Goal: Task Accomplishment & Management: Complete application form

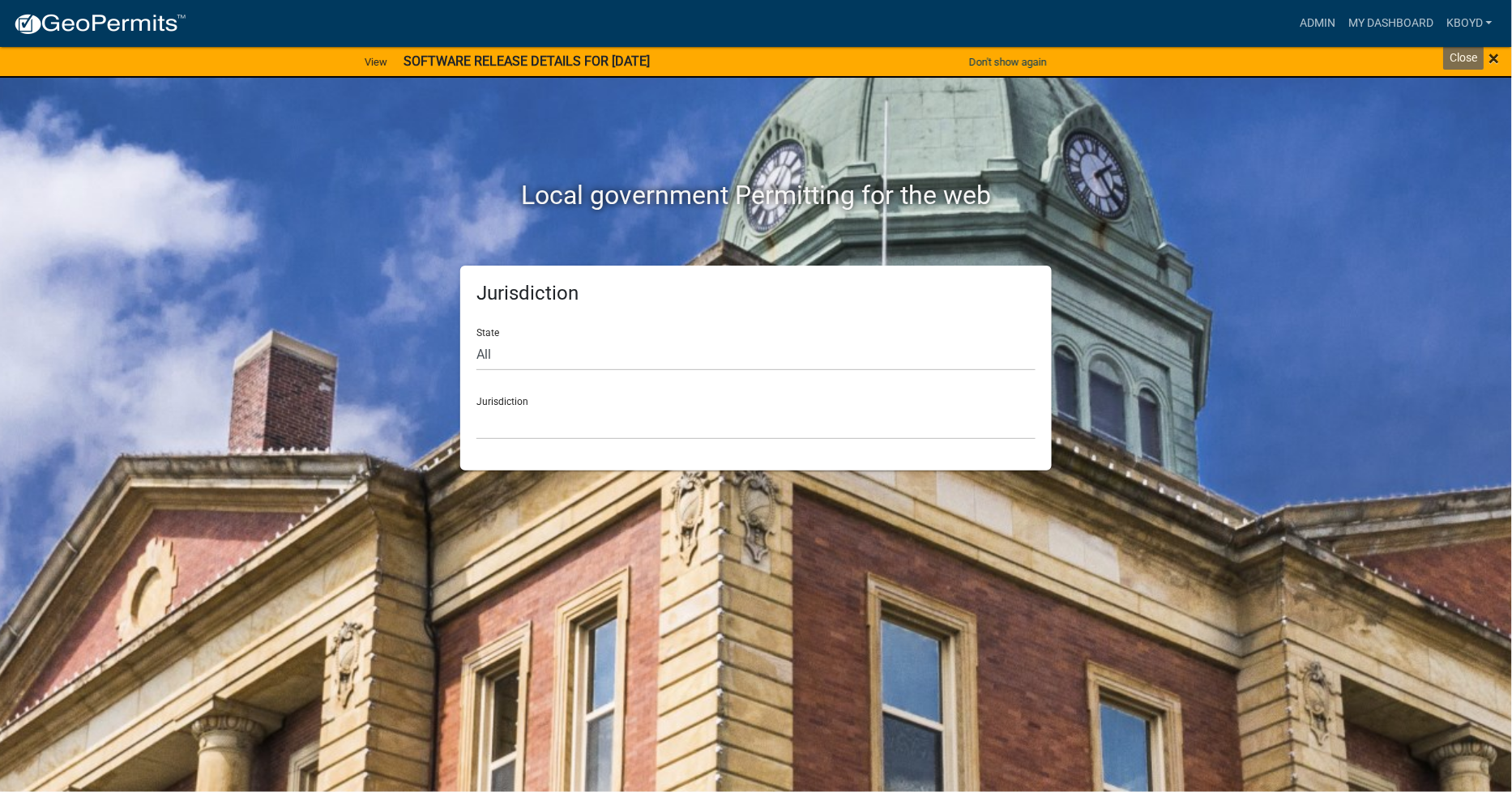
click at [1491, 58] on span "×" at bounding box center [1495, 58] width 11 height 23
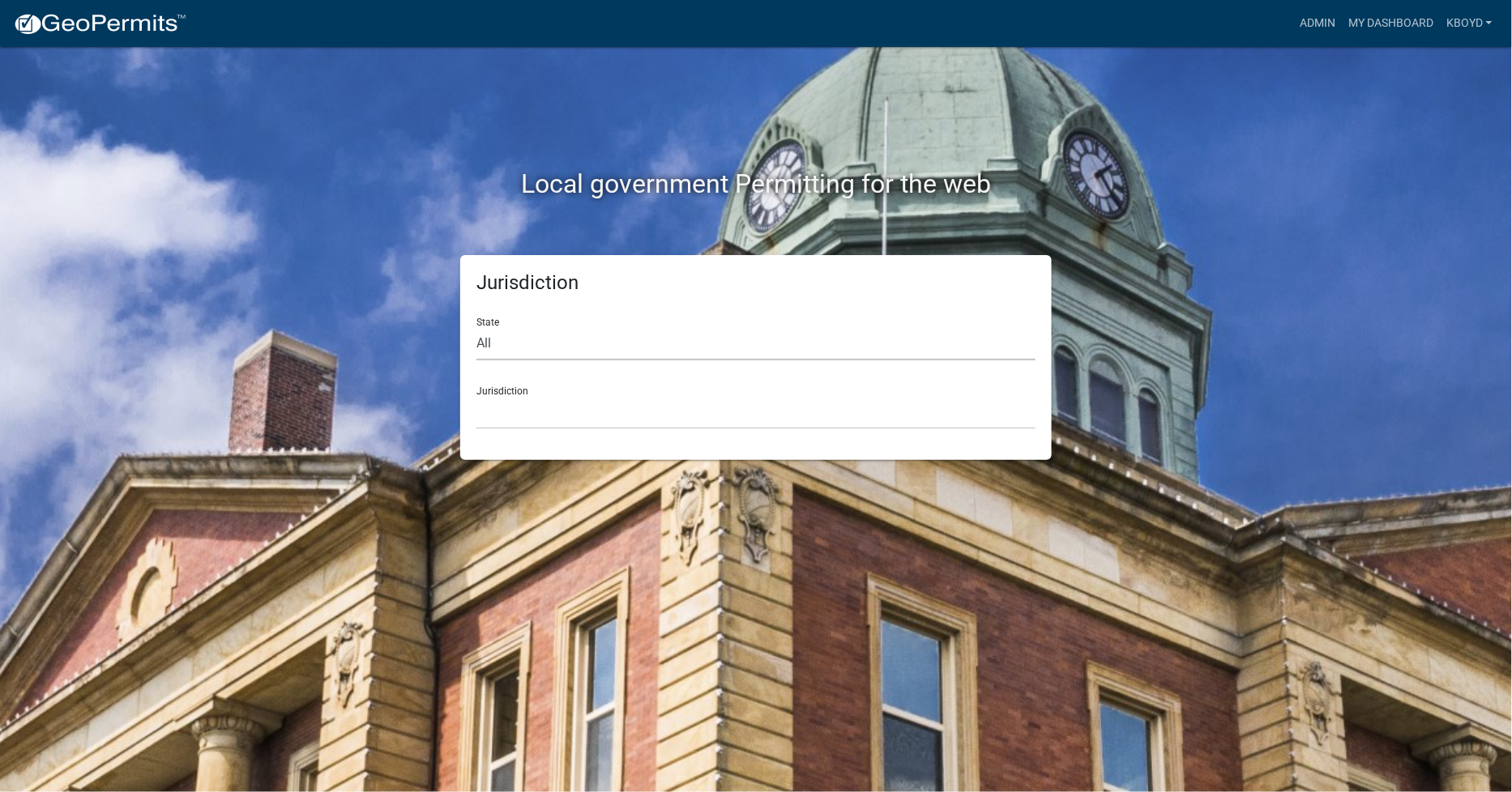
click at [510, 340] on select "All [US_STATE] [US_STATE] [US_STATE] [US_STATE] [US_STATE] [US_STATE] [US_STATE…" at bounding box center [756, 343] width 559 height 34
select select "[US_STATE]"
click at [477, 327] on select "All [US_STATE] [US_STATE] [US_STATE] [US_STATE] [US_STATE] [US_STATE] [US_STATE…" at bounding box center [756, 343] width 559 height 34
click at [490, 416] on select "[GEOGRAPHIC_DATA], [US_STATE]" at bounding box center [756, 412] width 559 height 34
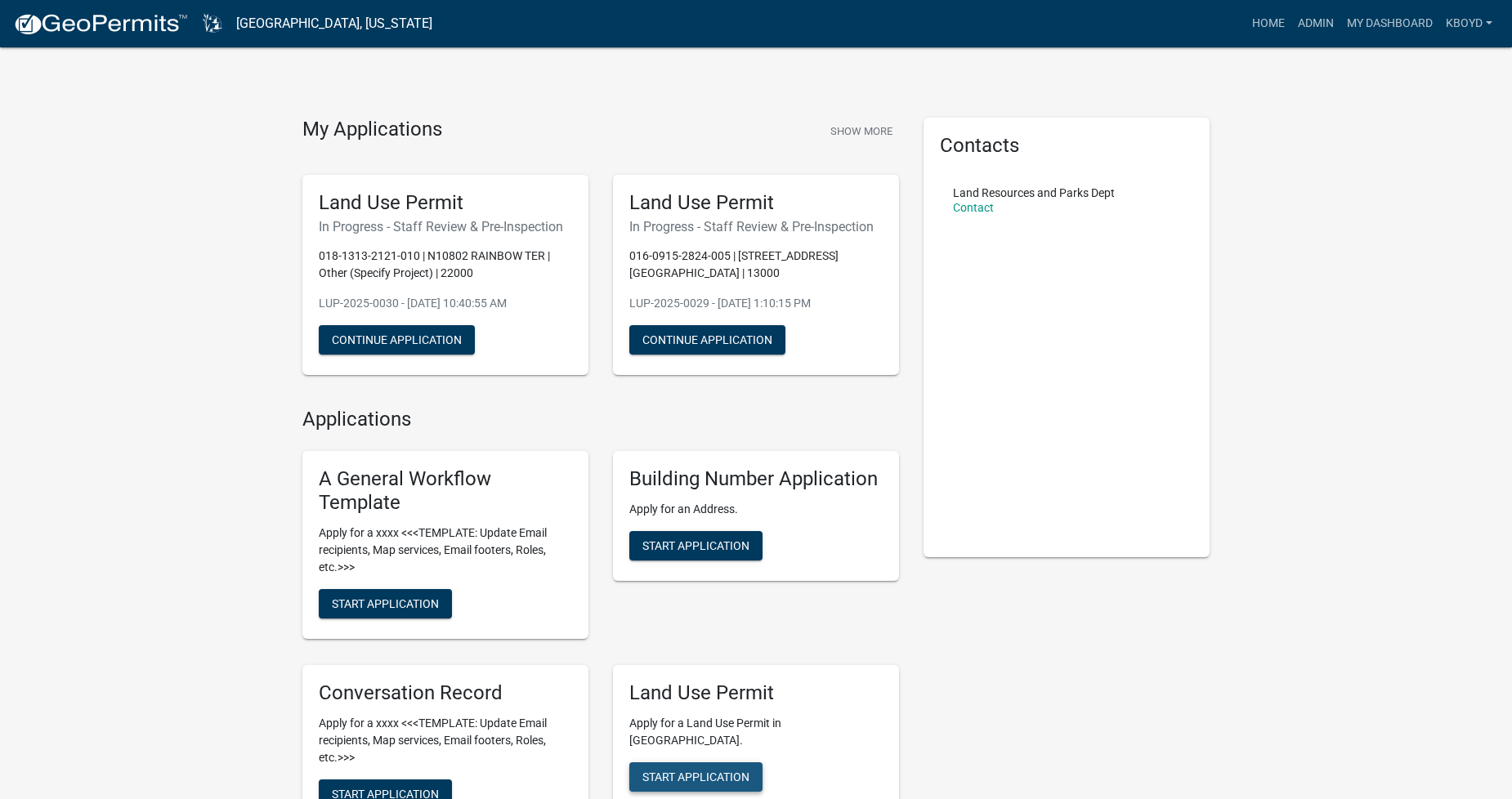
click at [709, 770] on span "Start Application" at bounding box center [696, 777] width 107 height 14
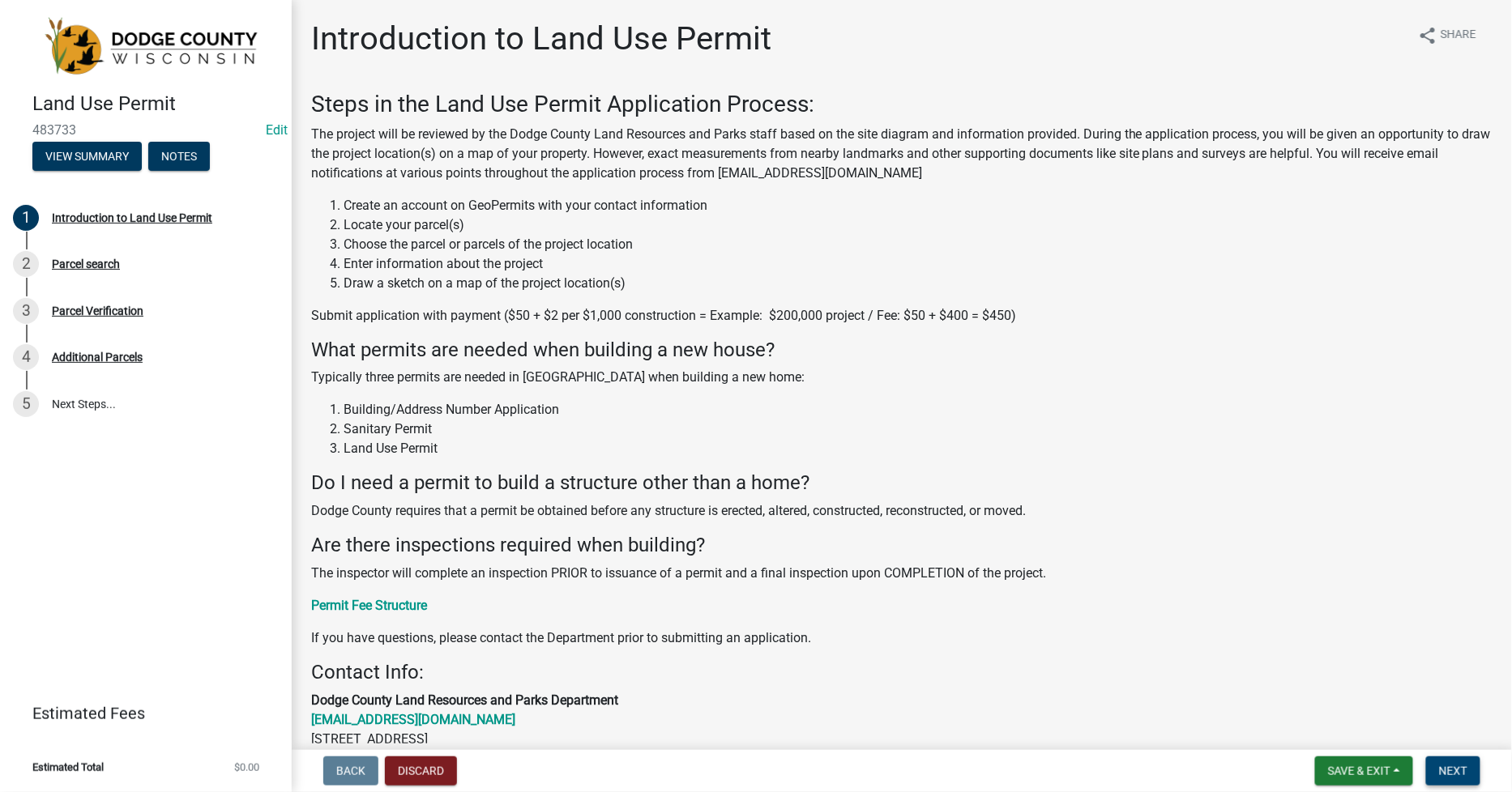
click at [1454, 770] on span "Next" at bounding box center [1453, 771] width 29 height 13
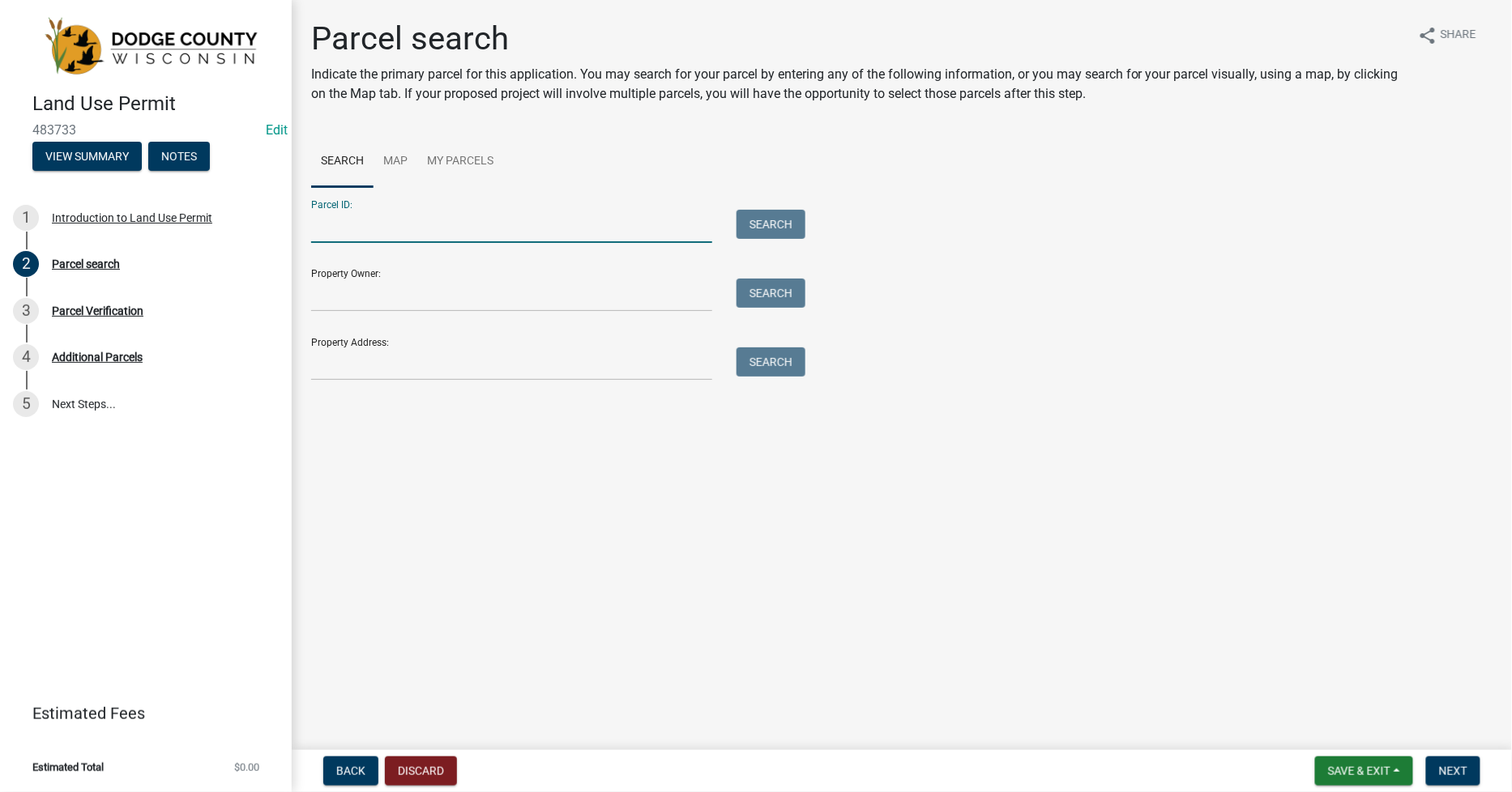
click at [313, 229] on input "Parcel ID:" at bounding box center [511, 226] width 401 height 34
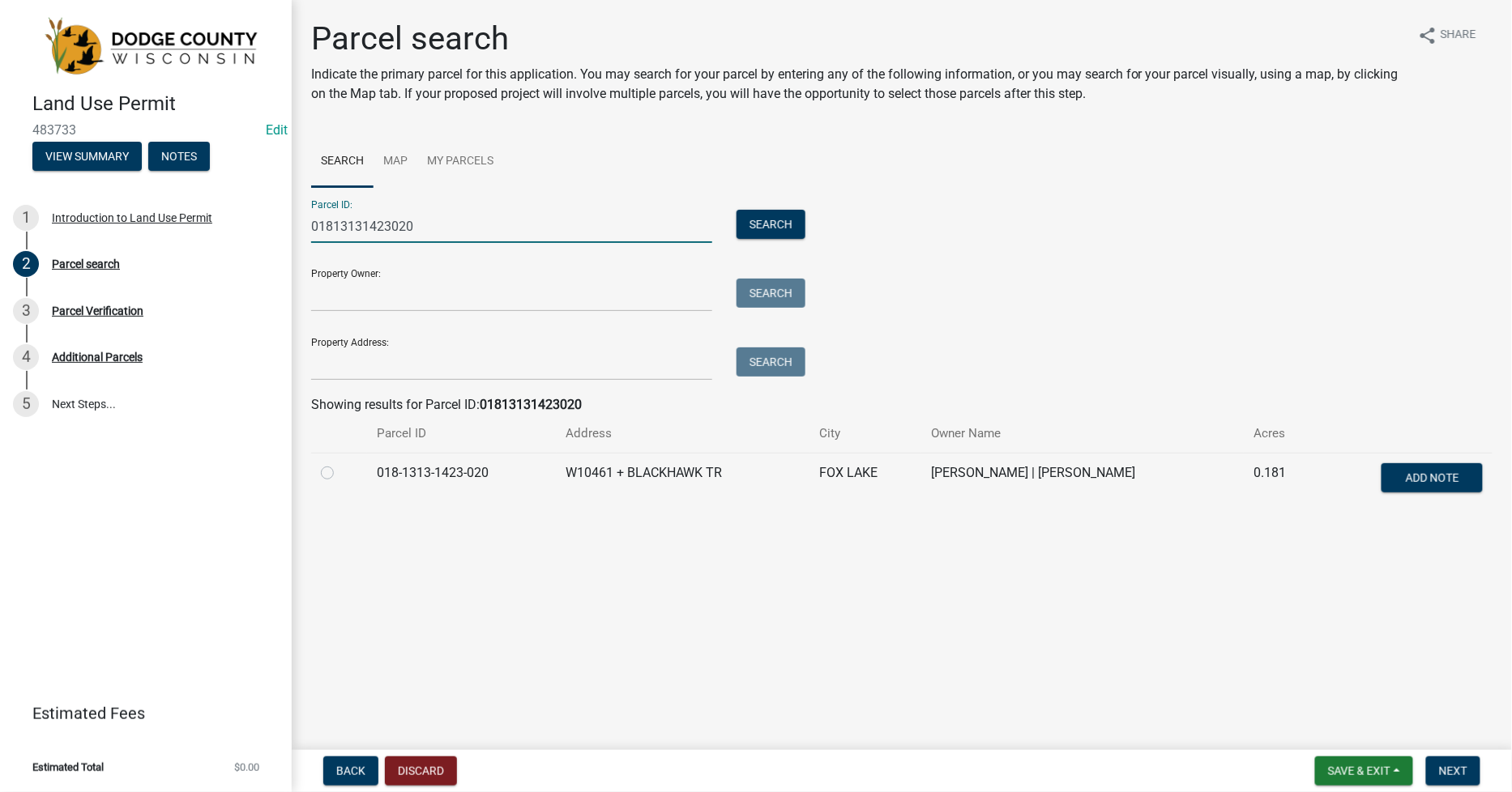
type input "01813131423020"
click at [341, 463] on label at bounding box center [341, 463] width 0 height 0
click at [341, 474] on input "radio" at bounding box center [345, 468] width 11 height 11
radio input "true"
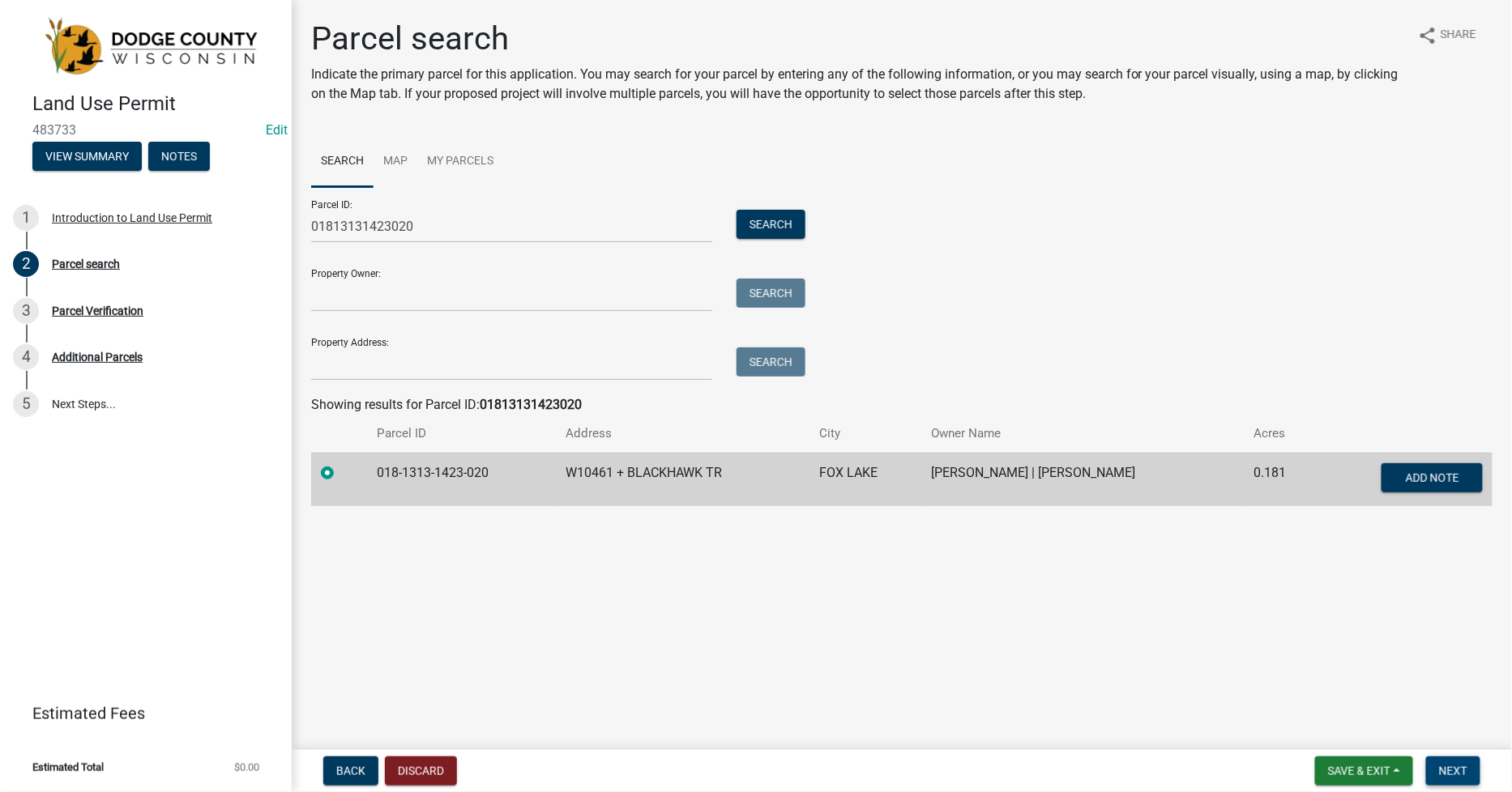
click at [1461, 764] on span "Next" at bounding box center [1453, 771] width 29 height 13
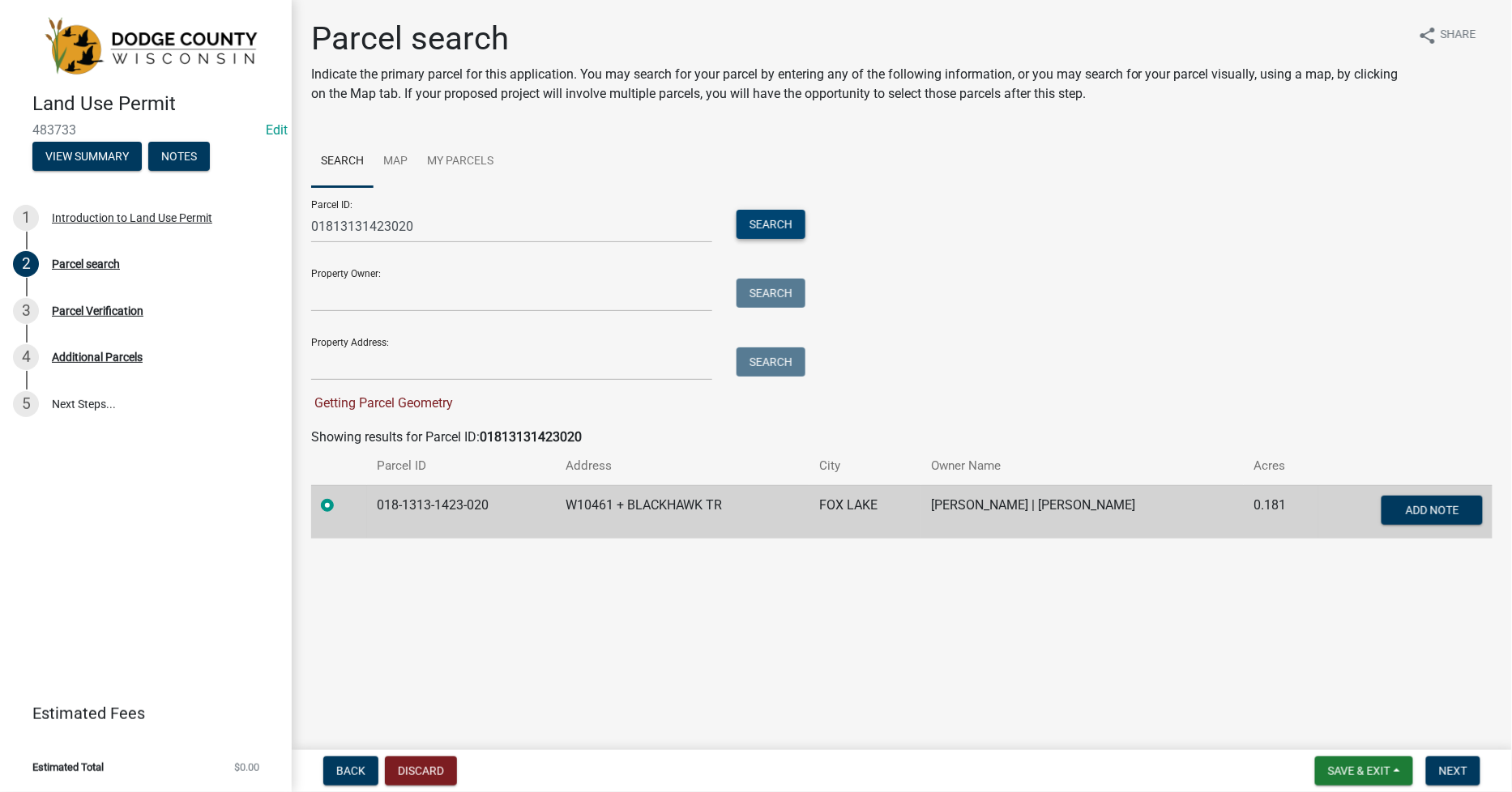
click at [749, 221] on button "Search" at bounding box center [771, 224] width 69 height 29
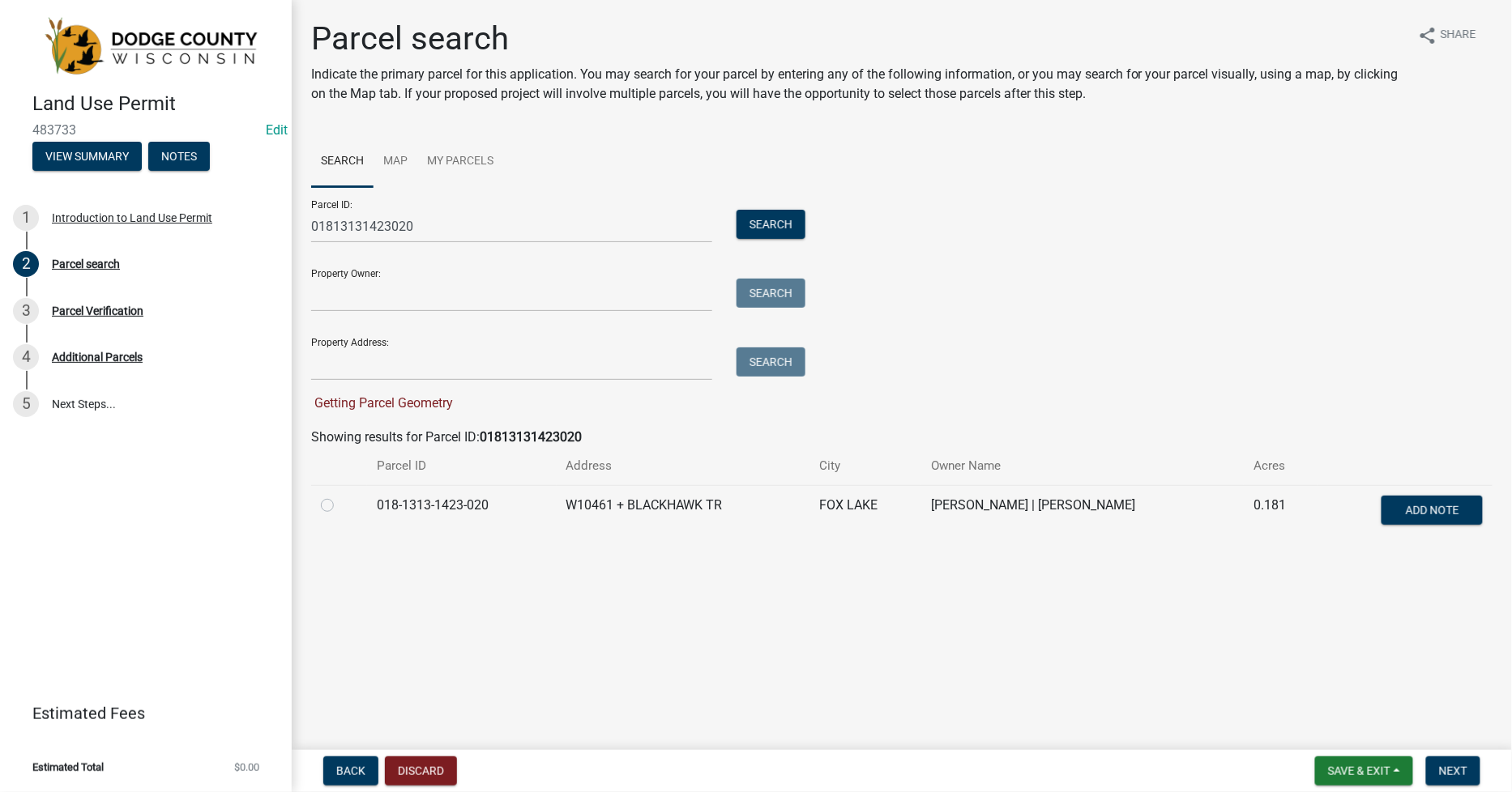
click at [341, 496] on label at bounding box center [341, 496] width 0 height 0
click at [341, 502] on input "radio" at bounding box center [345, 501] width 11 height 11
radio input "true"
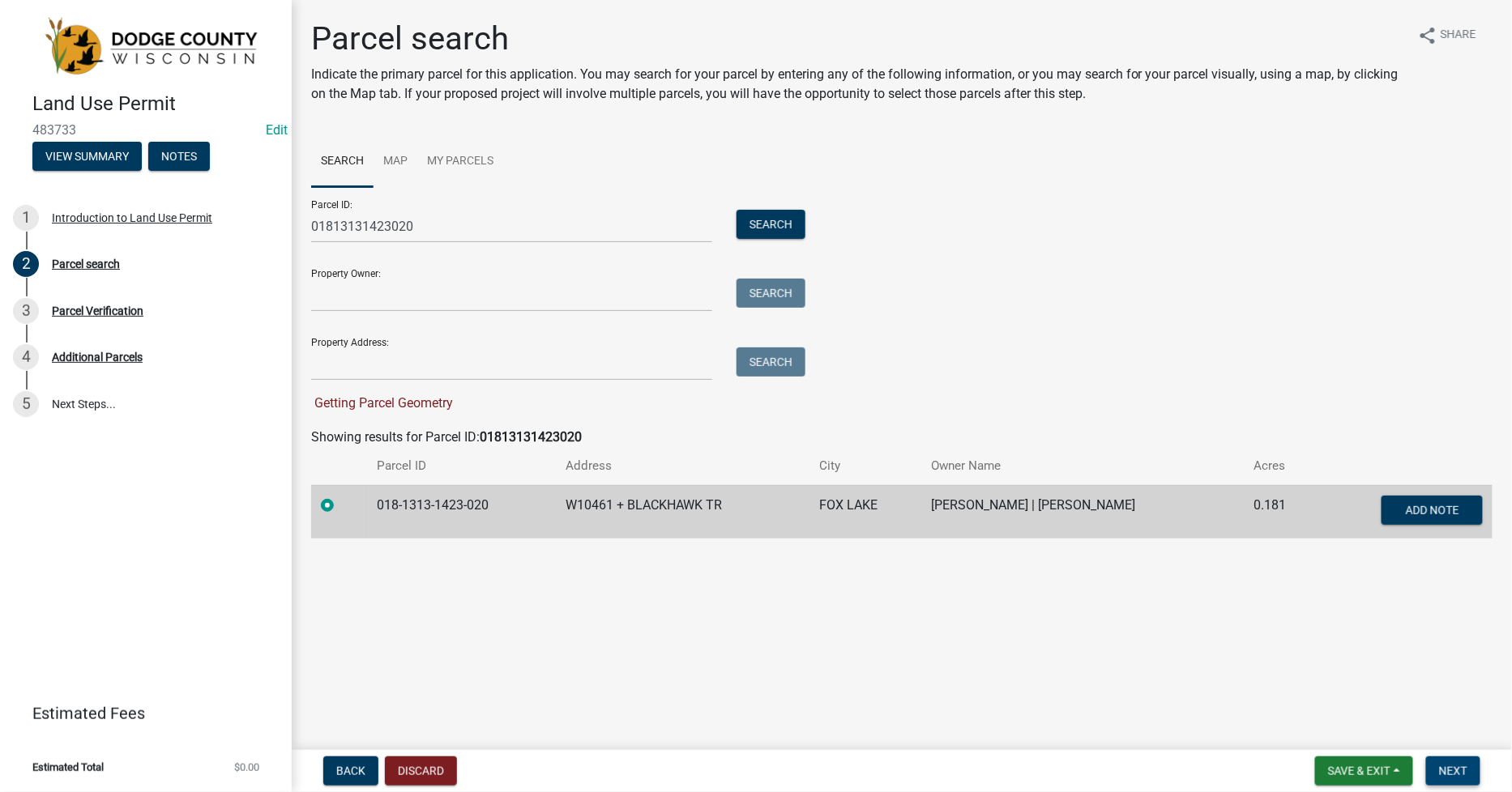
click at [1457, 764] on span "Next" at bounding box center [1453, 771] width 29 height 13
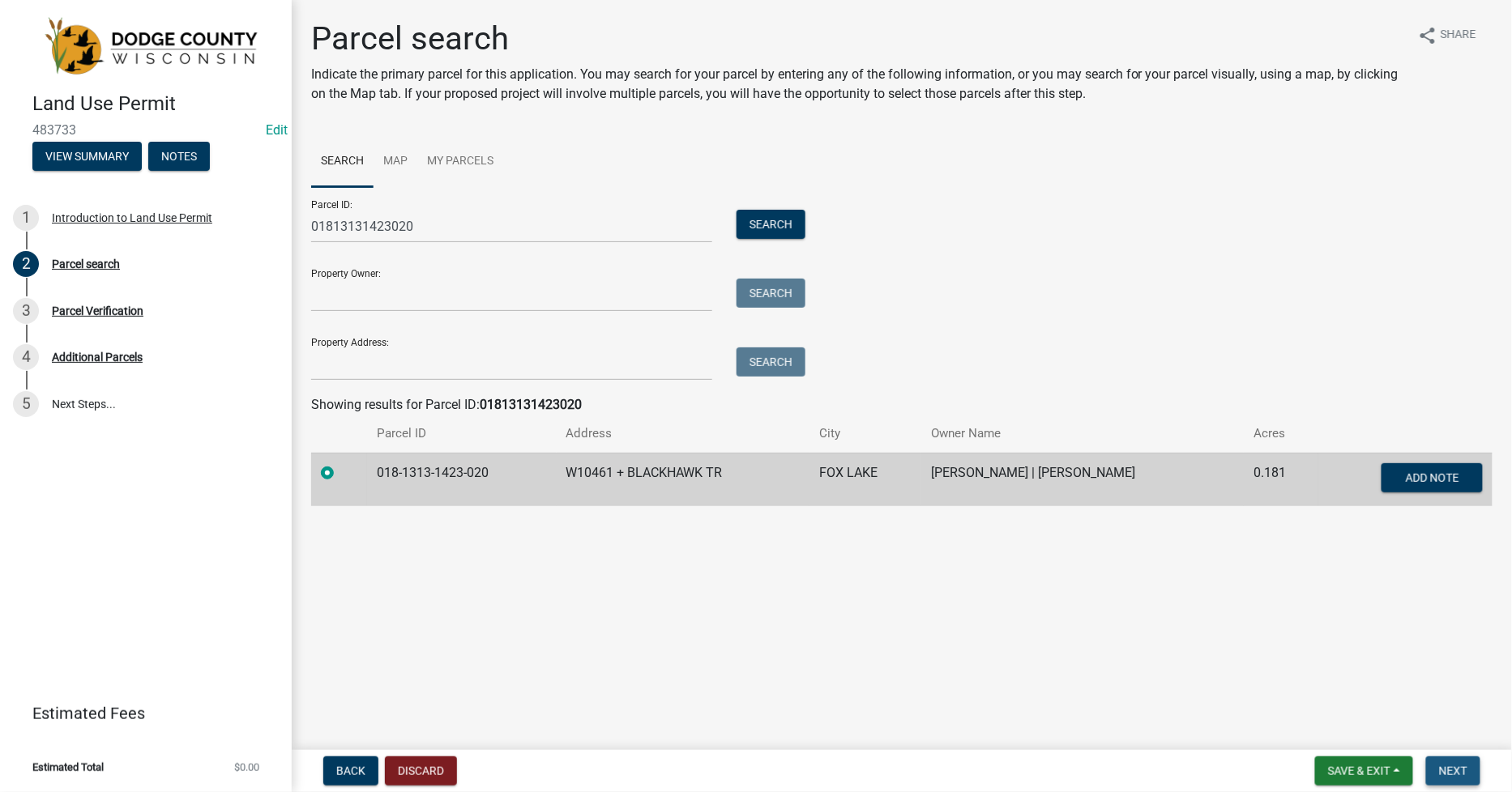
click at [1458, 780] on button "Next" at bounding box center [1453, 771] width 55 height 29
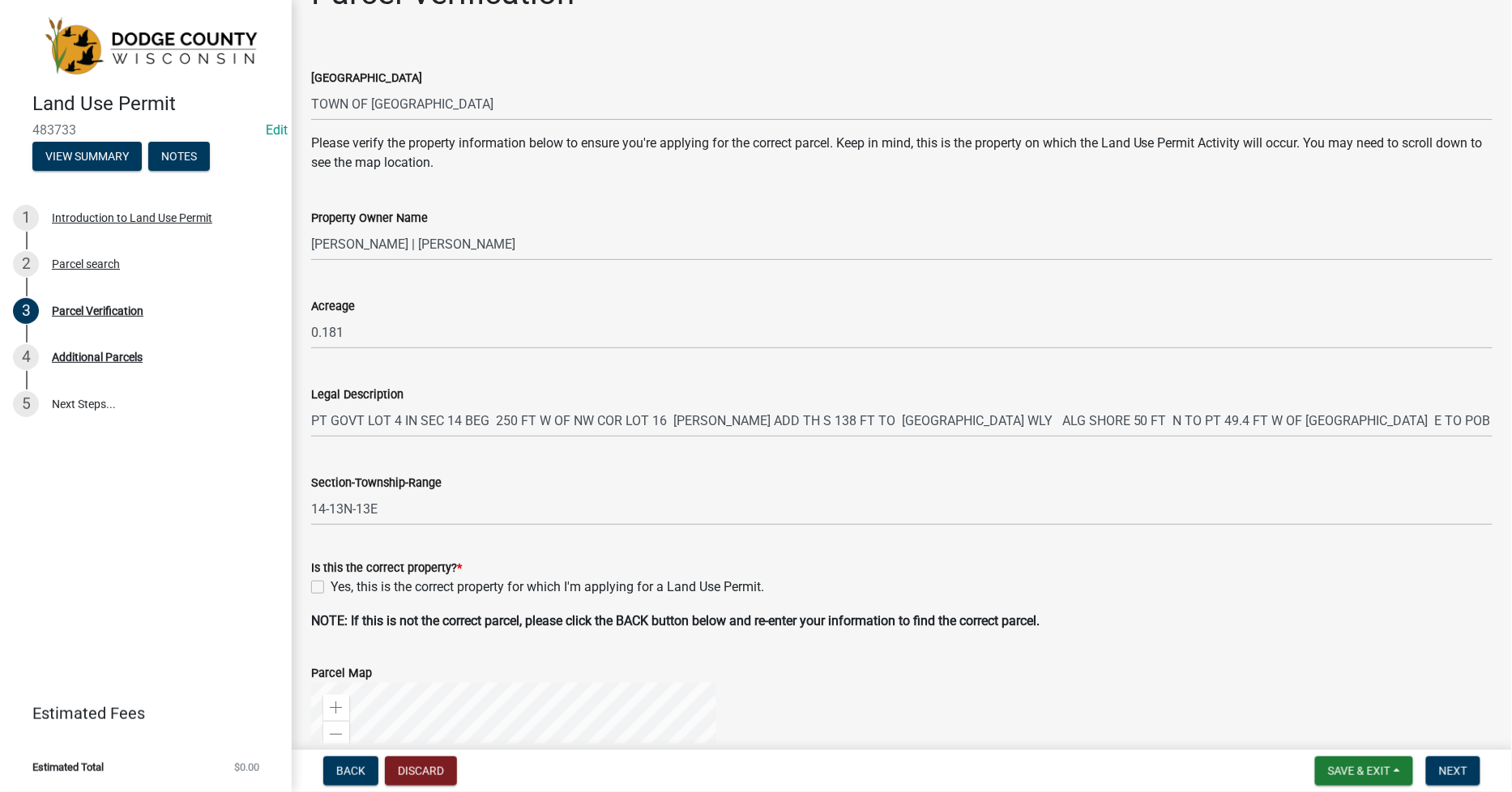
scroll to position [90, 0]
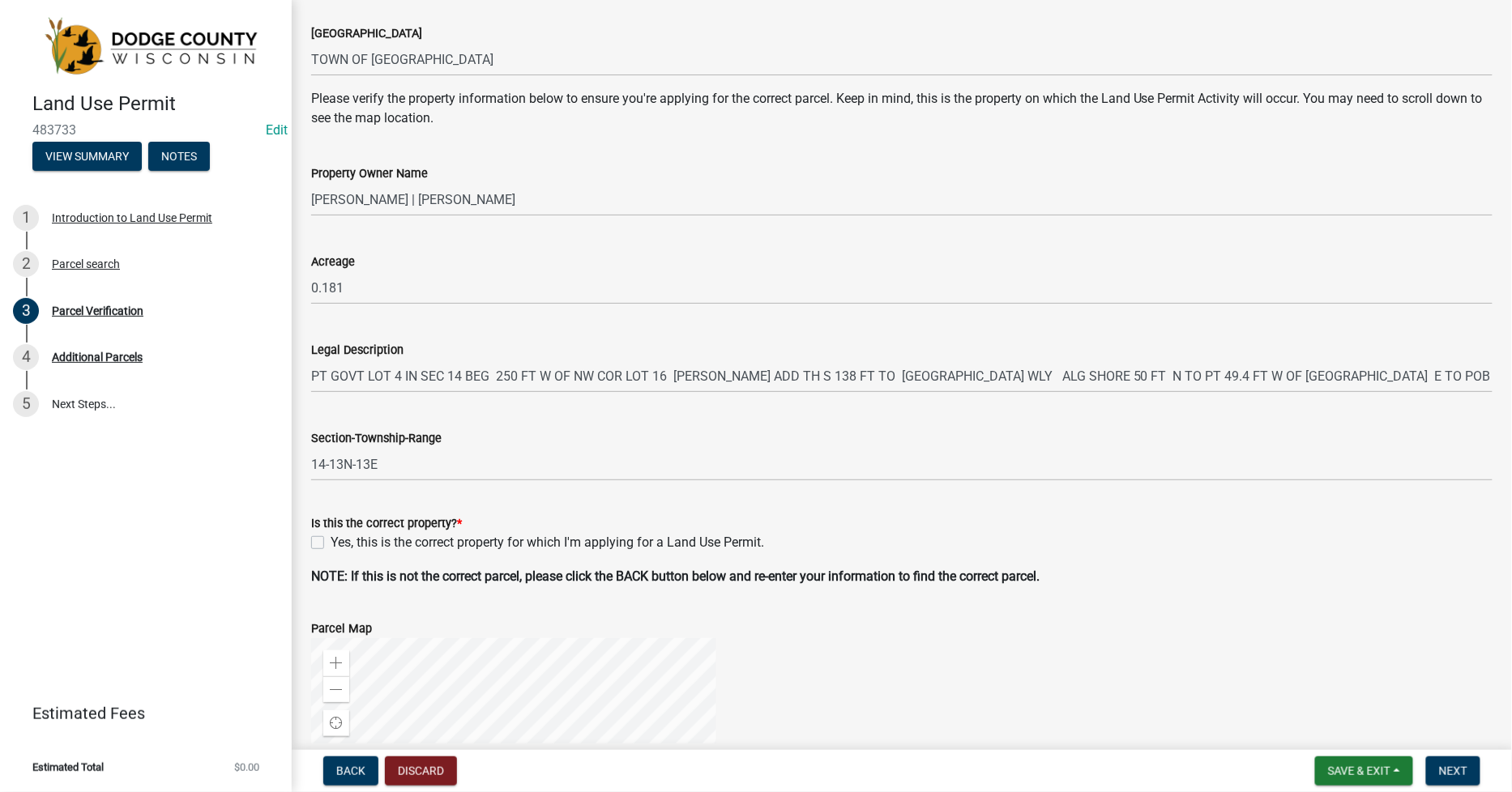
click at [331, 540] on label "Yes, this is the correct property for which I'm applying for a Land Use Permit." at bounding box center [548, 543] width 434 height 19
click at [331, 540] on input "Yes, this is the correct property for which I'm applying for a Land Use Permit." at bounding box center [336, 538] width 11 height 11
checkbox input "true"
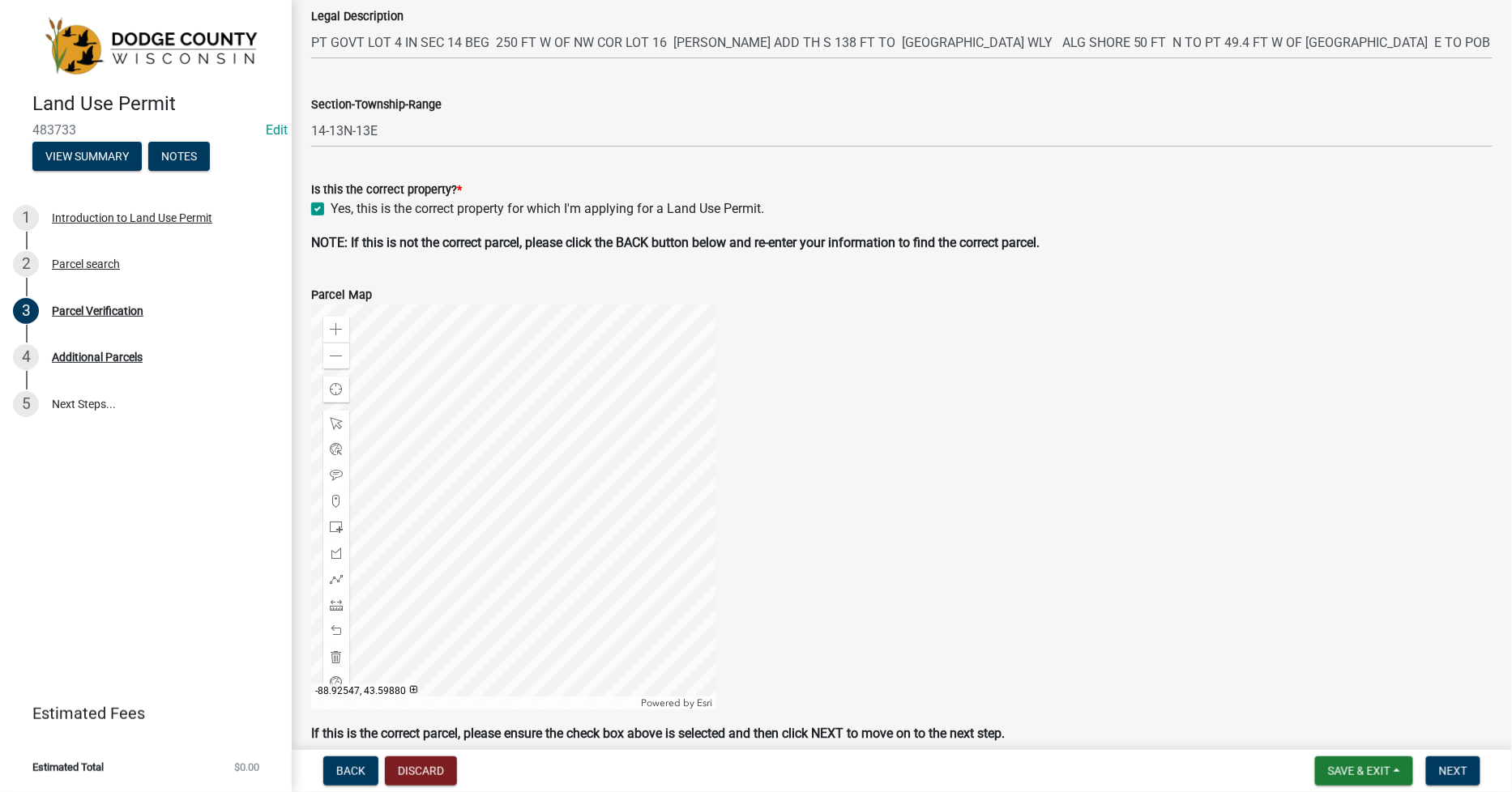
scroll to position [450, 0]
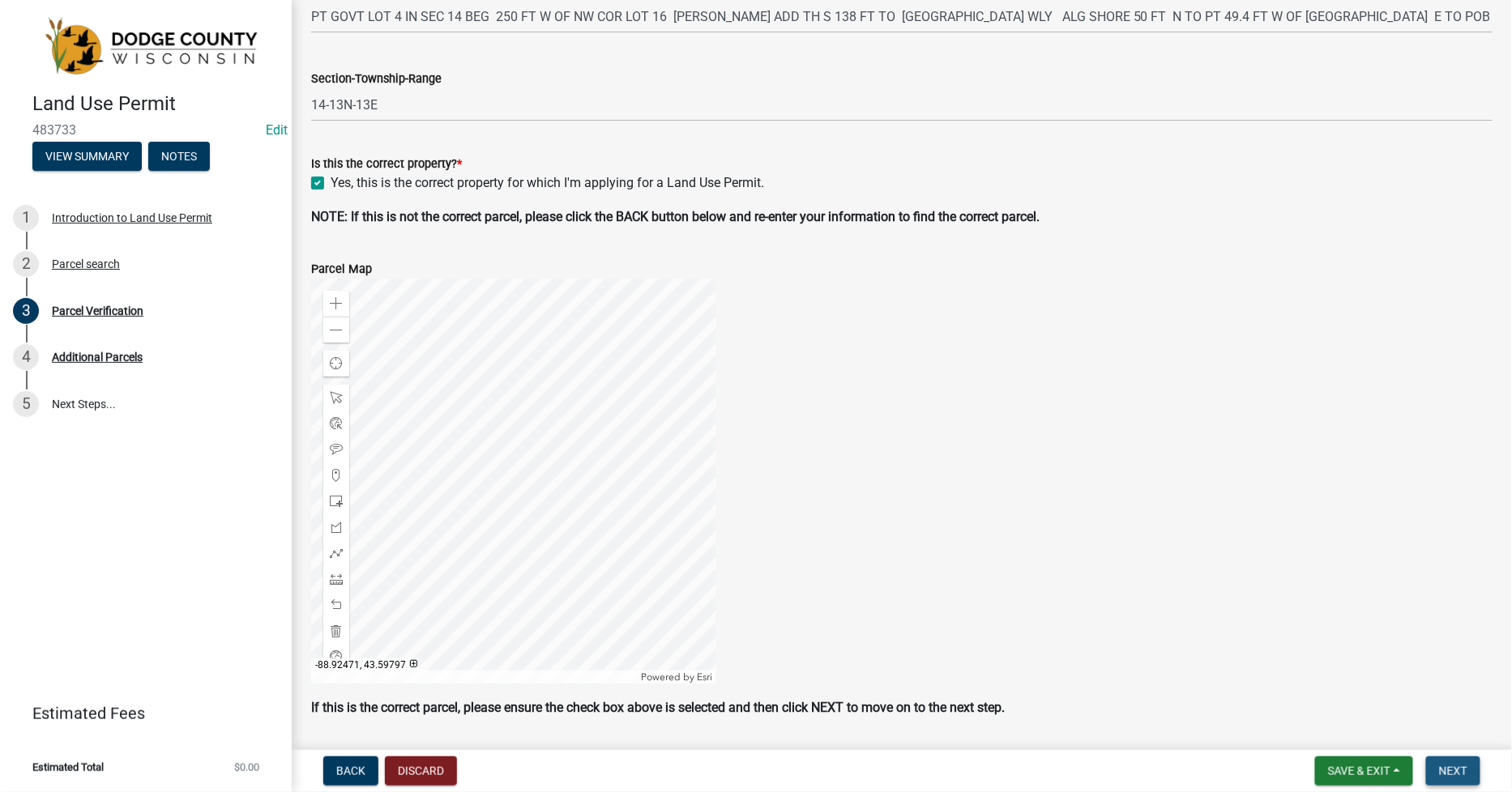
click at [1469, 764] on button "Next" at bounding box center [1453, 771] width 55 height 29
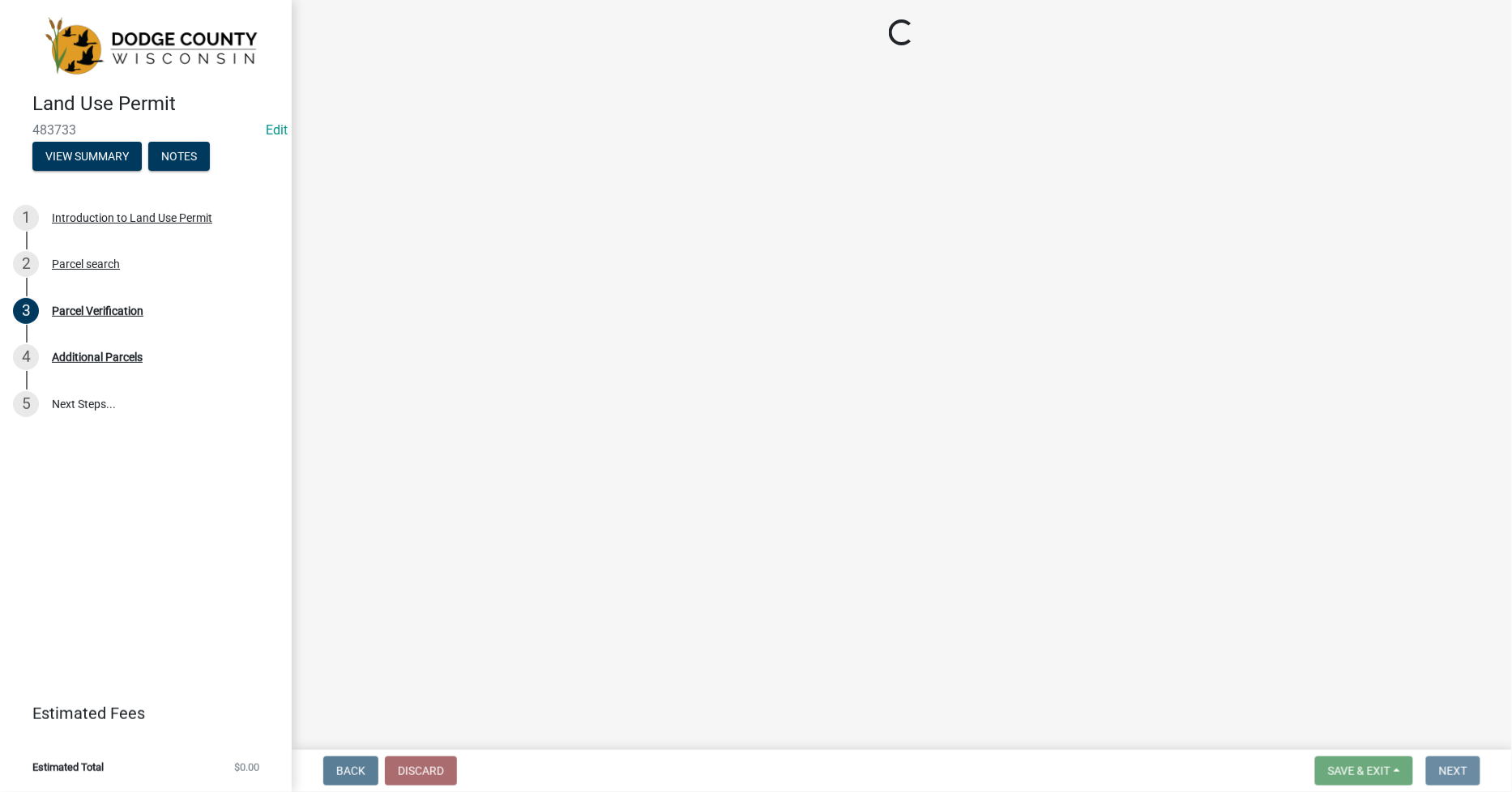
scroll to position [0, 0]
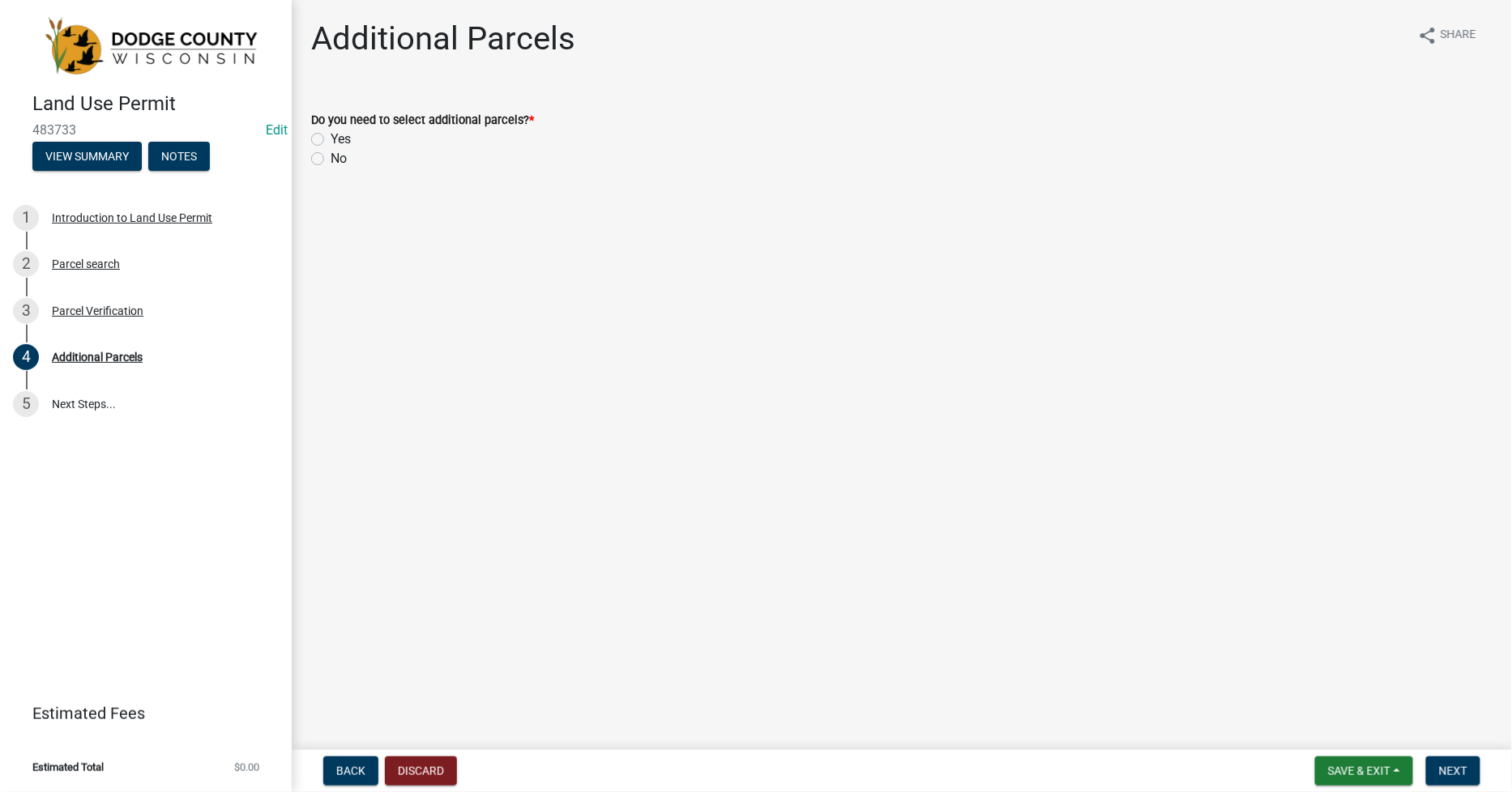
click at [331, 162] on label "No" at bounding box center [339, 158] width 16 height 19
click at [331, 159] on input "No" at bounding box center [336, 153] width 11 height 11
radio input "true"
click at [1462, 765] on span "Next" at bounding box center [1453, 771] width 29 height 13
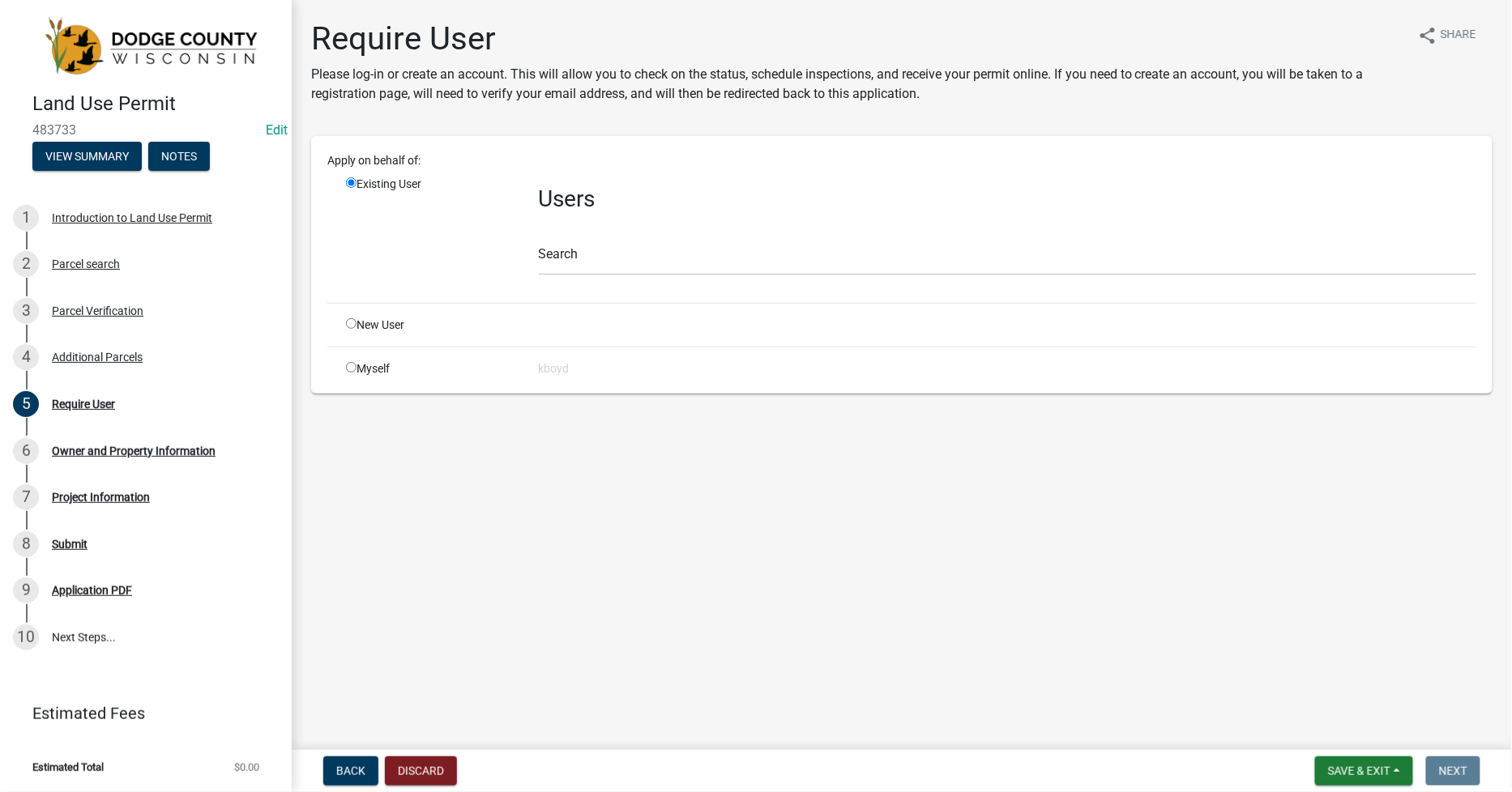
click at [354, 366] on input "radio" at bounding box center [351, 367] width 11 height 11
radio input "true"
radio input "false"
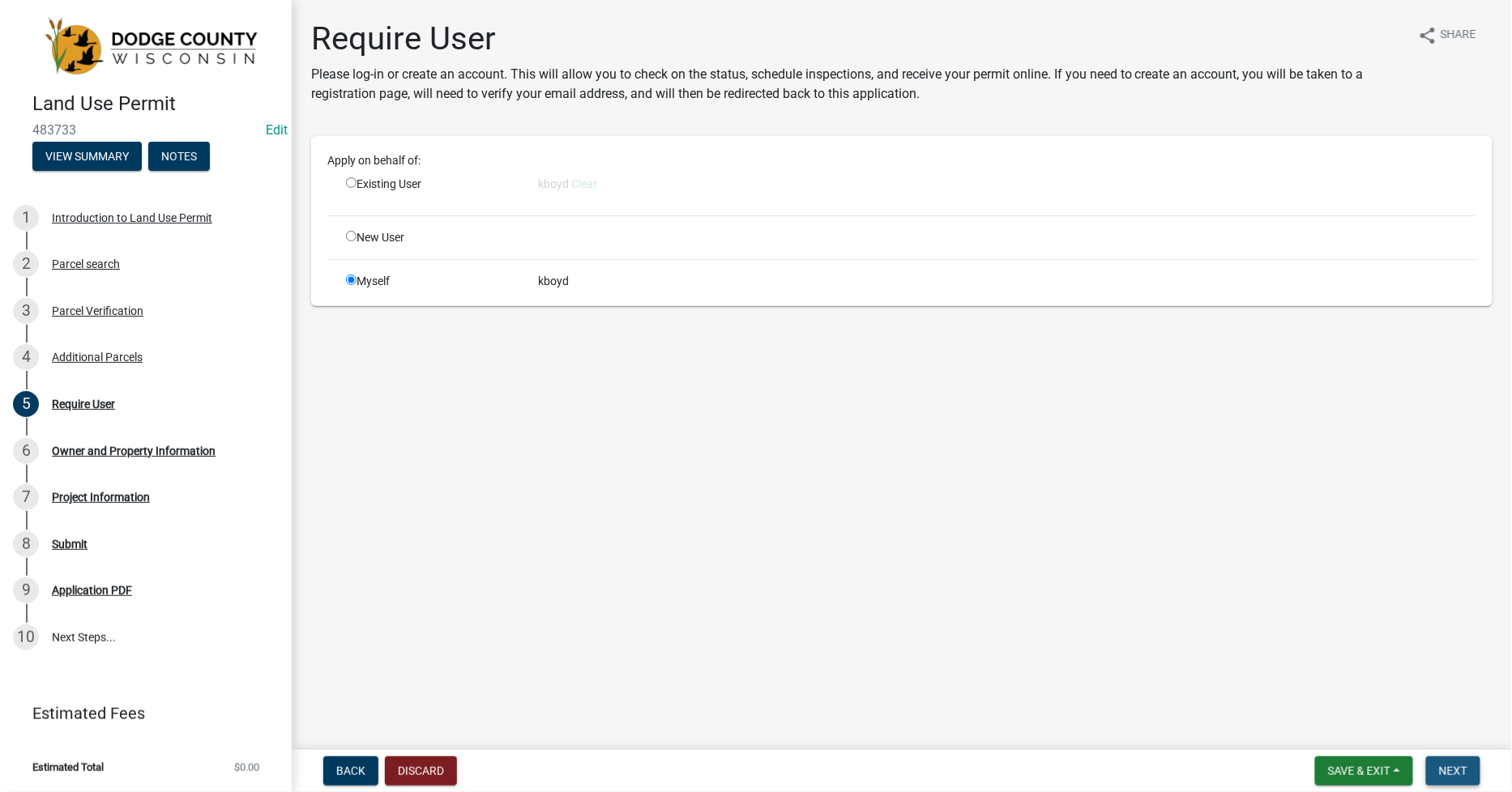
click at [1467, 771] on span "Next" at bounding box center [1453, 771] width 29 height 13
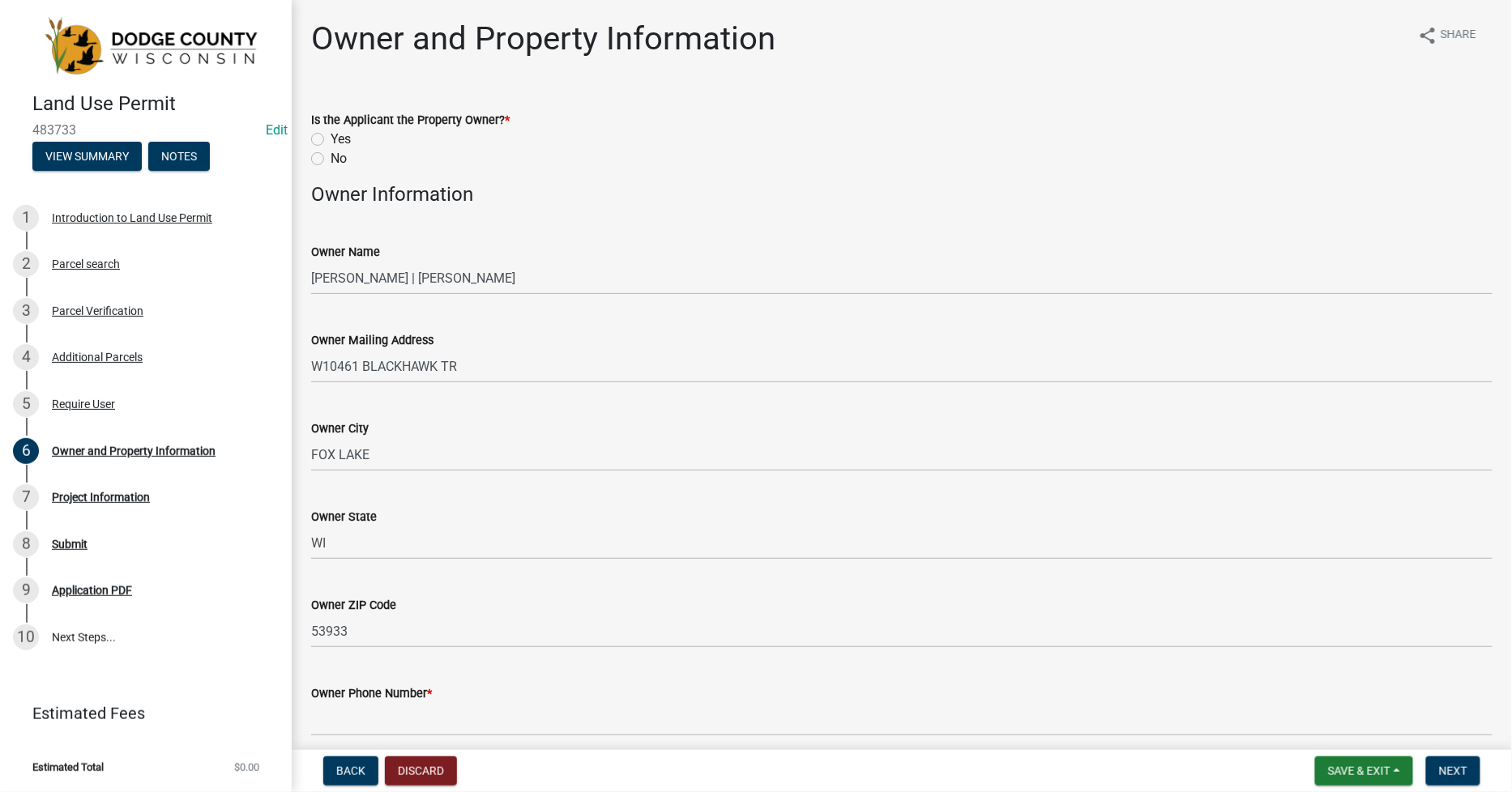
click at [331, 164] on label "No" at bounding box center [339, 158] width 16 height 19
click at [331, 159] on input "No" at bounding box center [336, 153] width 11 height 11
radio input "true"
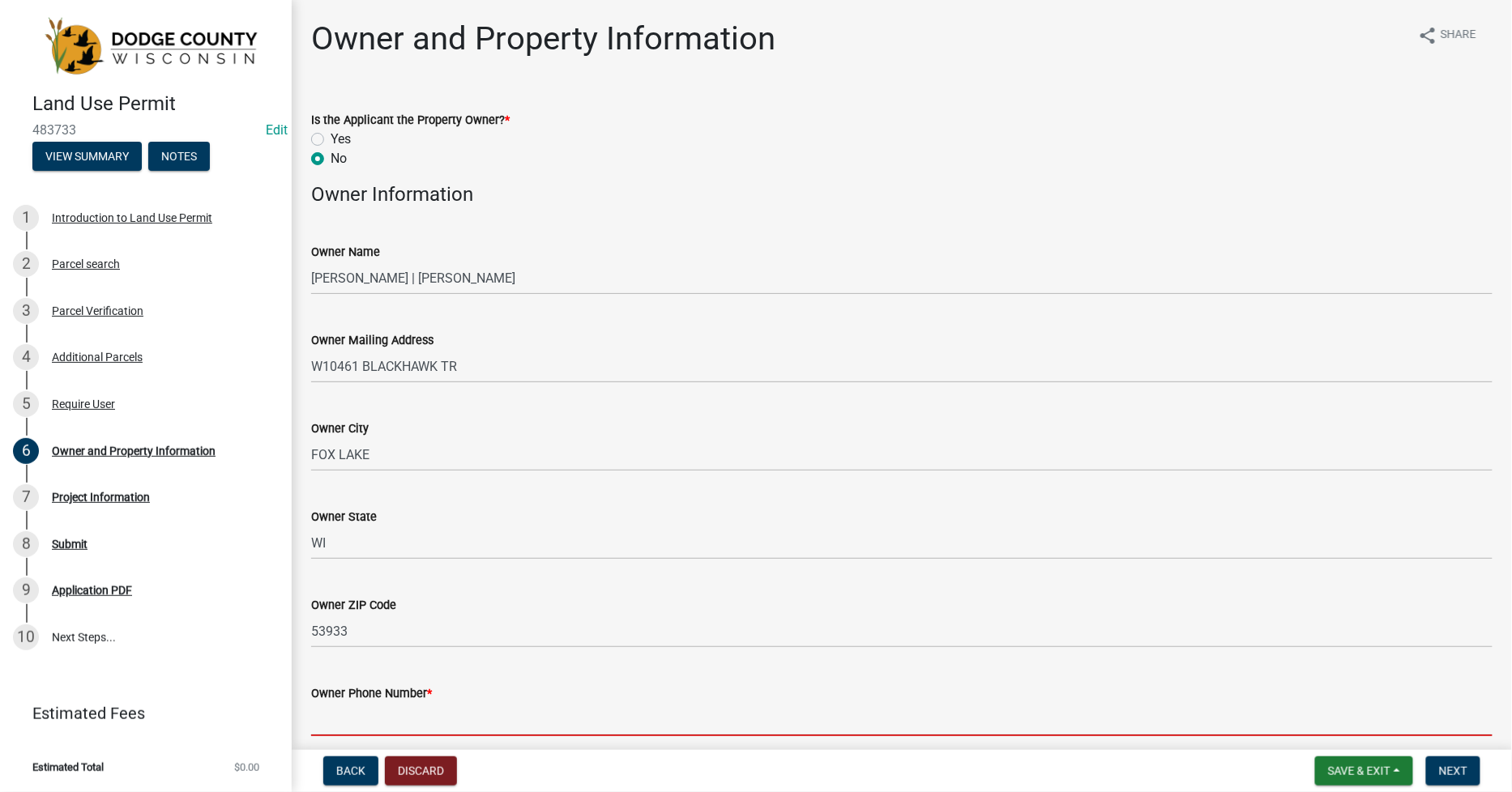
click at [343, 710] on input "Owner Phone Number *" at bounding box center [902, 719] width 1182 height 34
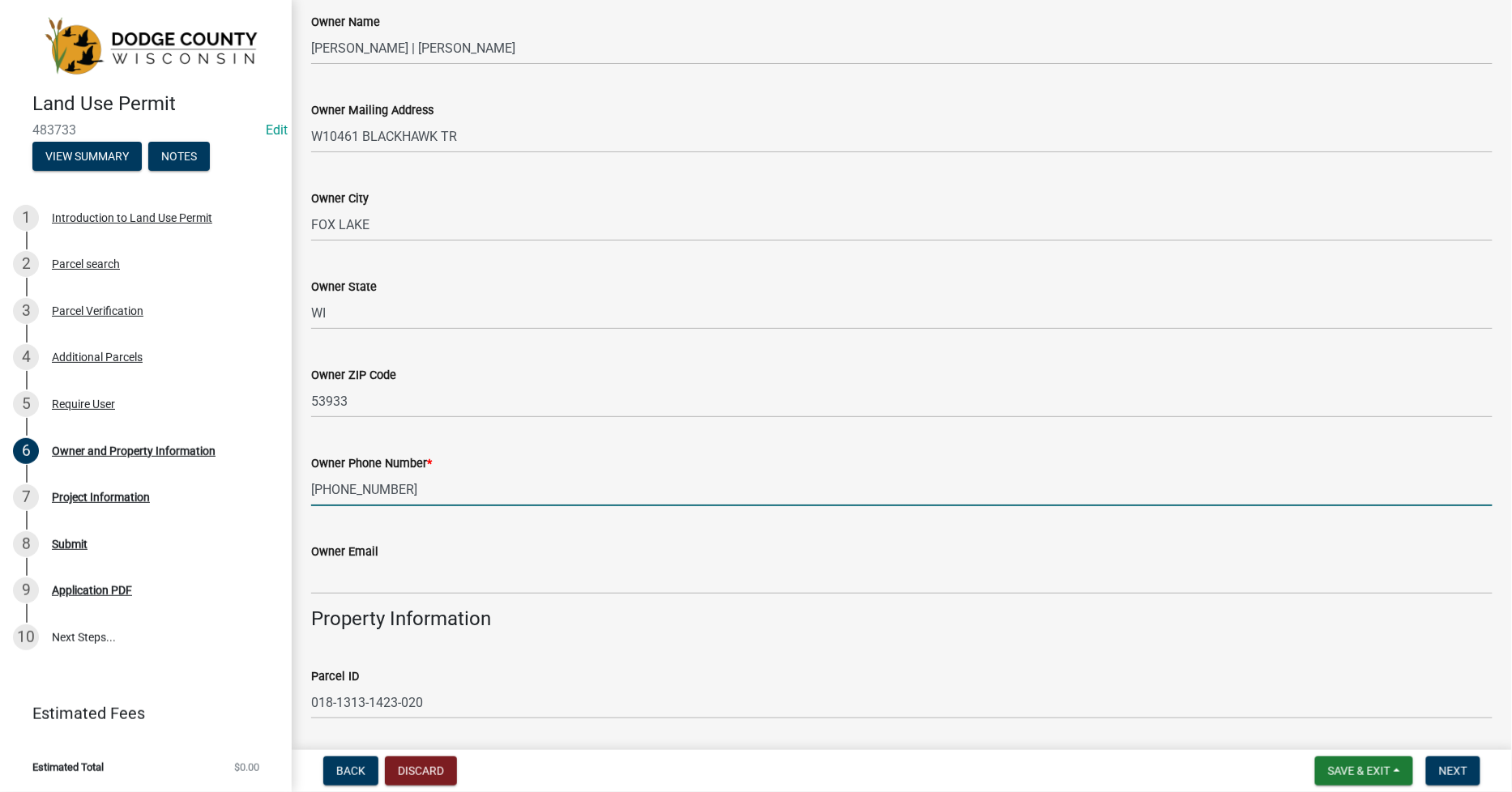
scroll to position [269, 0]
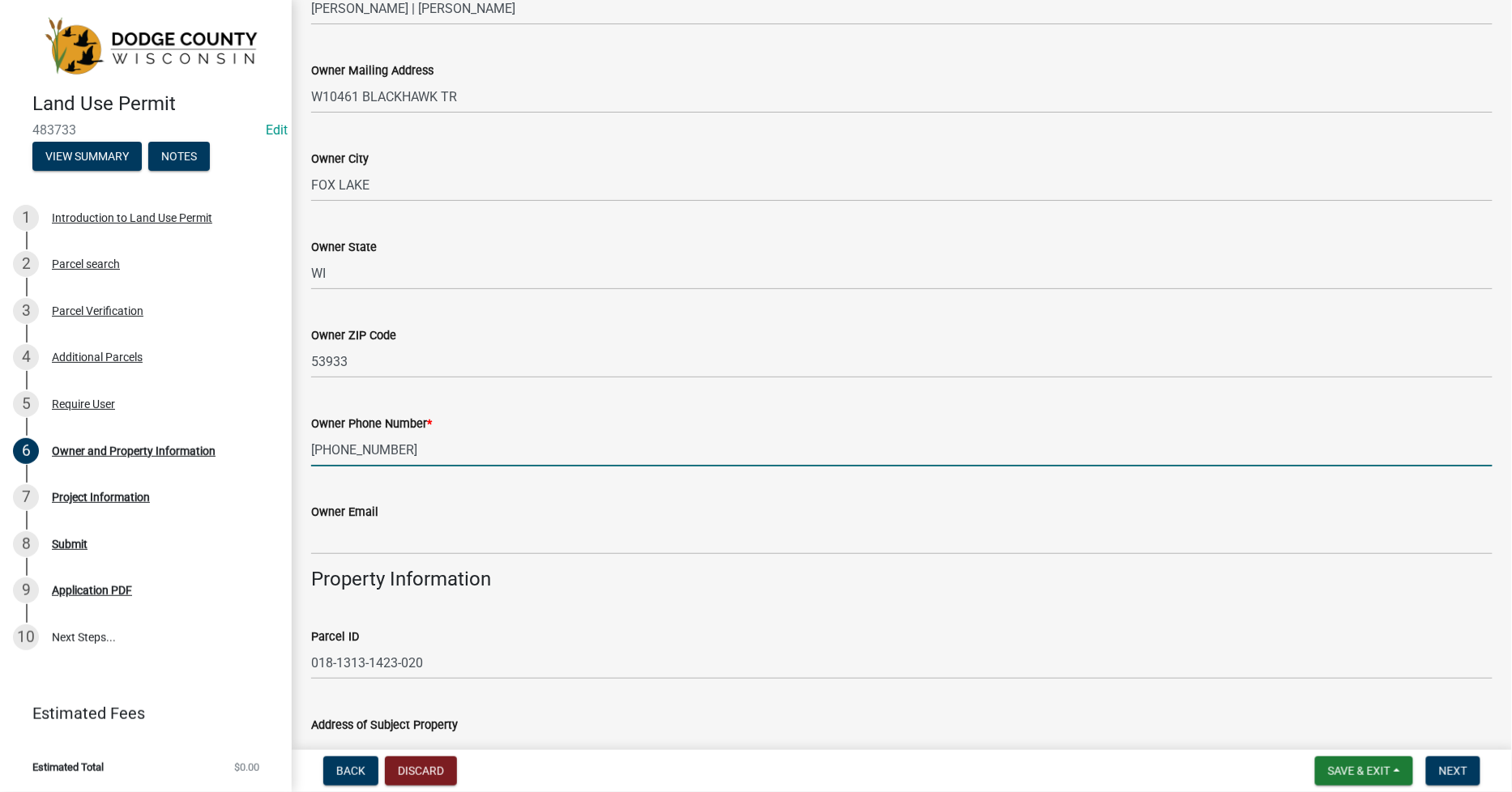
type input "[PHONE_NUMBER]"
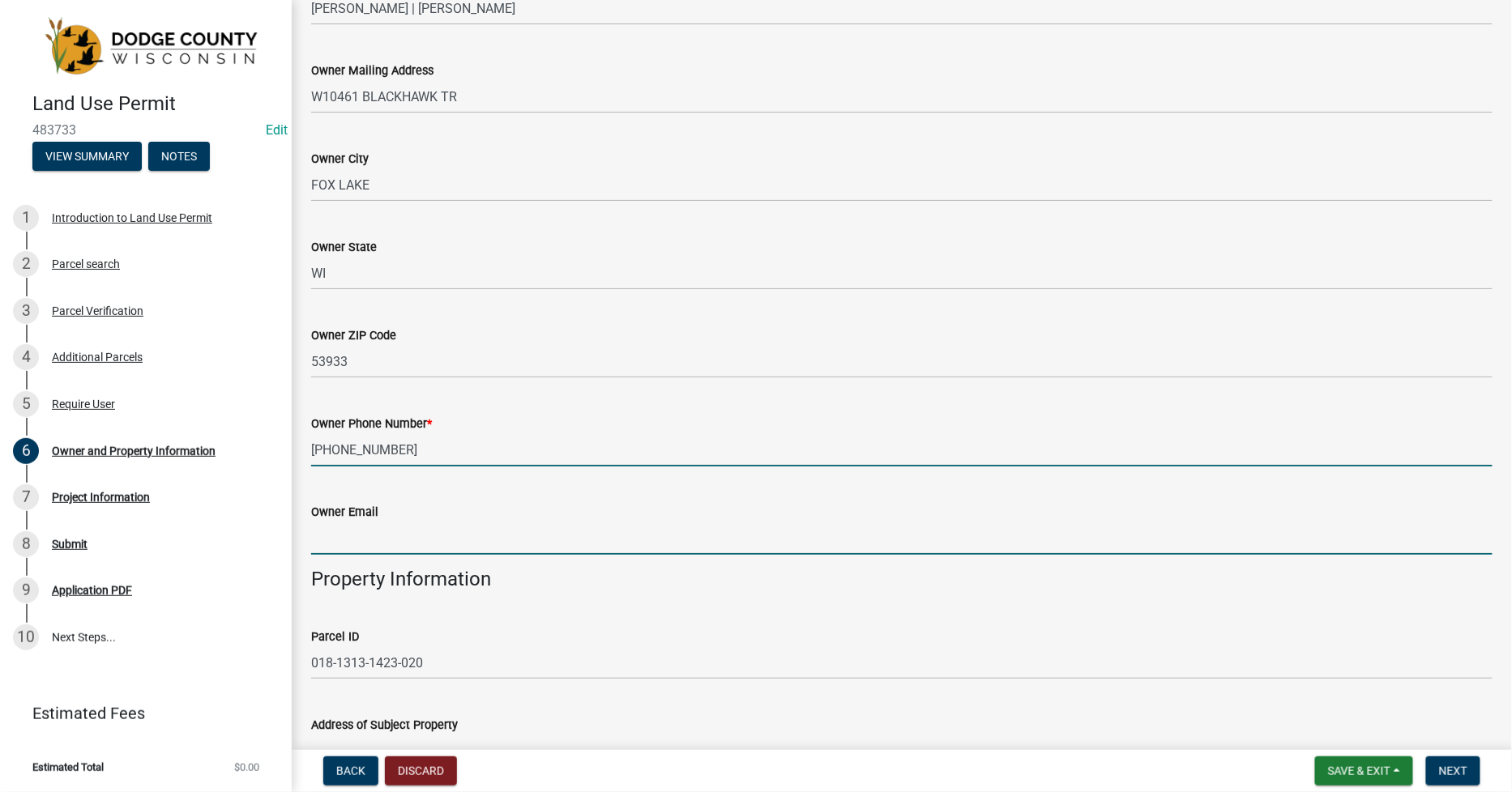
click at [358, 531] on input "Owner Email" at bounding box center [902, 538] width 1182 height 34
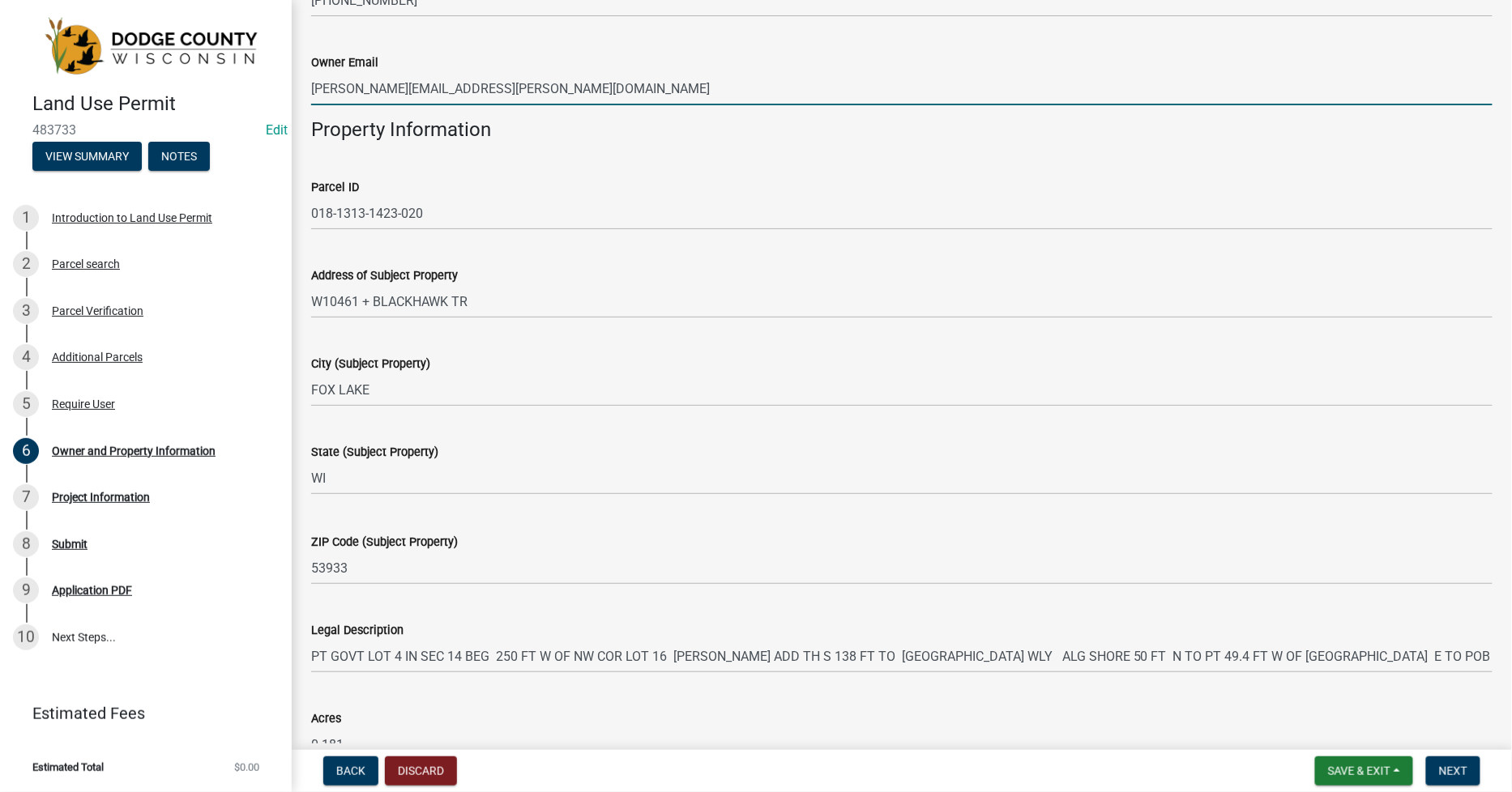
scroll to position [0, 0]
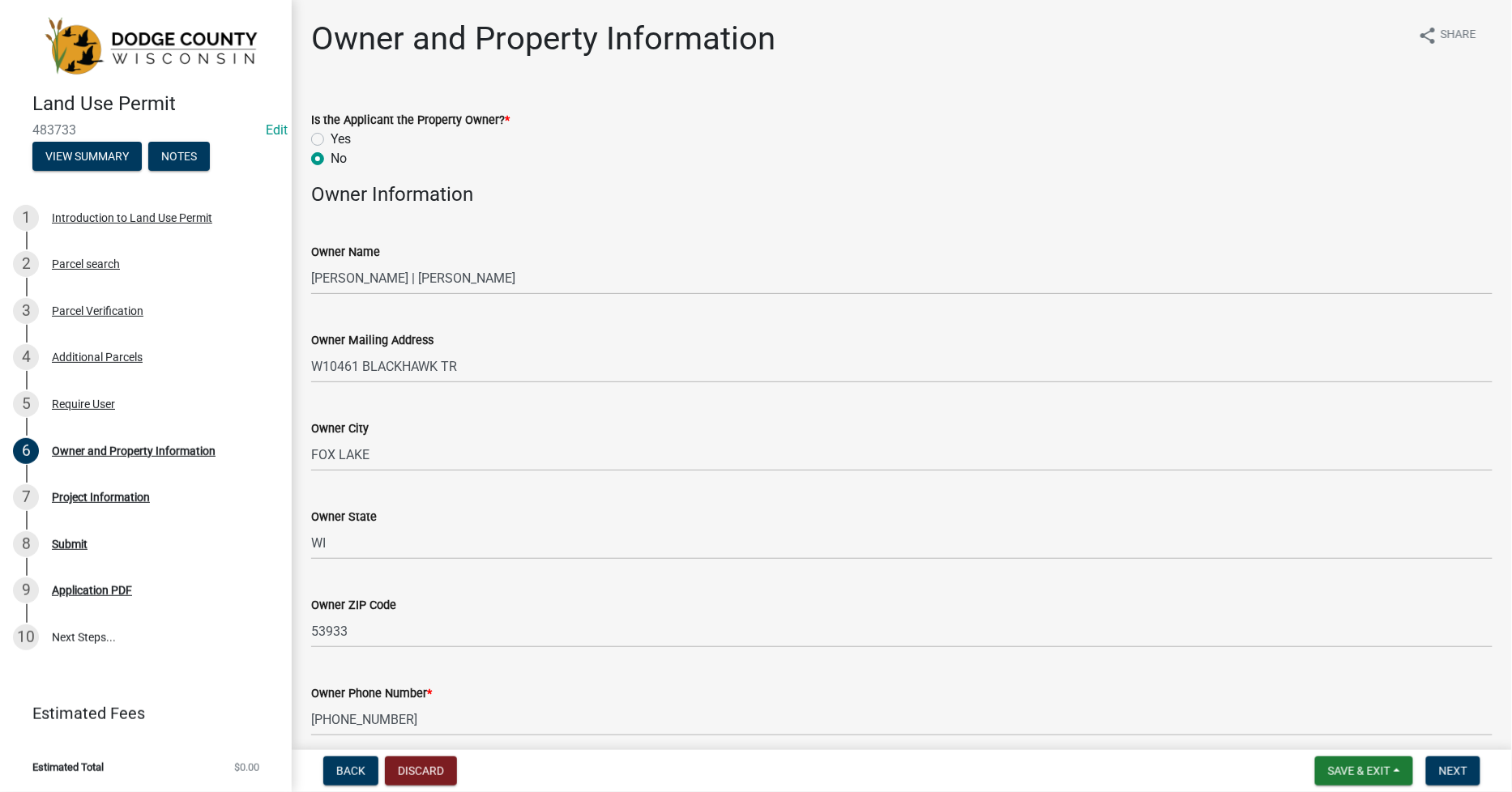
type input "[PERSON_NAME][EMAIL_ADDRESS][PERSON_NAME][DOMAIN_NAME]"
click at [331, 142] on label "Yes" at bounding box center [341, 139] width 20 height 19
click at [331, 140] on input "Yes" at bounding box center [336, 134] width 11 height 11
radio input "true"
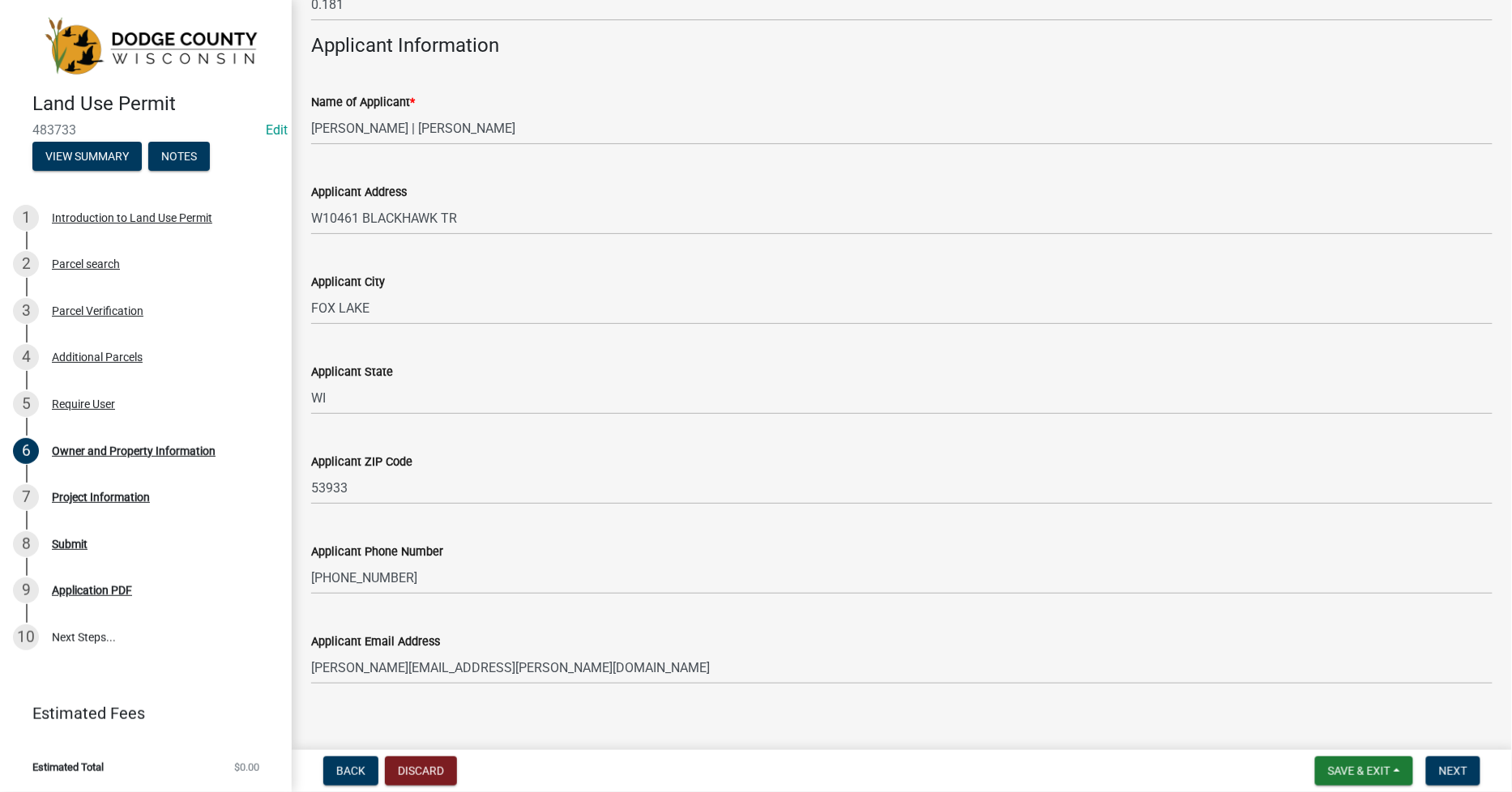
scroll to position [1477, 0]
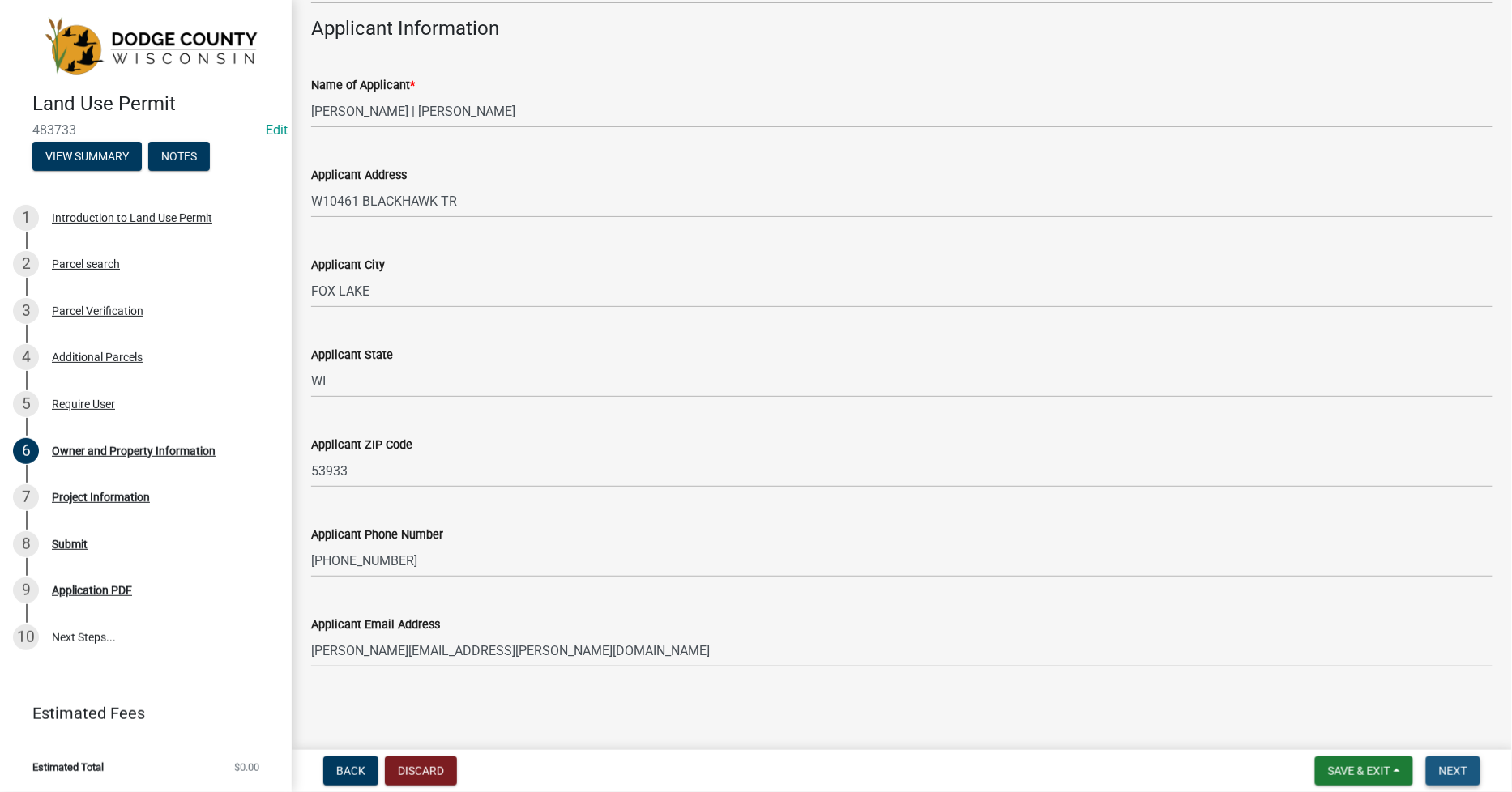
click at [1475, 765] on button "Next" at bounding box center [1453, 771] width 55 height 29
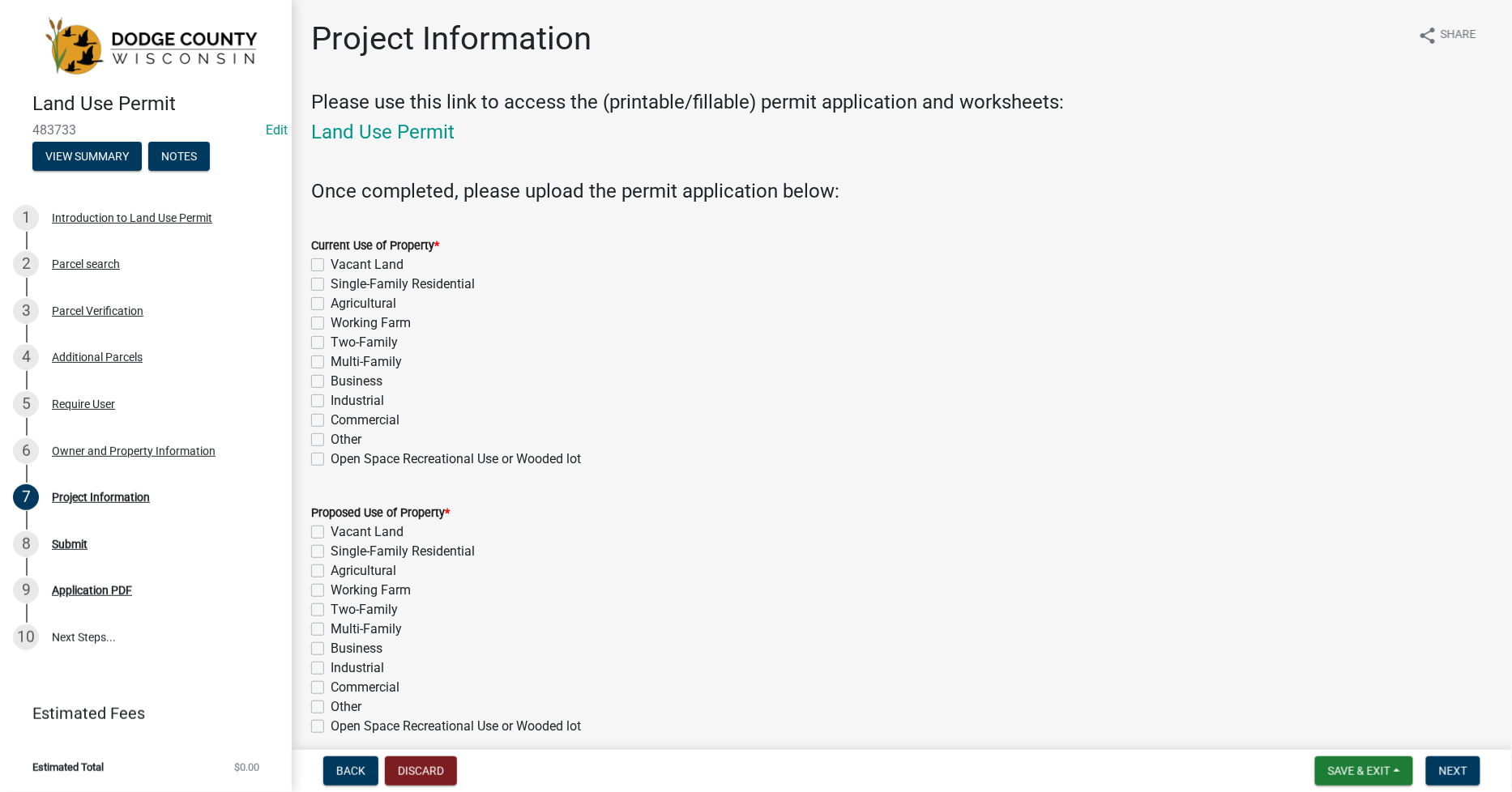
drag, startPoint x: 317, startPoint y: 276, endPoint x: 319, endPoint y: 285, distance: 9.2
click at [319, 277] on div "Single-Family Residential" at bounding box center [902, 284] width 1182 height 19
click at [331, 281] on label "Single-Family Residential" at bounding box center [403, 284] width 144 height 19
click at [331, 281] on input "Single-Family Residential" at bounding box center [336, 279] width 11 height 11
checkbox input "true"
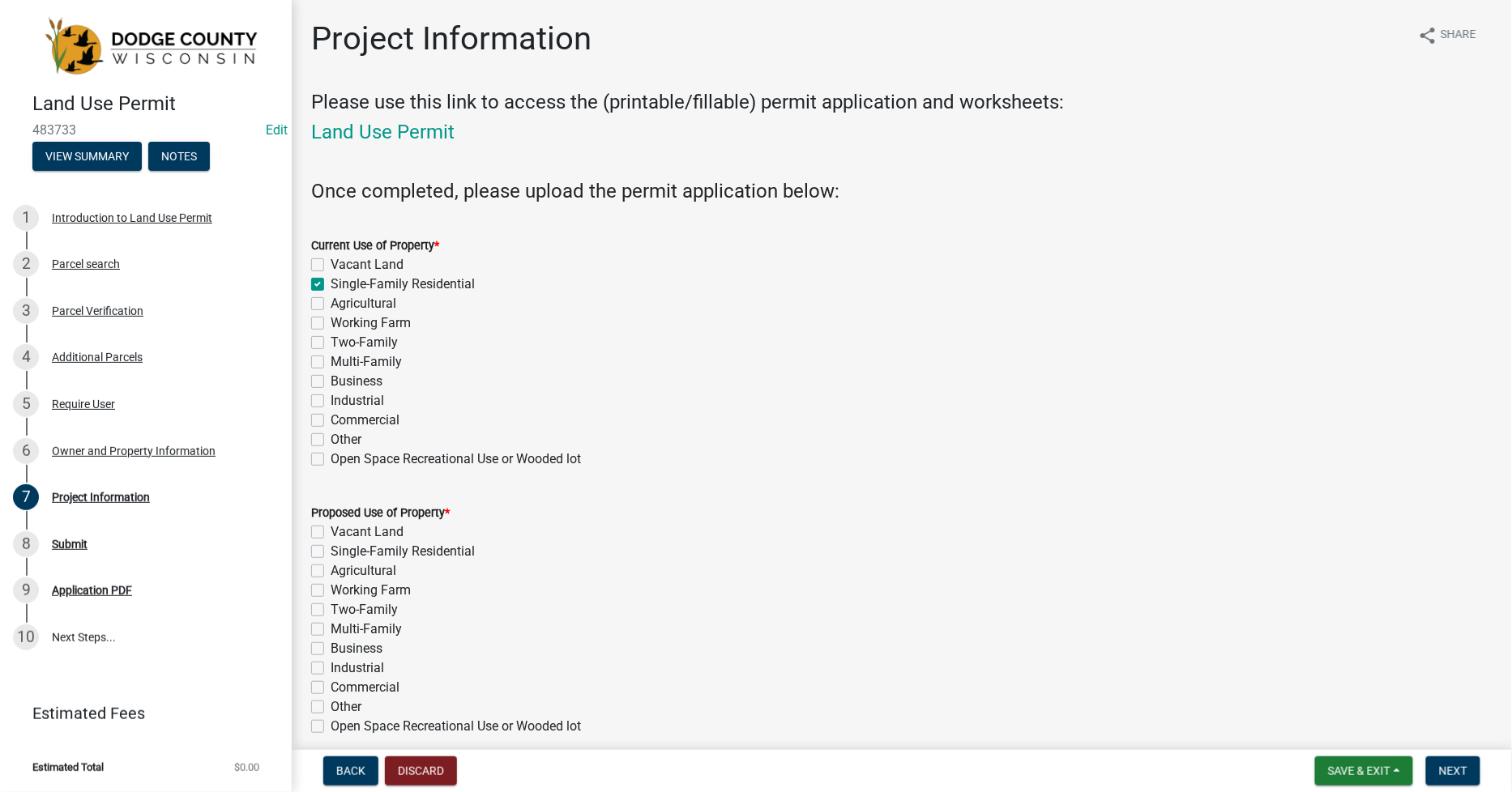
checkbox input "false"
checkbox input "true"
checkbox input "false"
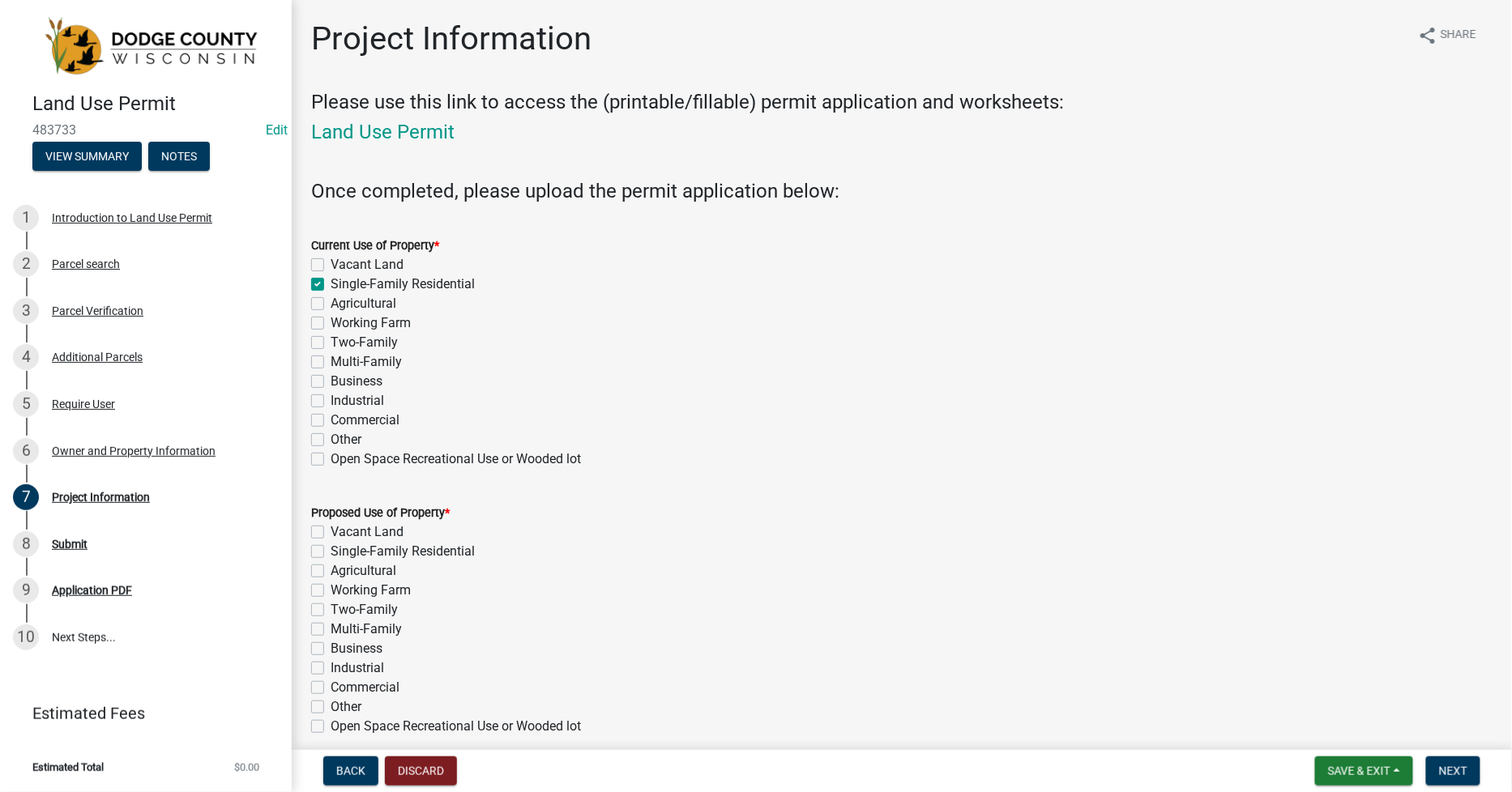
checkbox input "false"
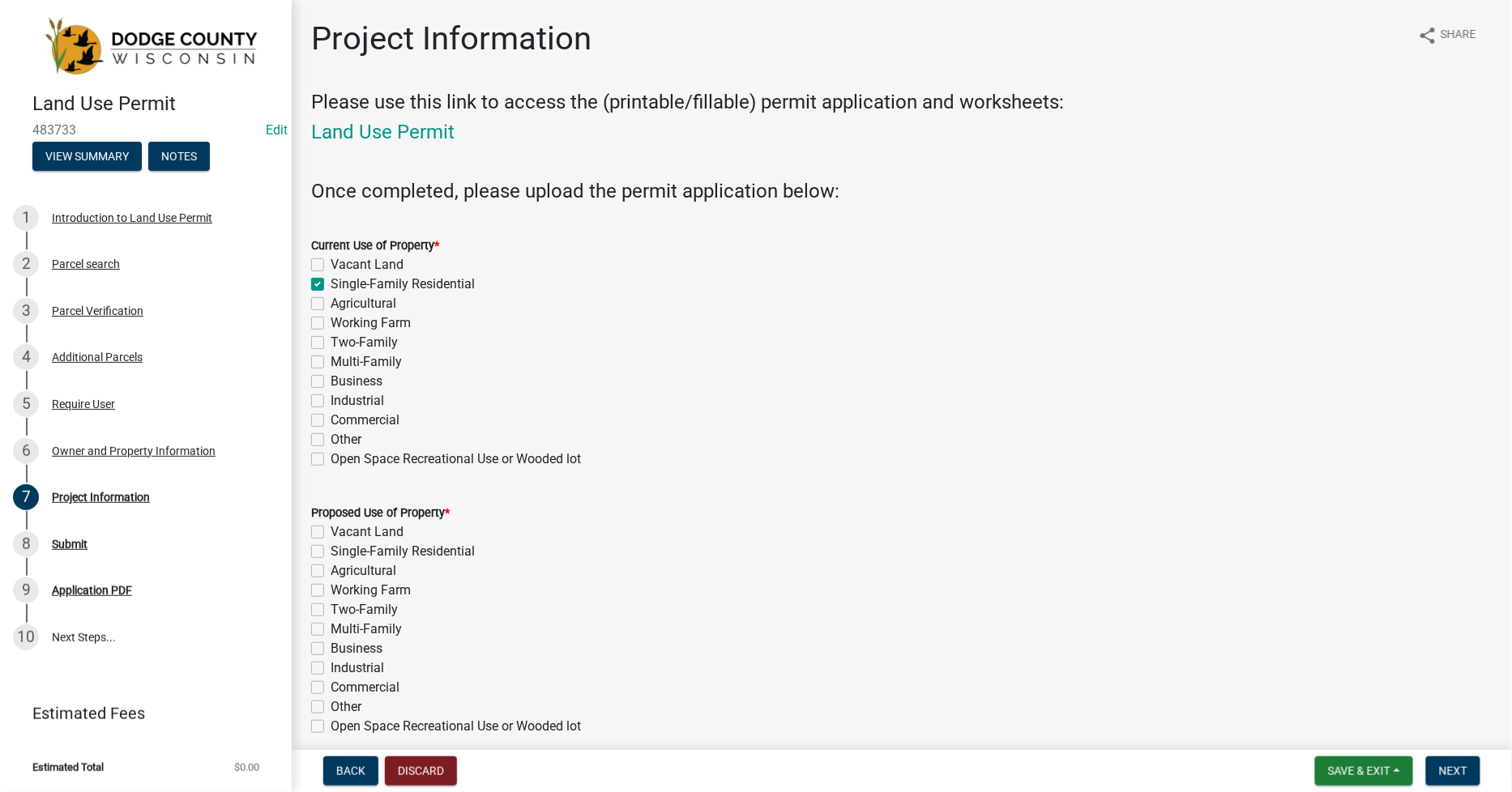
checkbox input "false"
click at [325, 552] on div "Single-Family Residential" at bounding box center [902, 551] width 1182 height 19
click at [331, 552] on label "Single-Family Residential" at bounding box center [403, 551] width 144 height 19
click at [331, 552] on input "Single-Family Residential" at bounding box center [336, 547] width 11 height 11
checkbox input "true"
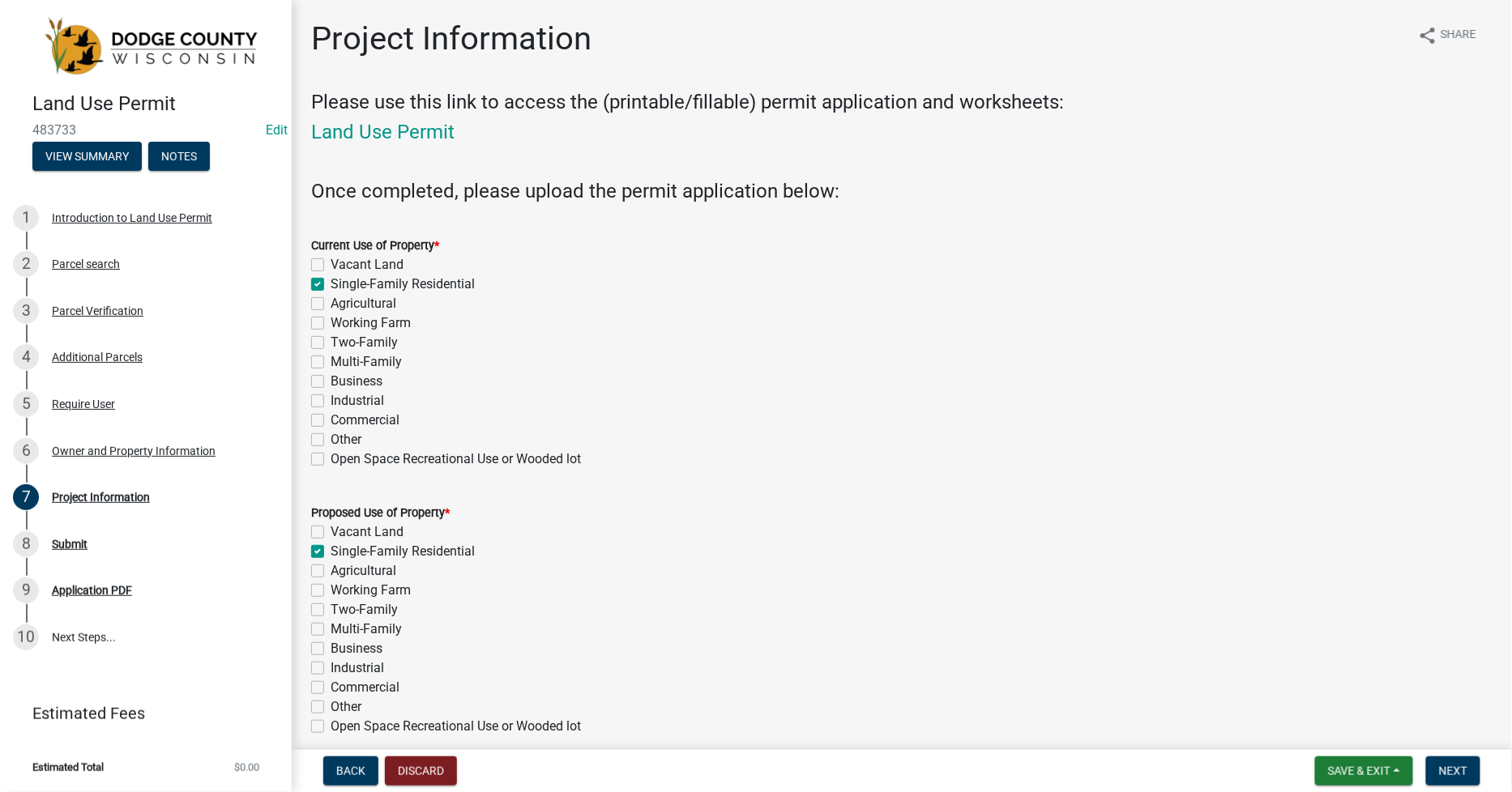
checkbox input "false"
checkbox input "true"
checkbox input "false"
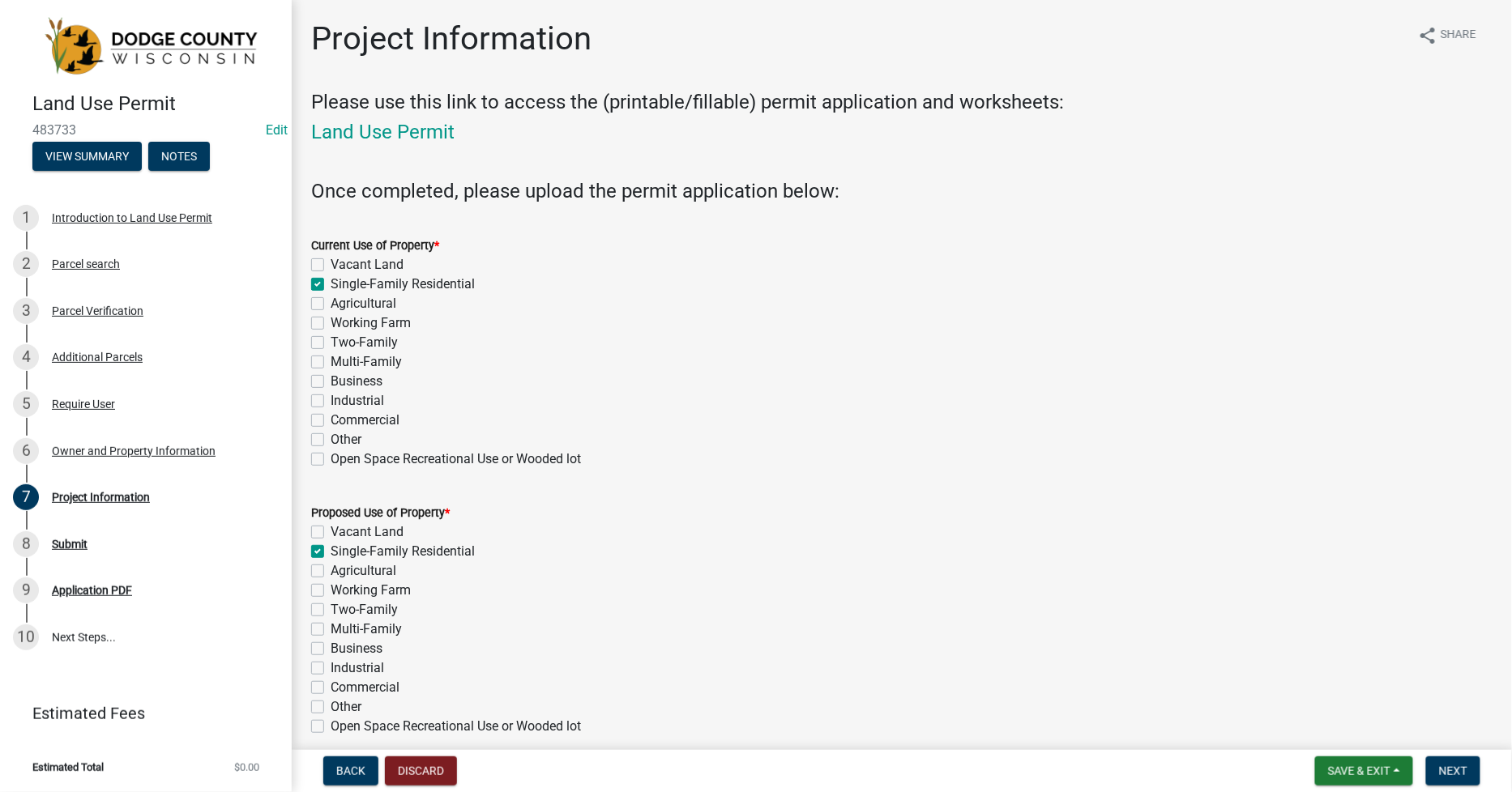
checkbox input "false"
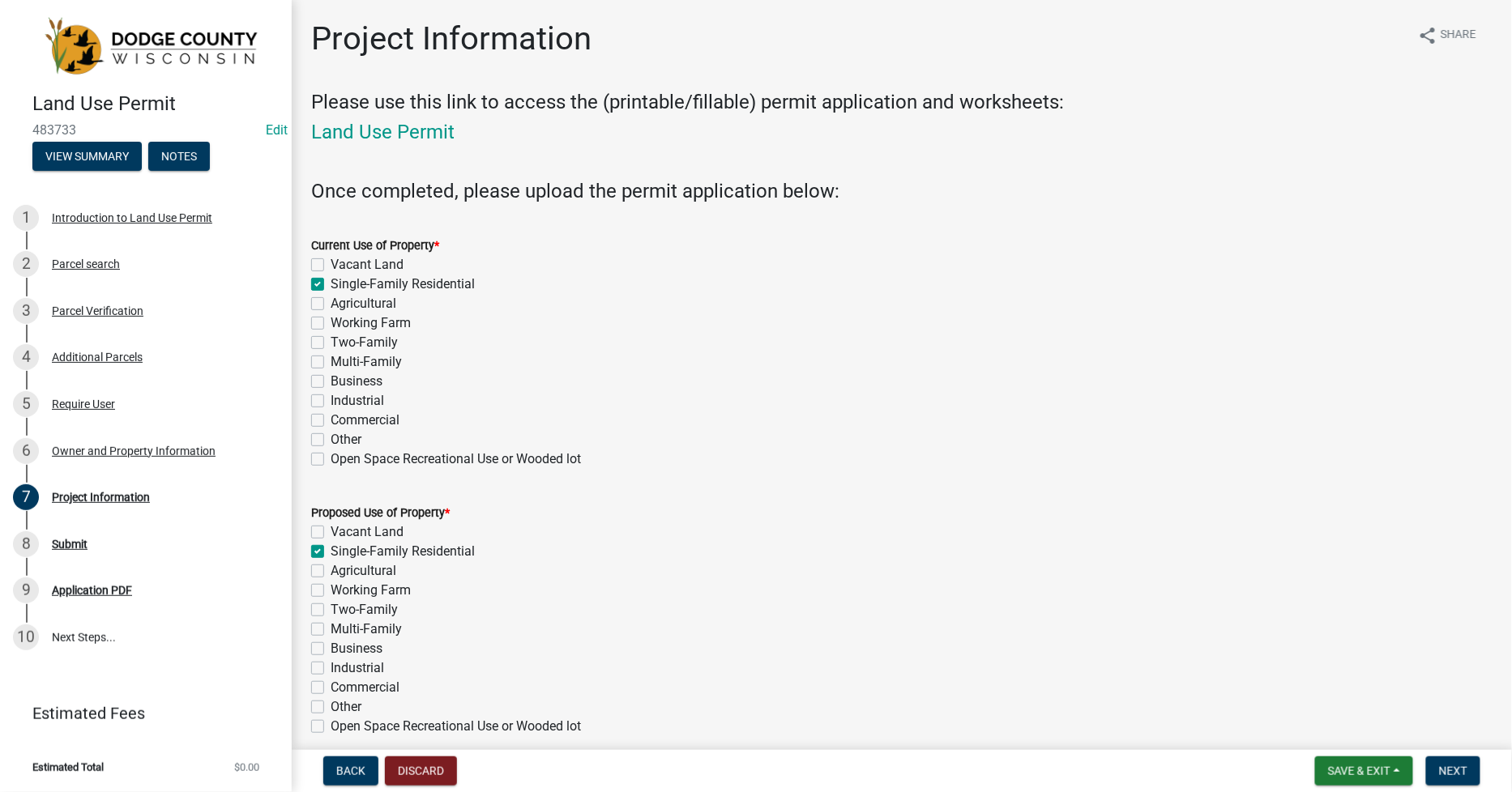
checkbox input "false"
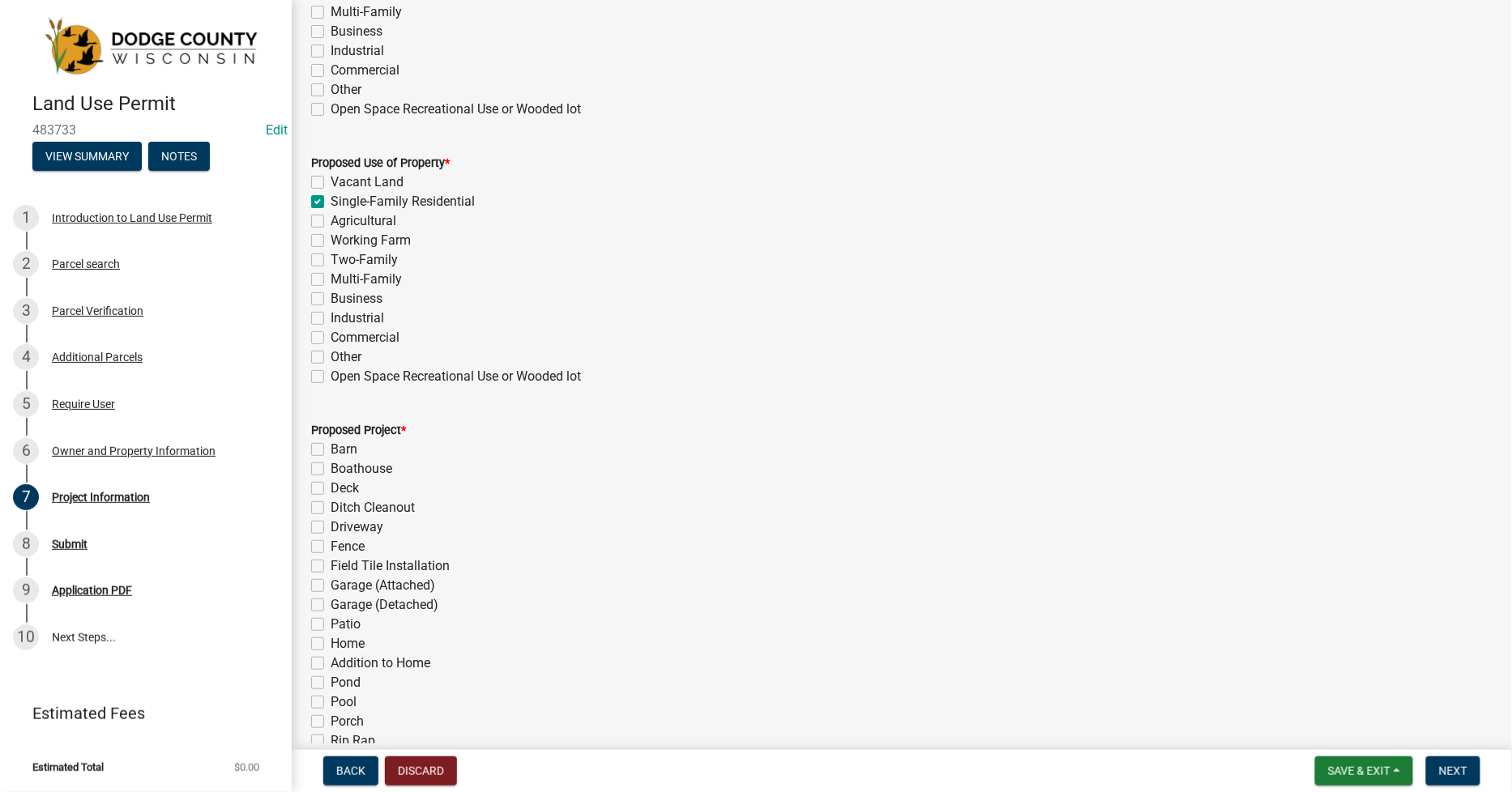
scroll to position [360, 0]
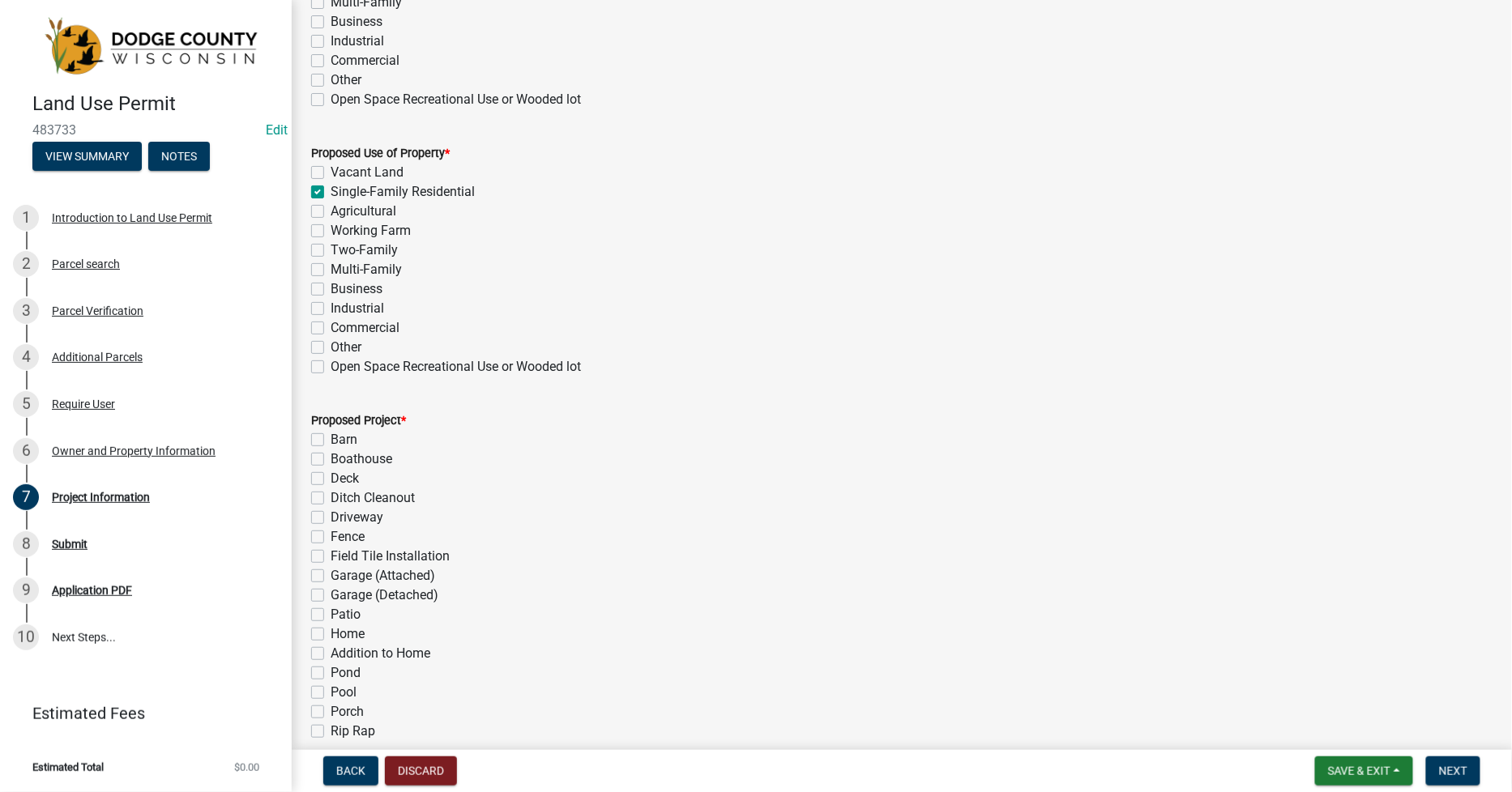
click at [331, 458] on label "Boathouse" at bounding box center [362, 459] width 61 height 19
click at [331, 458] on input "Boathouse" at bounding box center [336, 454] width 11 height 11
checkbox input "true"
checkbox input "false"
checkbox input "true"
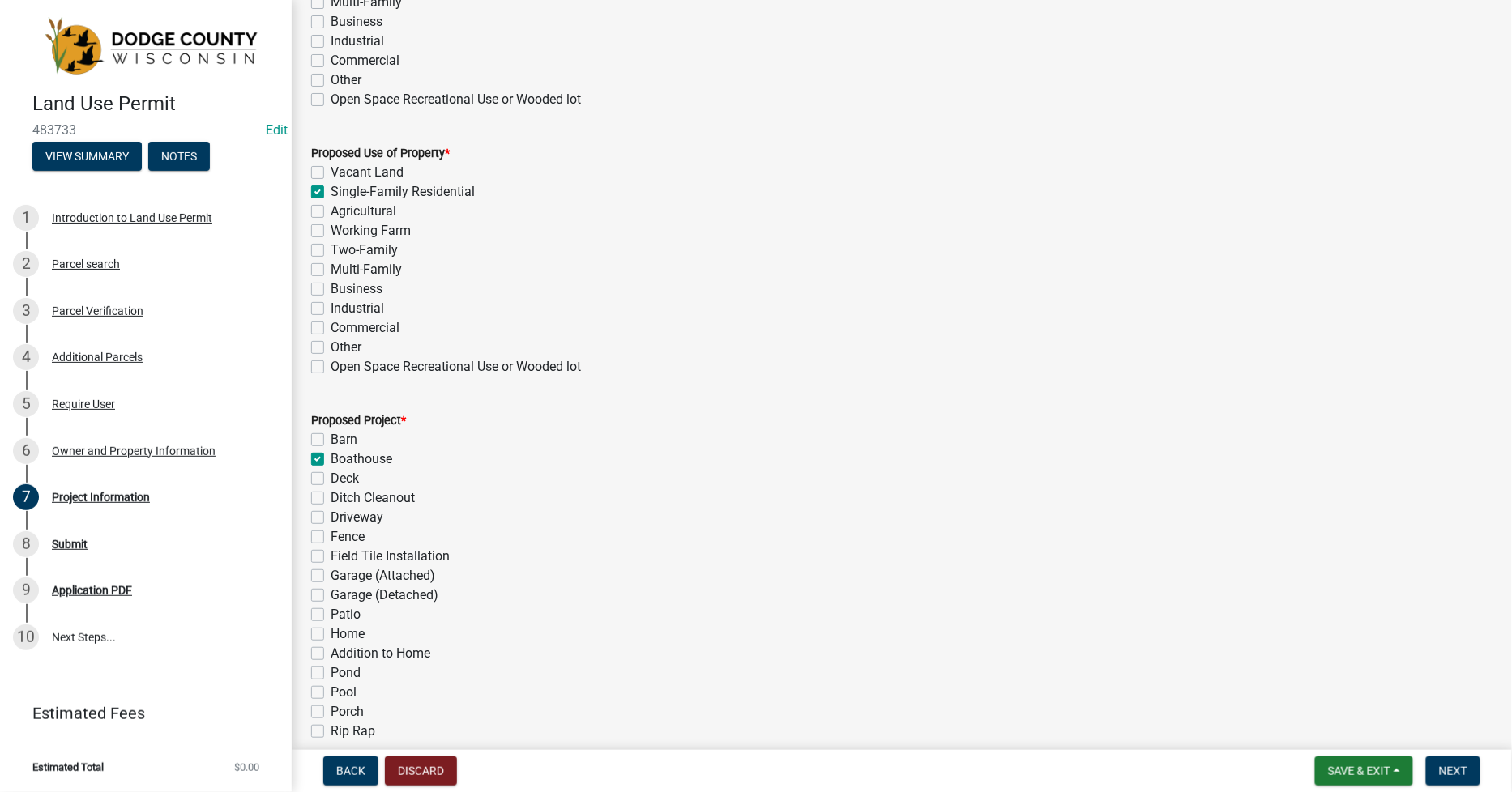
checkbox input "false"
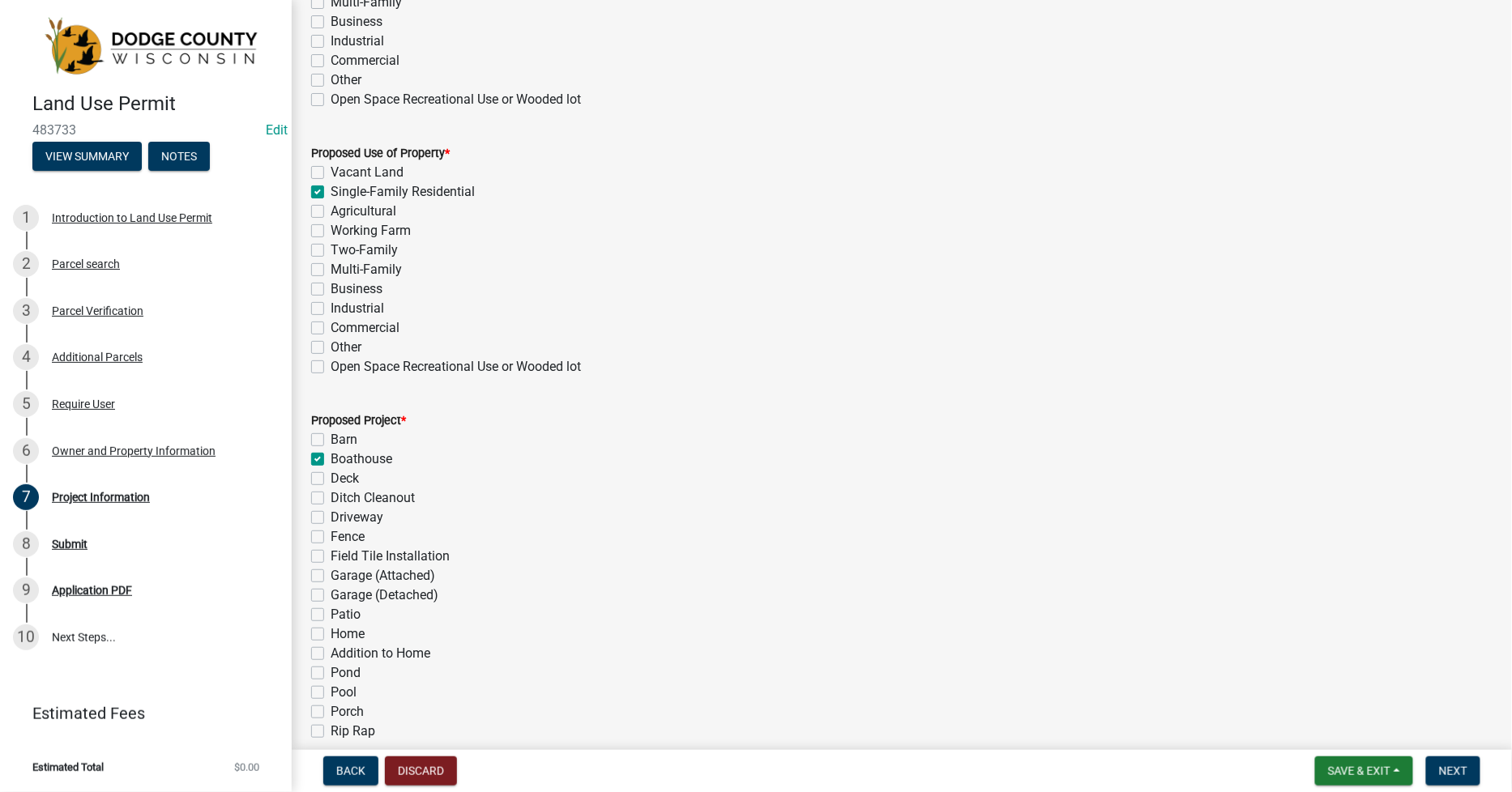
checkbox input "false"
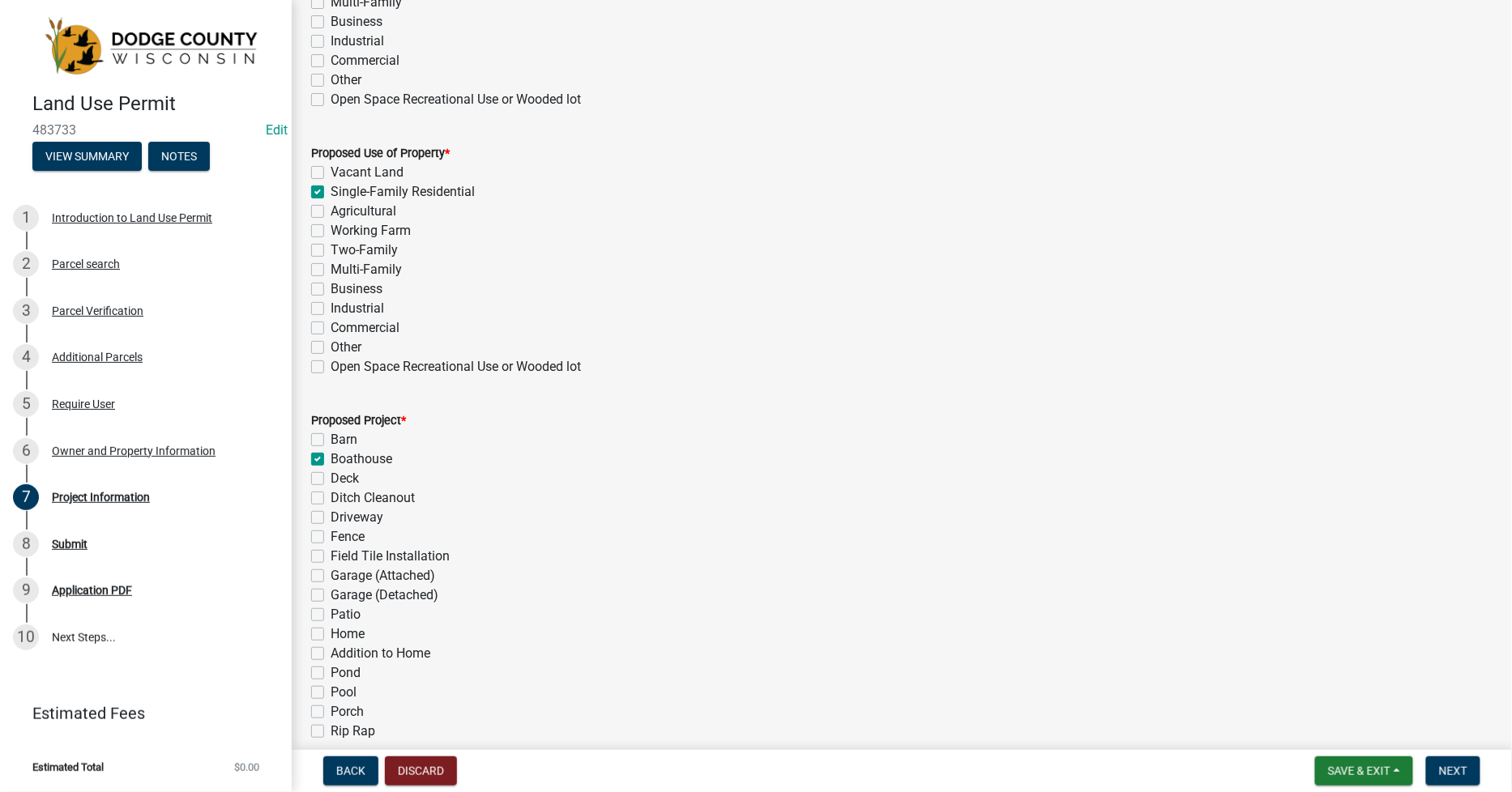
checkbox input "false"
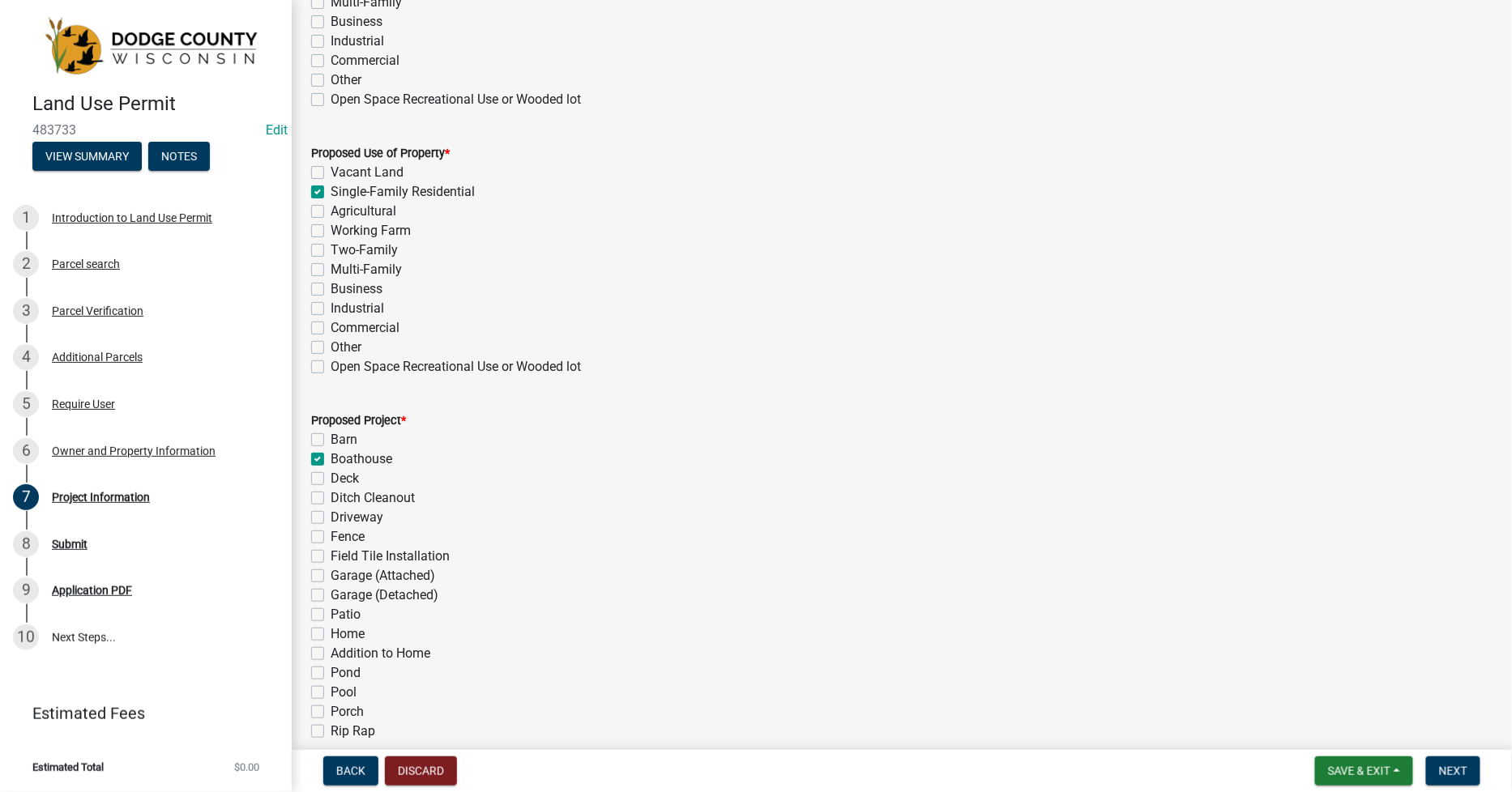
checkbox input "false"
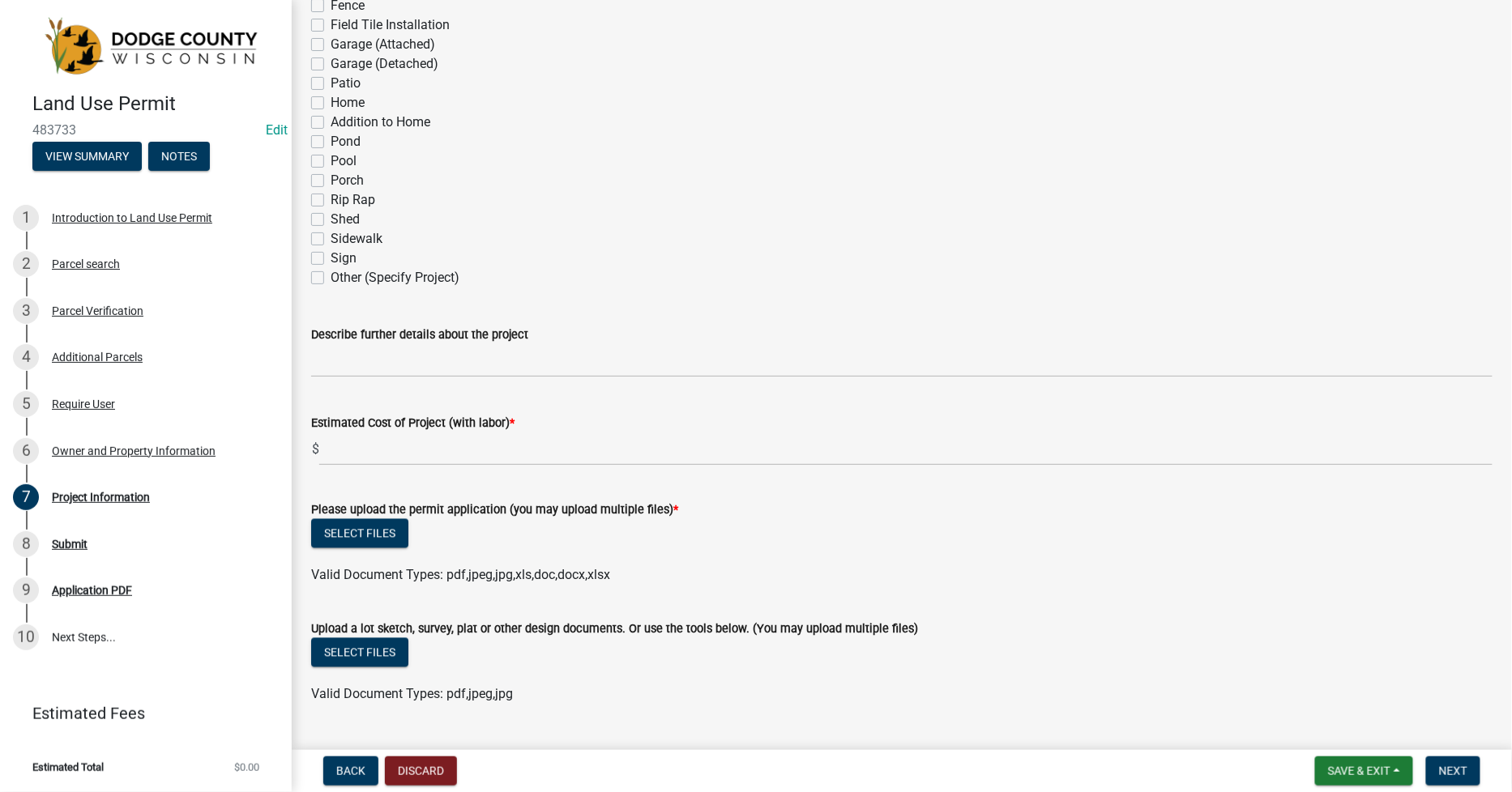
scroll to position [899, 0]
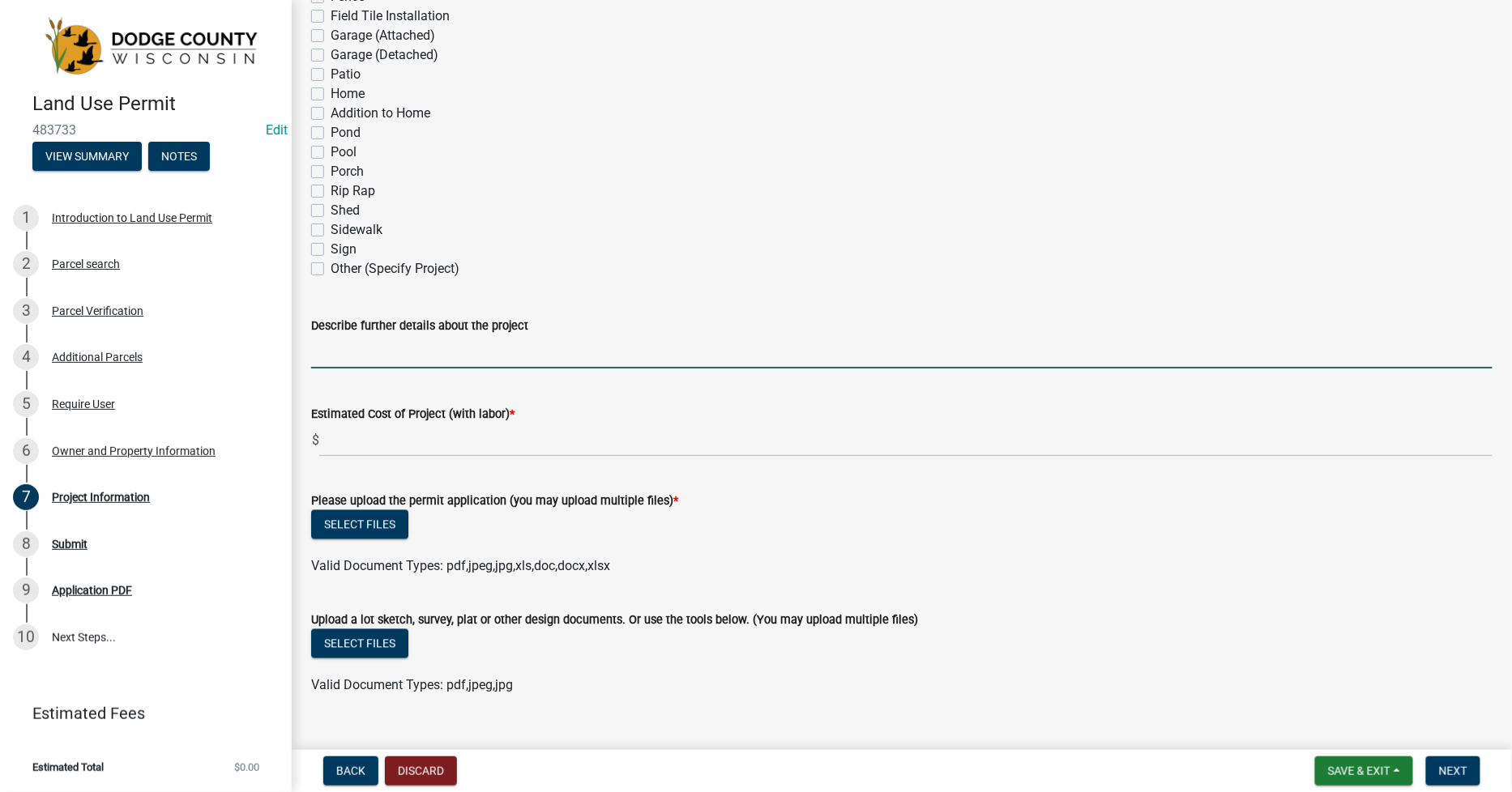
click at [325, 360] on input "Describe further details about the project" at bounding box center [902, 352] width 1182 height 34
type input "2025-0925"
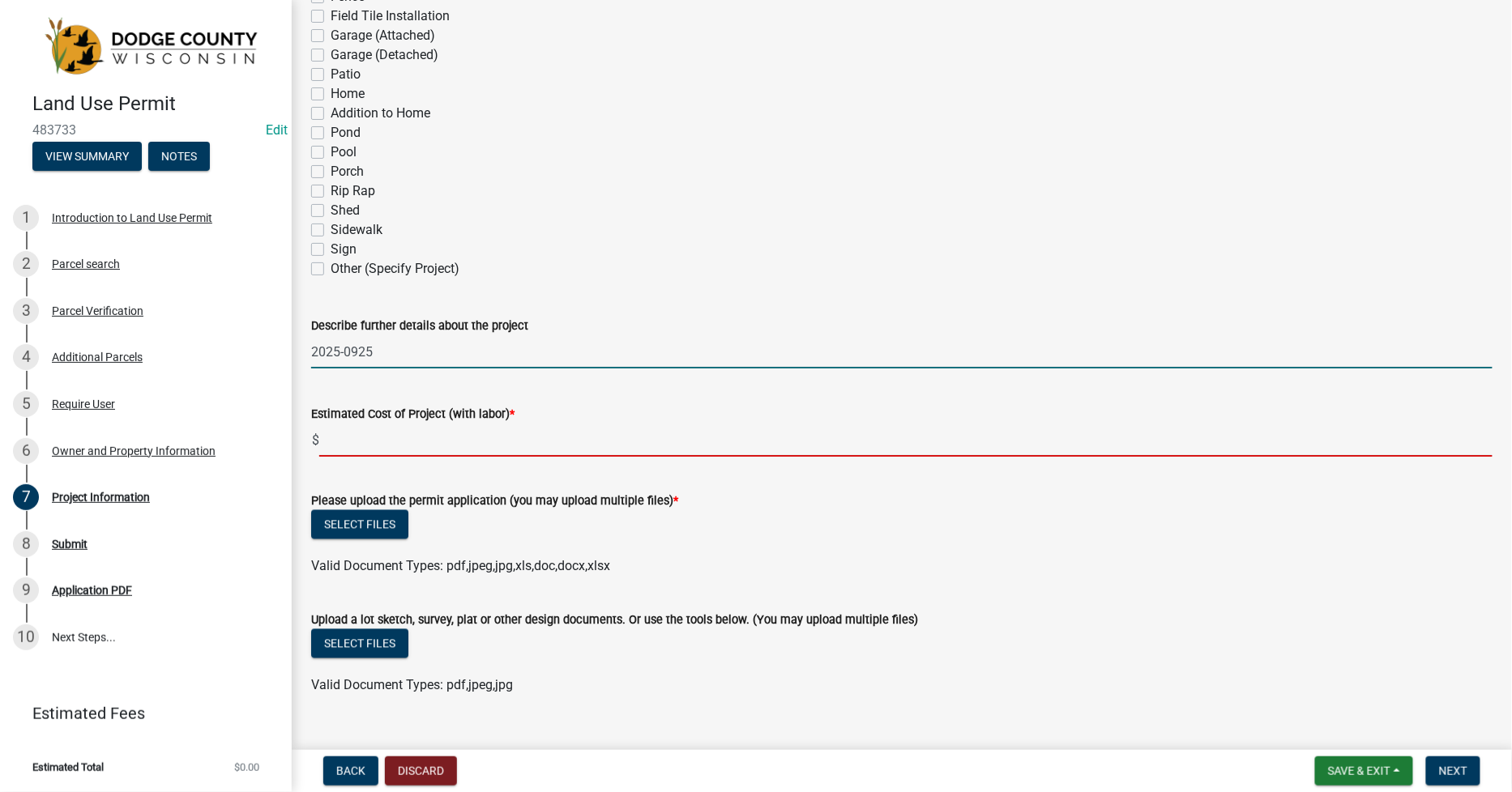
click at [363, 446] on input "text" at bounding box center [906, 440] width 1173 height 34
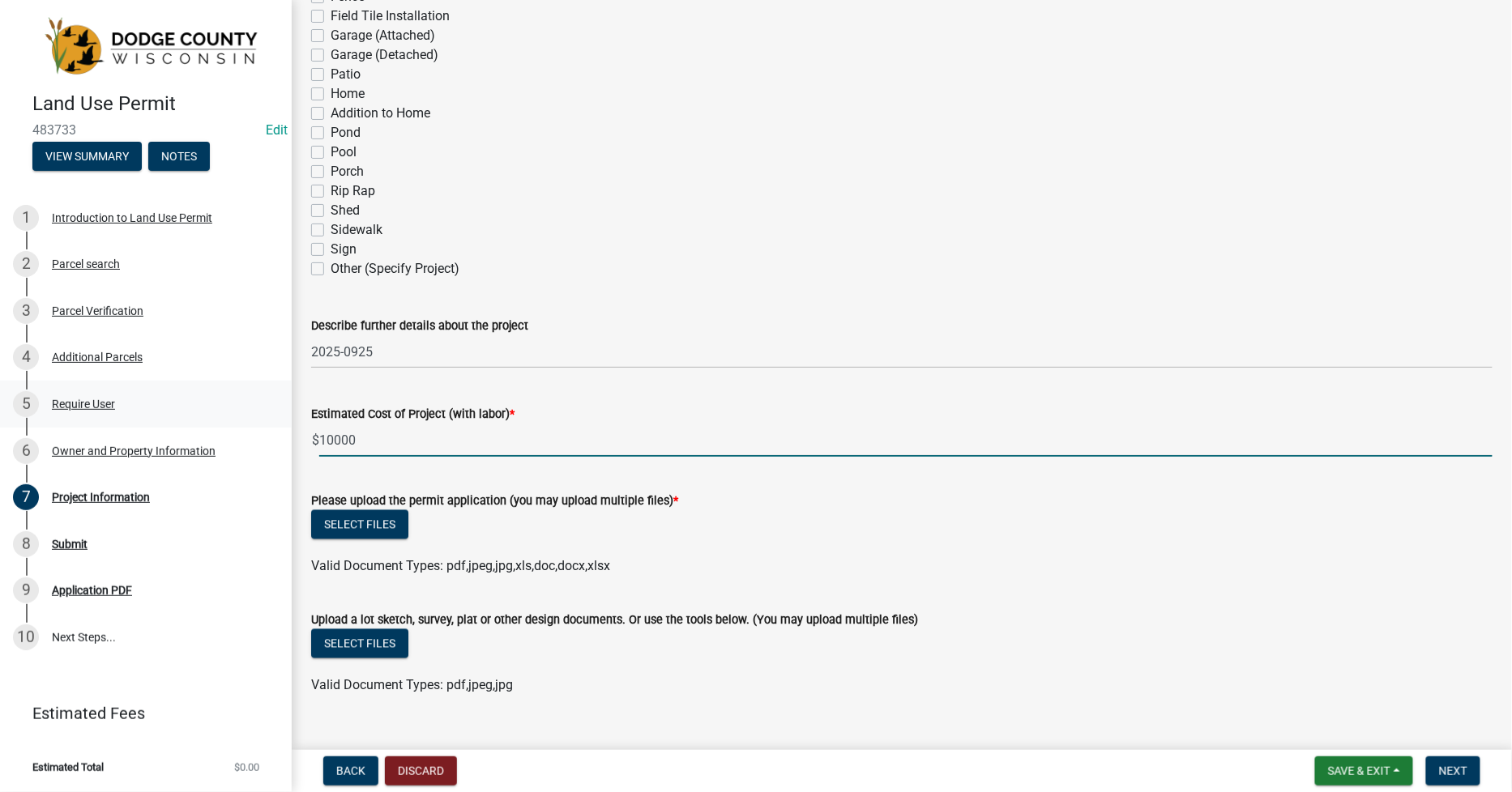
type input "10000"
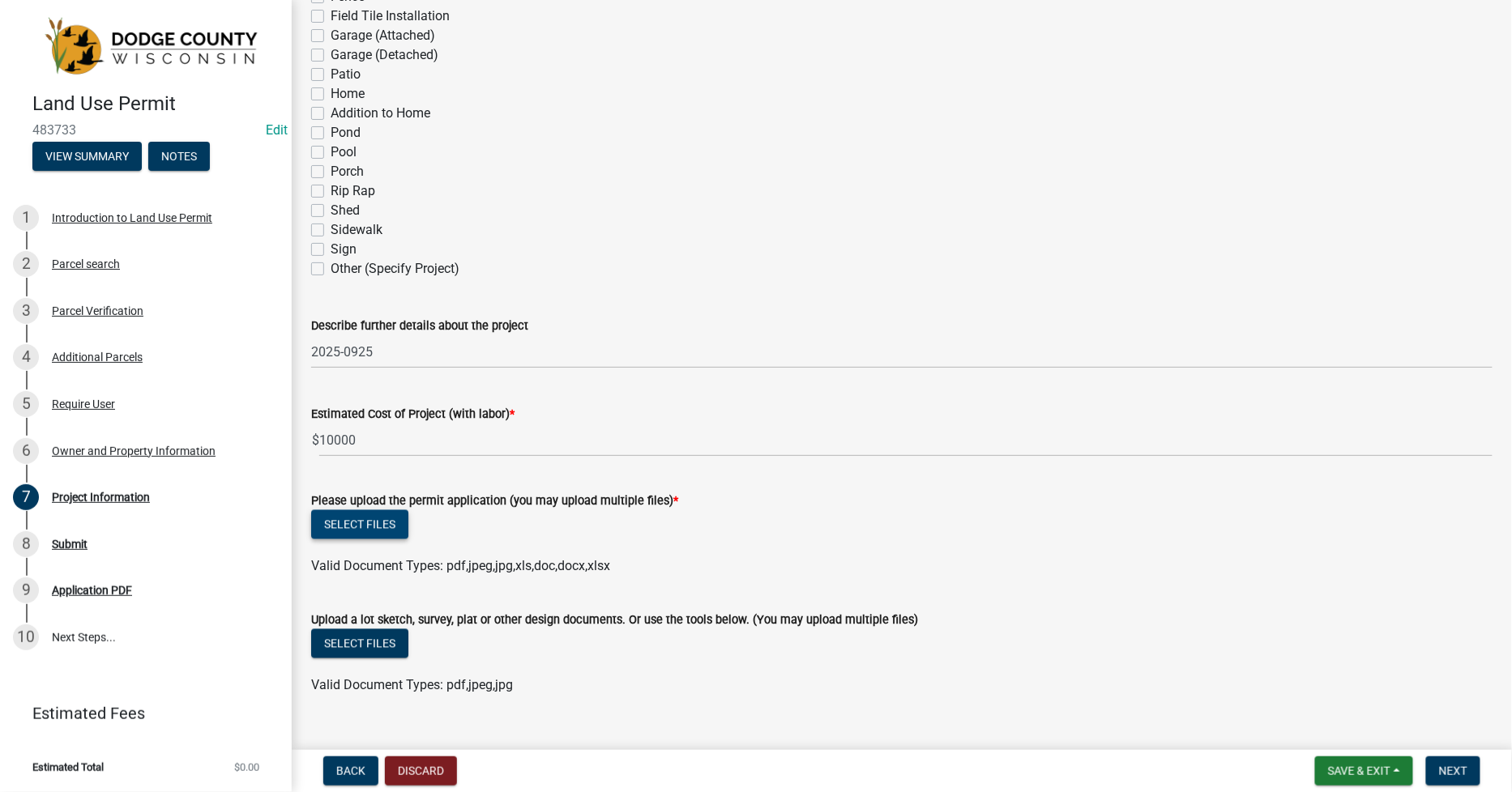
click at [342, 523] on button "Select files" at bounding box center [359, 524] width 97 height 29
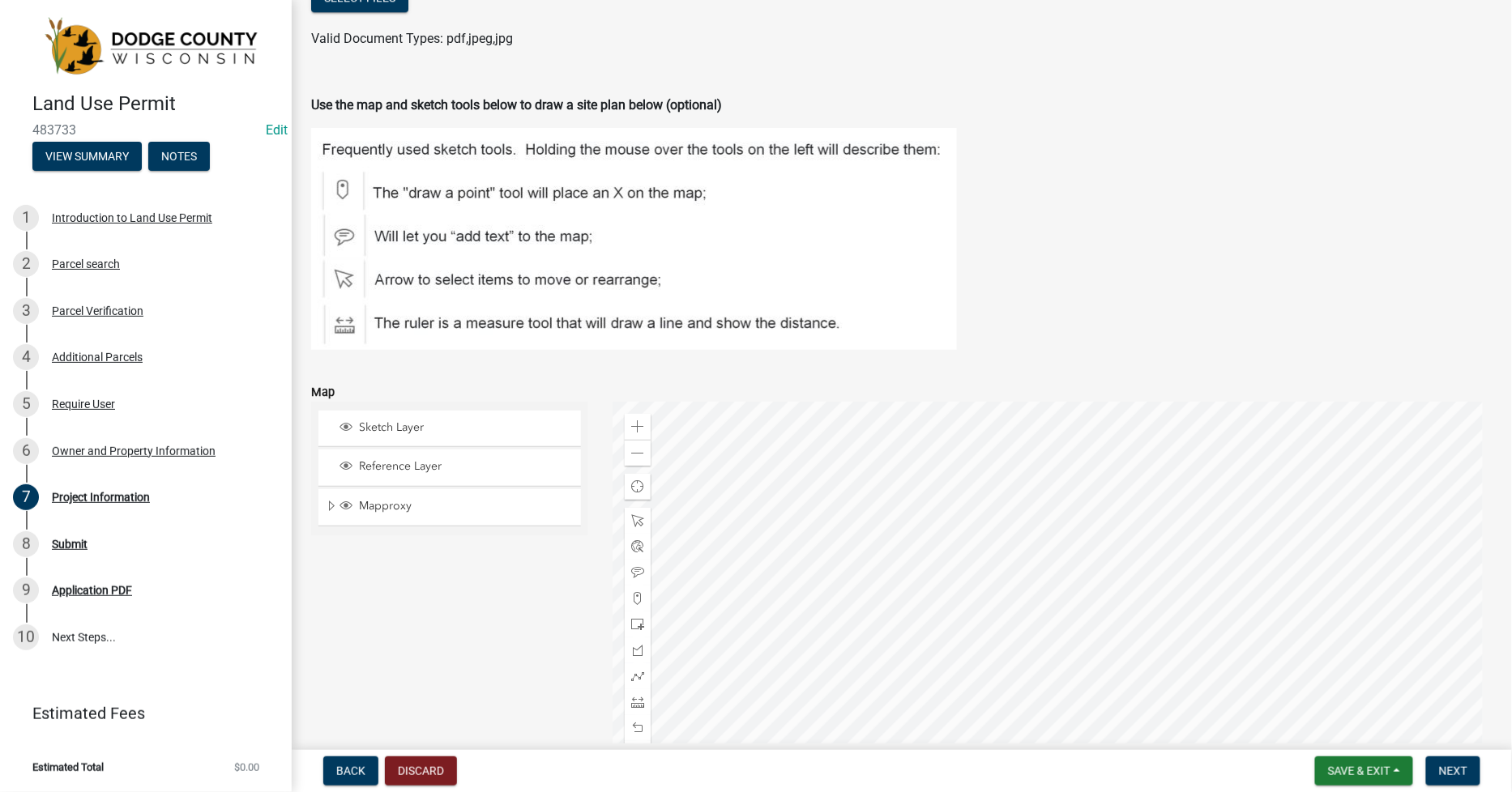
scroll to position [1710, 0]
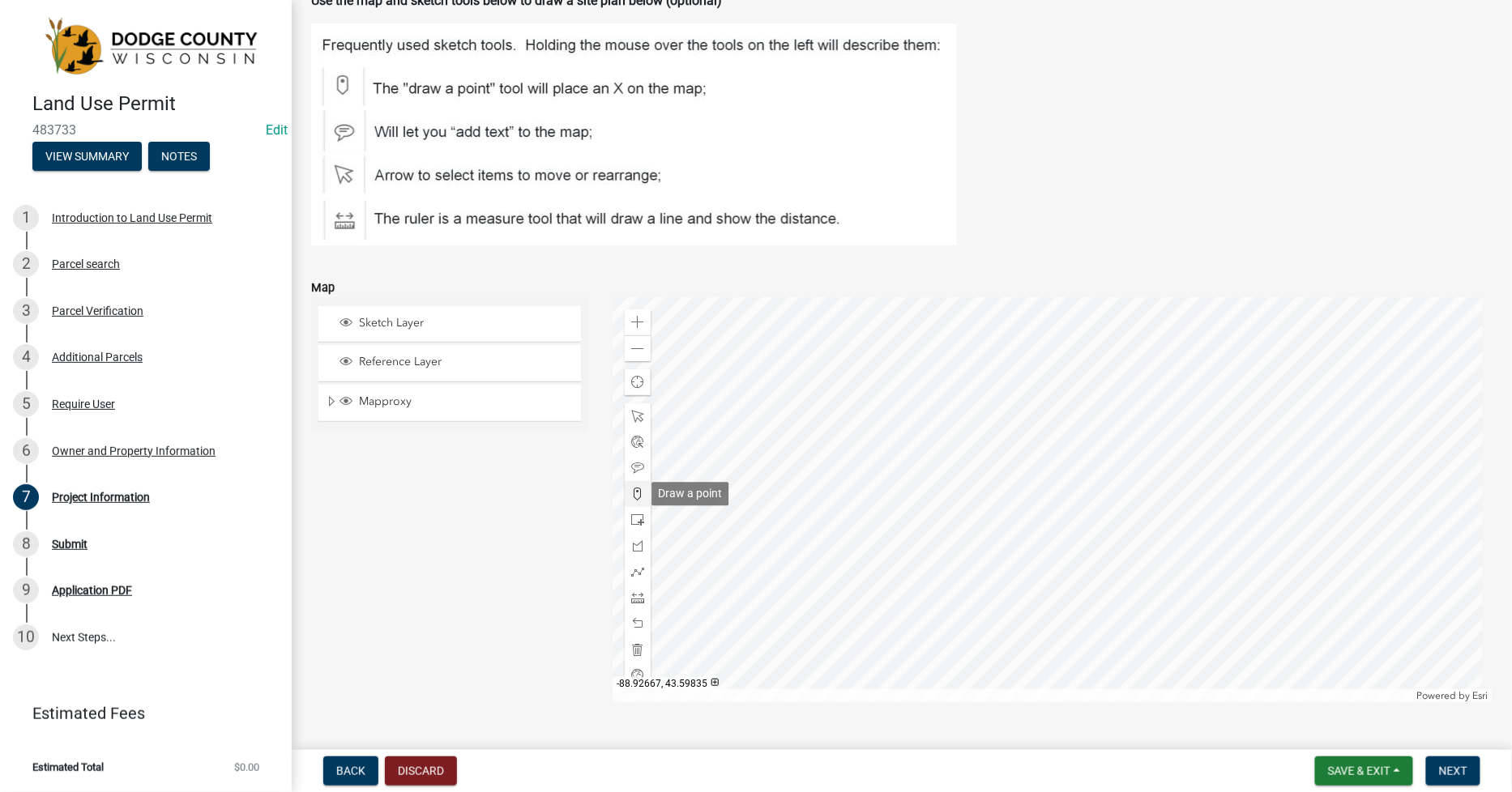
click at [634, 490] on span at bounding box center [638, 495] width 13 height 13
click at [1031, 569] on div at bounding box center [1052, 500] width 880 height 405
click at [1463, 770] on span "Next" at bounding box center [1453, 771] width 29 height 13
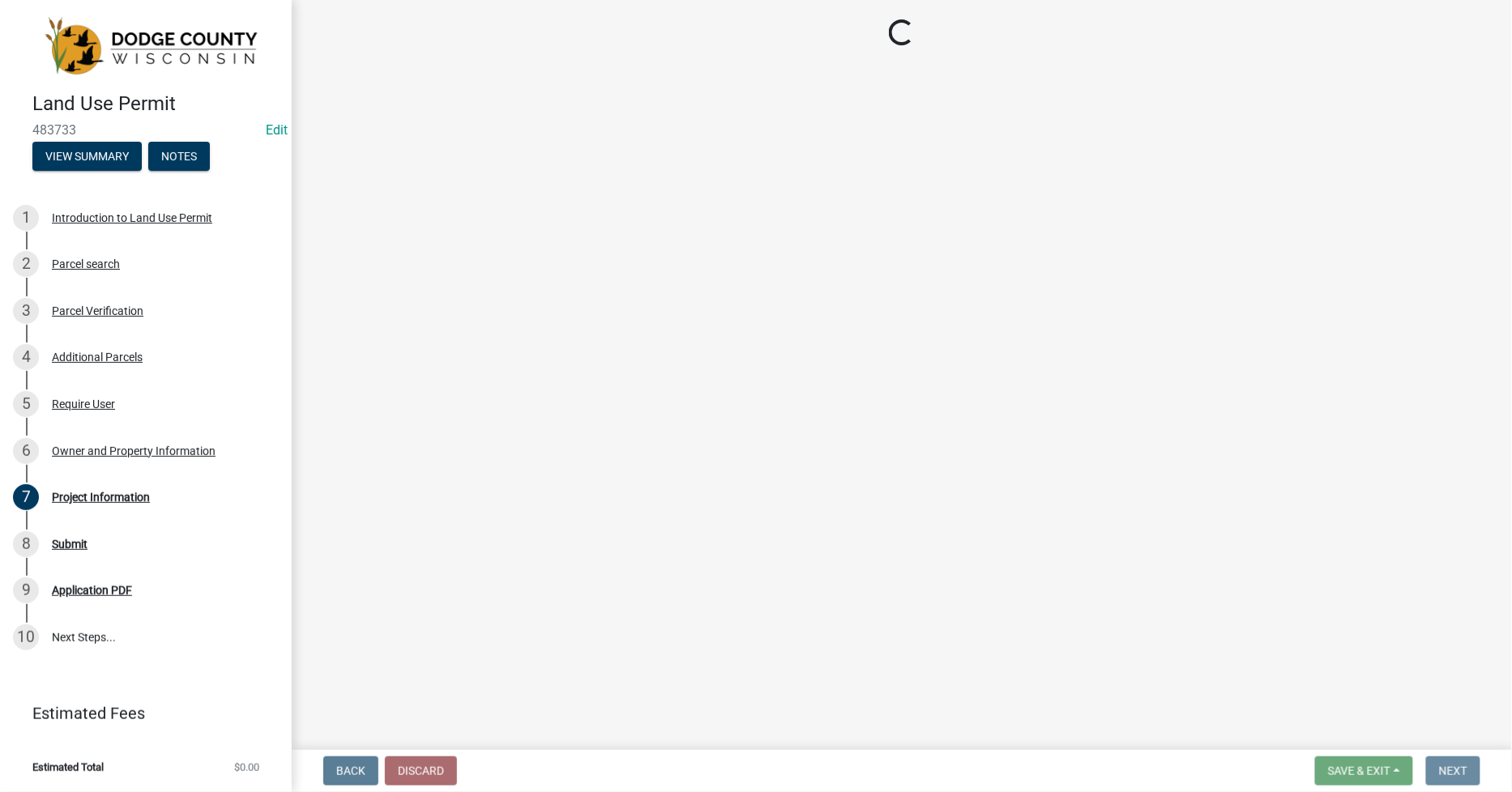
scroll to position [0, 0]
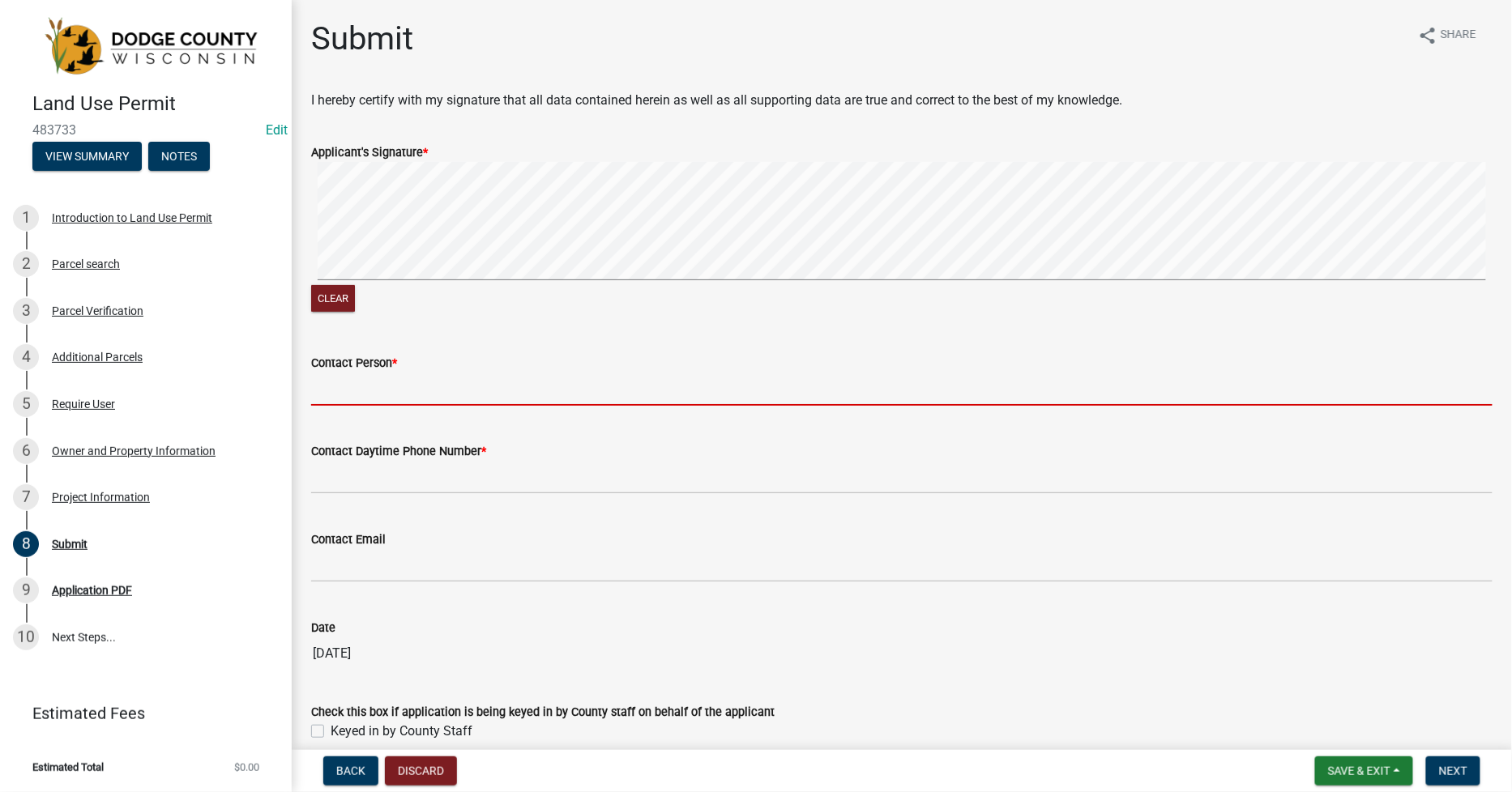
click at [325, 390] on input "Contact Person *" at bounding box center [902, 389] width 1182 height 34
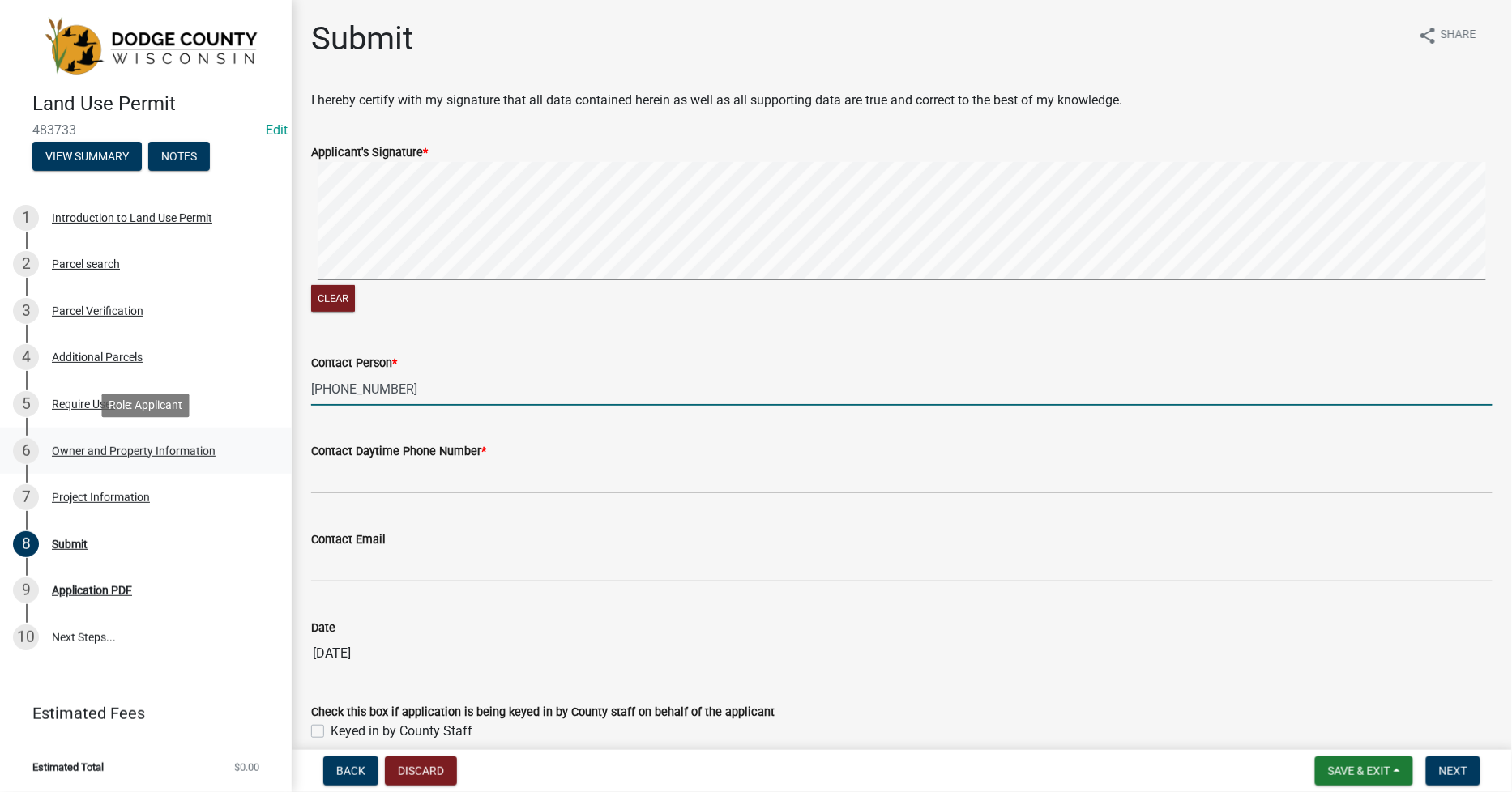
type input "[PHONE_NUMBER]"
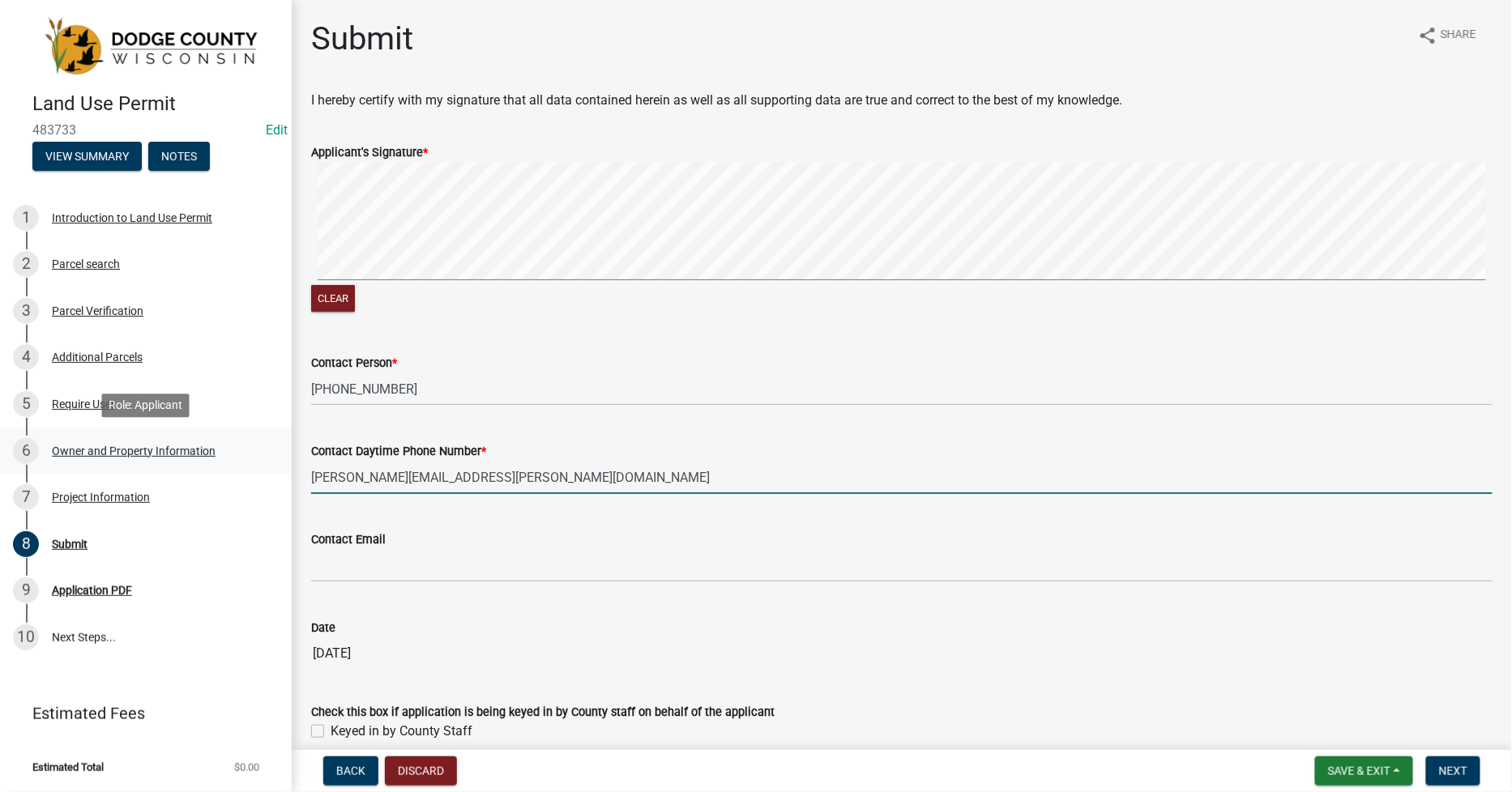
type input "[PERSON_NAME][EMAIL_ADDRESS][PERSON_NAME][DOMAIN_NAME]"
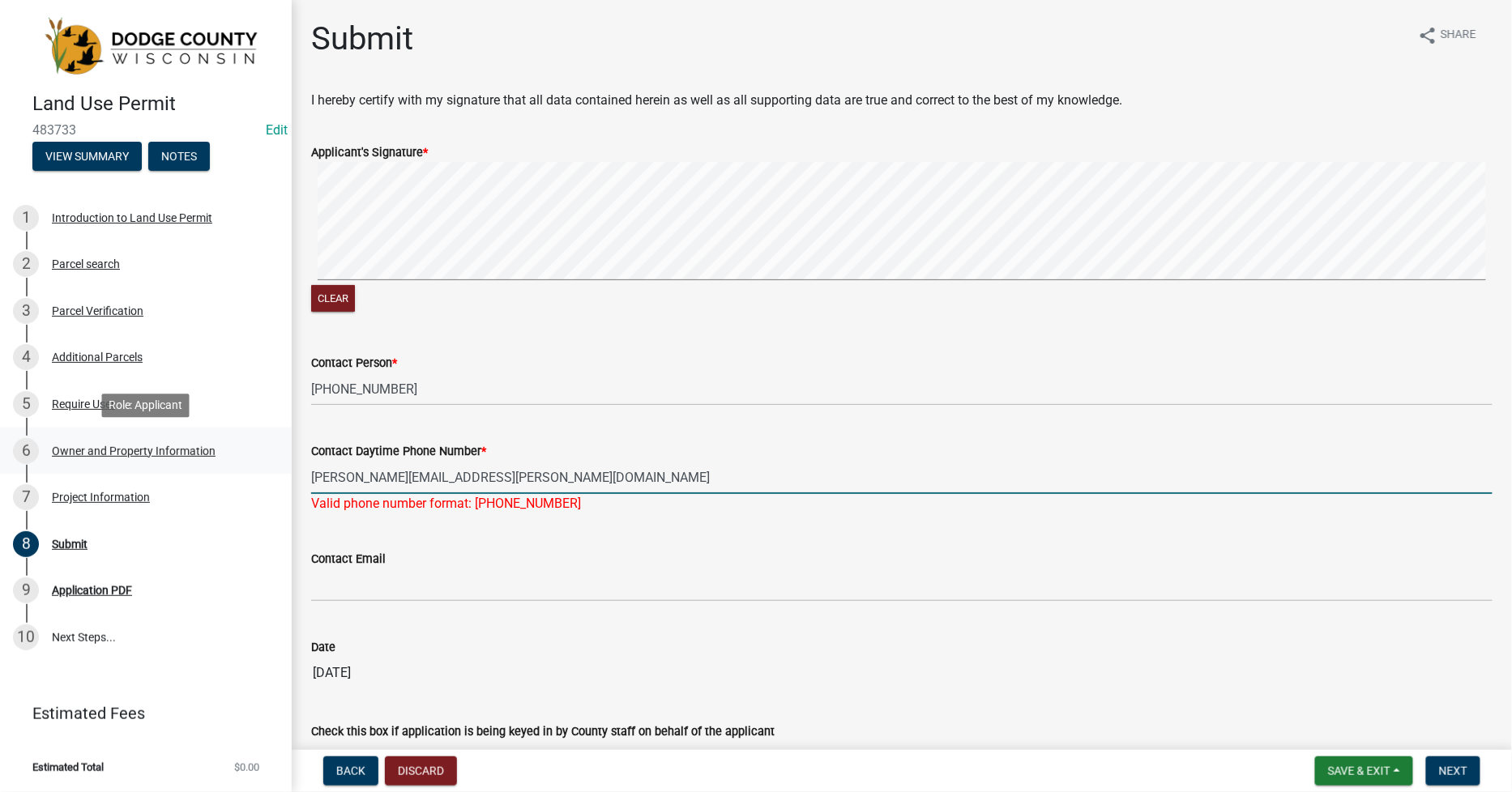
drag, startPoint x: 493, startPoint y: 472, endPoint x: 235, endPoint y: 467, distance: 258.0
click at [235, 467] on div "Land Use Permit 483733 Edit View Summary Notes 1 Introduction to Land Use Permi…" at bounding box center [756, 396] width 1512 height 792
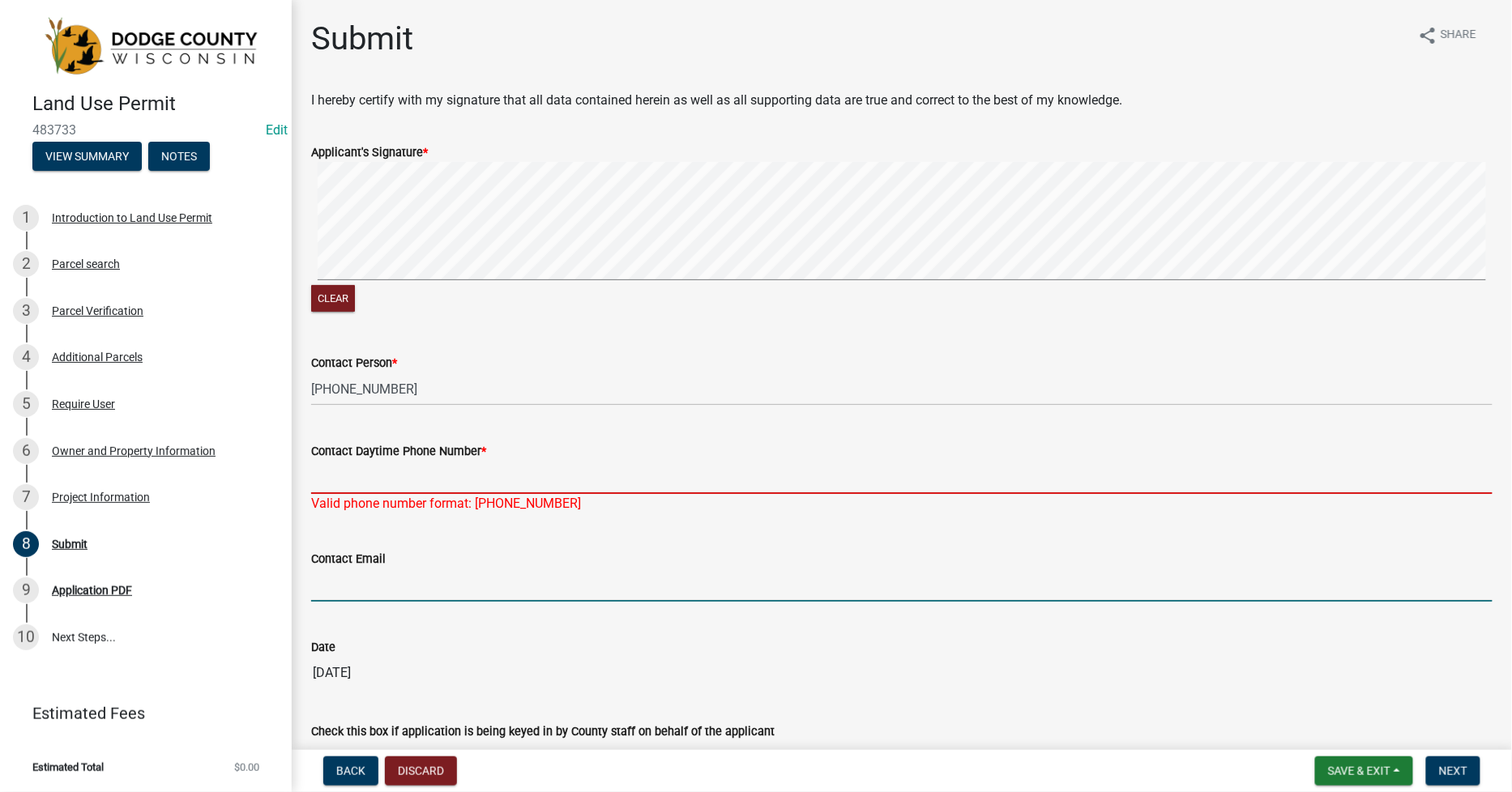
click at [329, 571] on input "Contact Email" at bounding box center [902, 585] width 1182 height 34
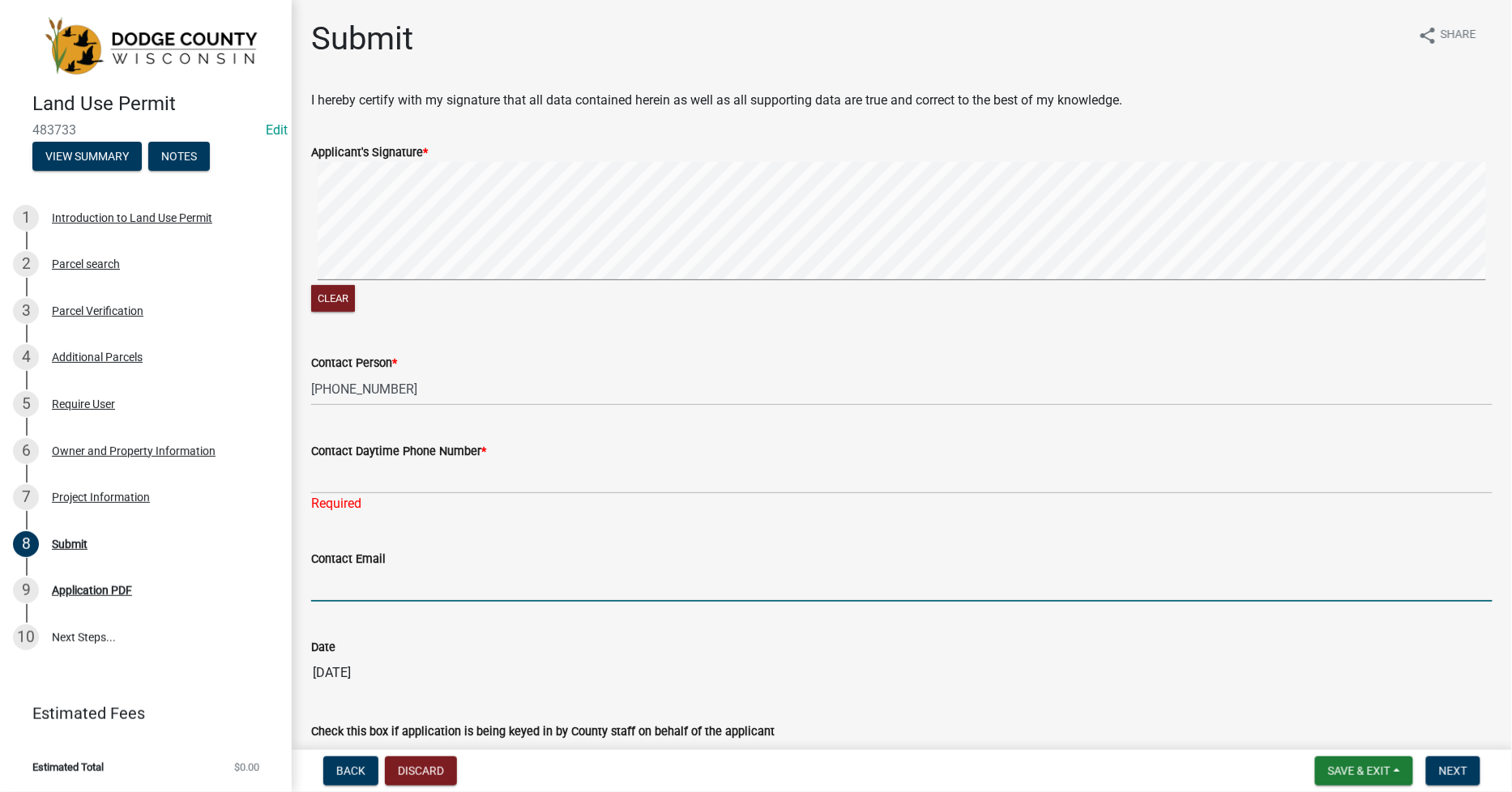
paste input "[PERSON_NAME][EMAIL_ADDRESS][PERSON_NAME][DOMAIN_NAME]"
type input "[PERSON_NAME][EMAIL_ADDRESS][PERSON_NAME][DOMAIN_NAME]"
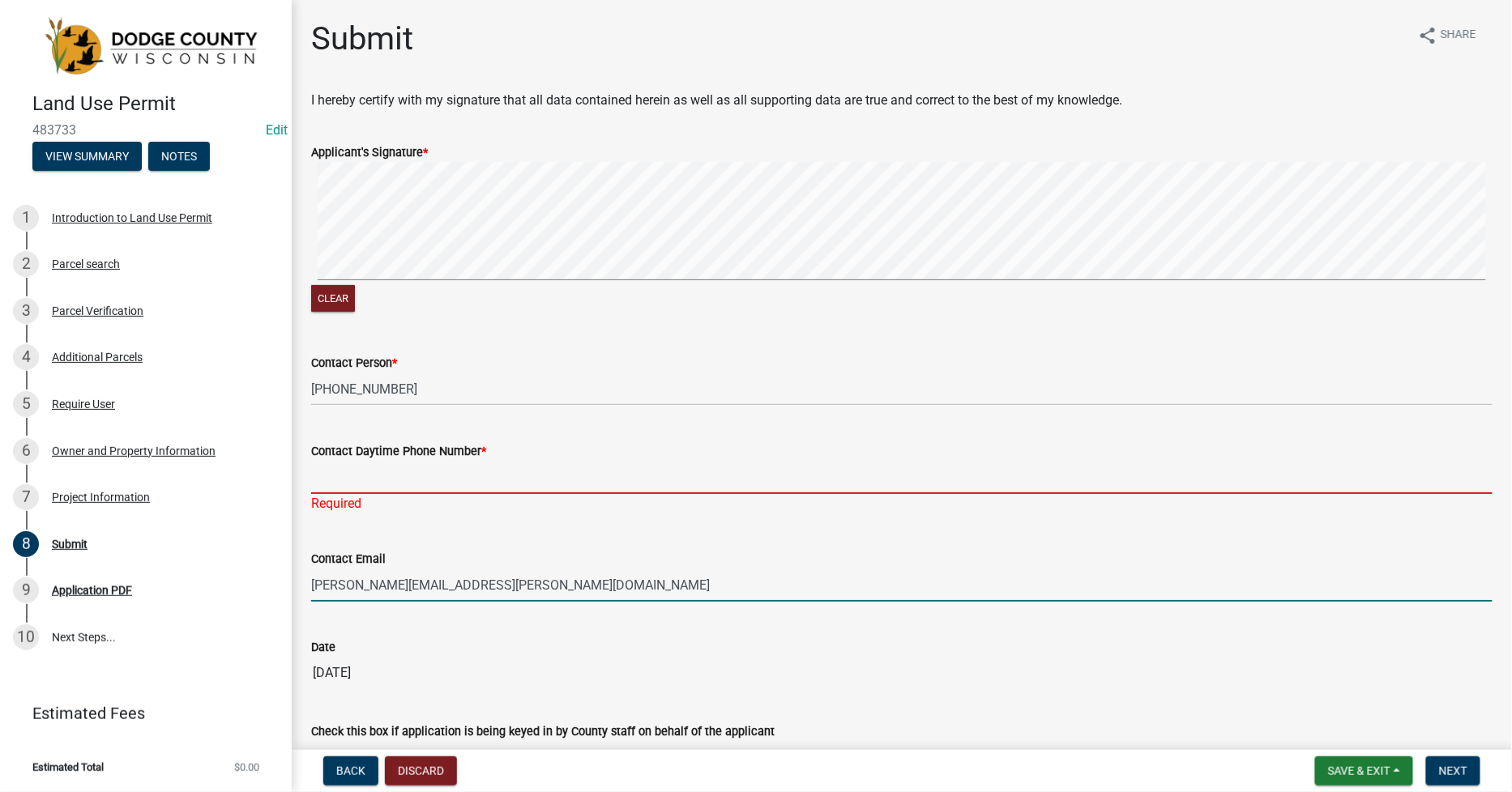
click at [336, 483] on input "Contact Daytime Phone Number *" at bounding box center [902, 478] width 1182 height 34
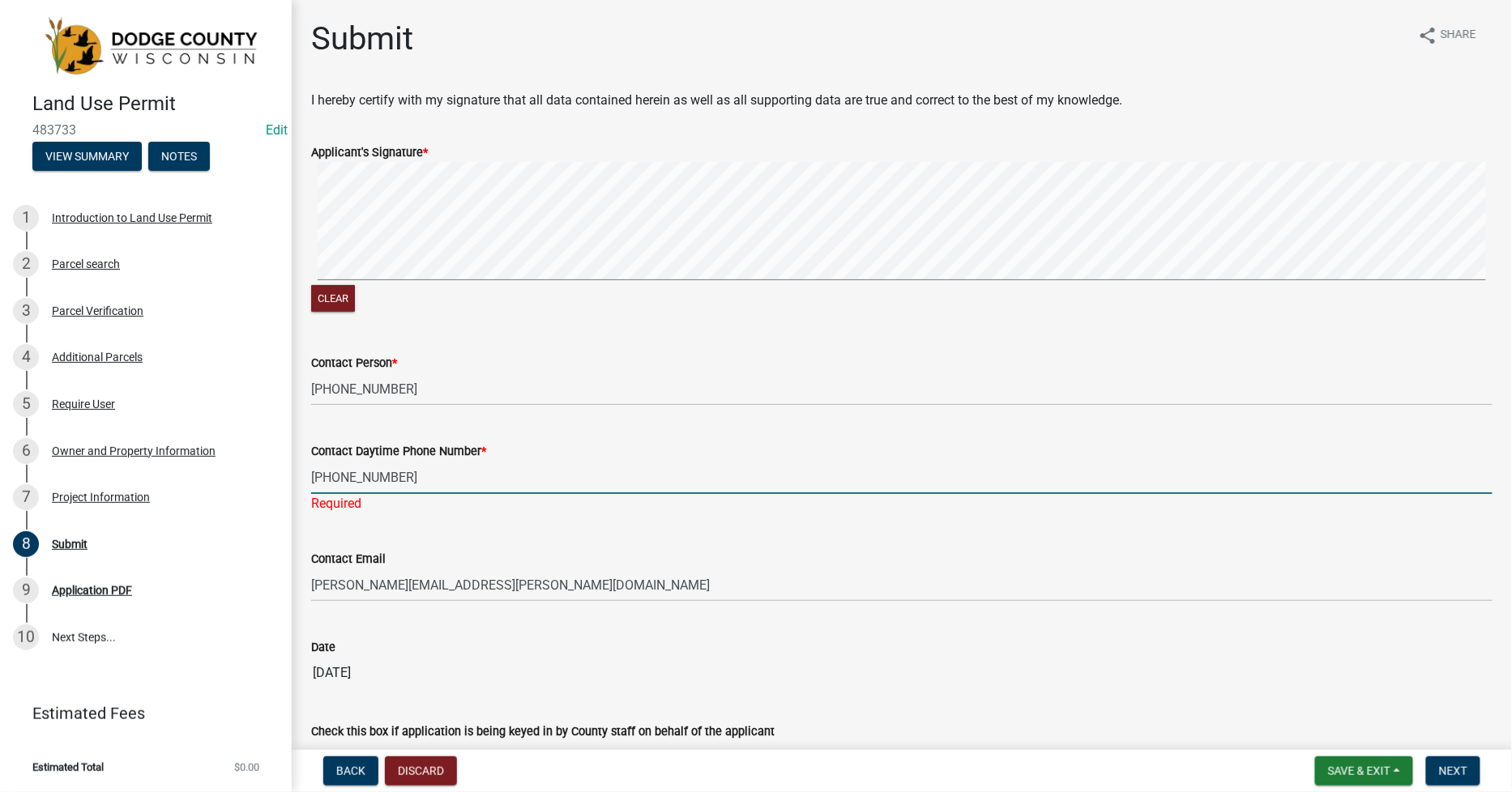
type input "[PHONE_NUMBER]"
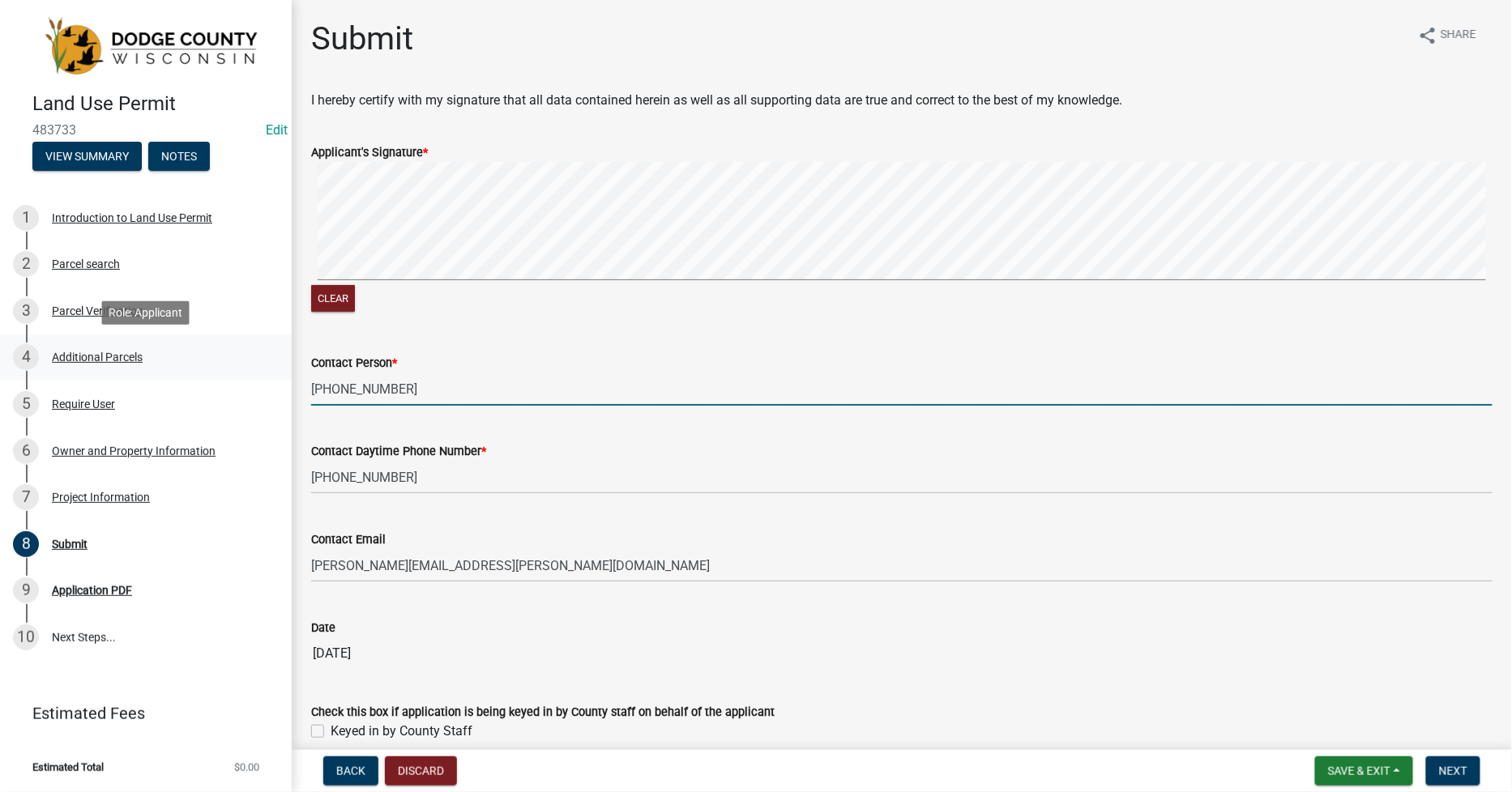
drag, startPoint x: 399, startPoint y: 391, endPoint x: 253, endPoint y: 377, distance: 146.7
click at [253, 377] on div "Land Use Permit 483733 Edit View Summary Notes 1 Introduction to Land Use Permi…" at bounding box center [756, 396] width 1512 height 792
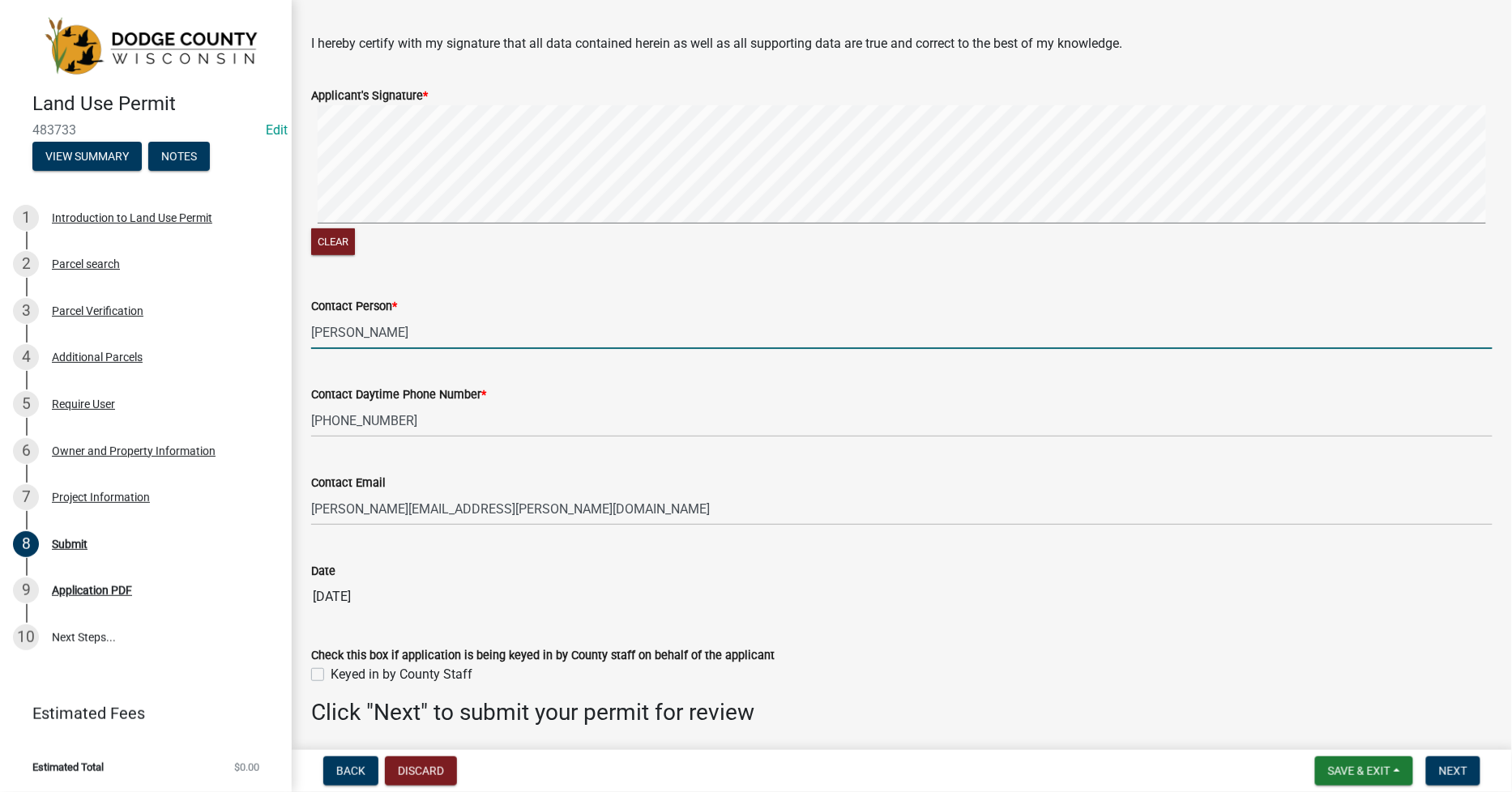
scroll to position [114, 0]
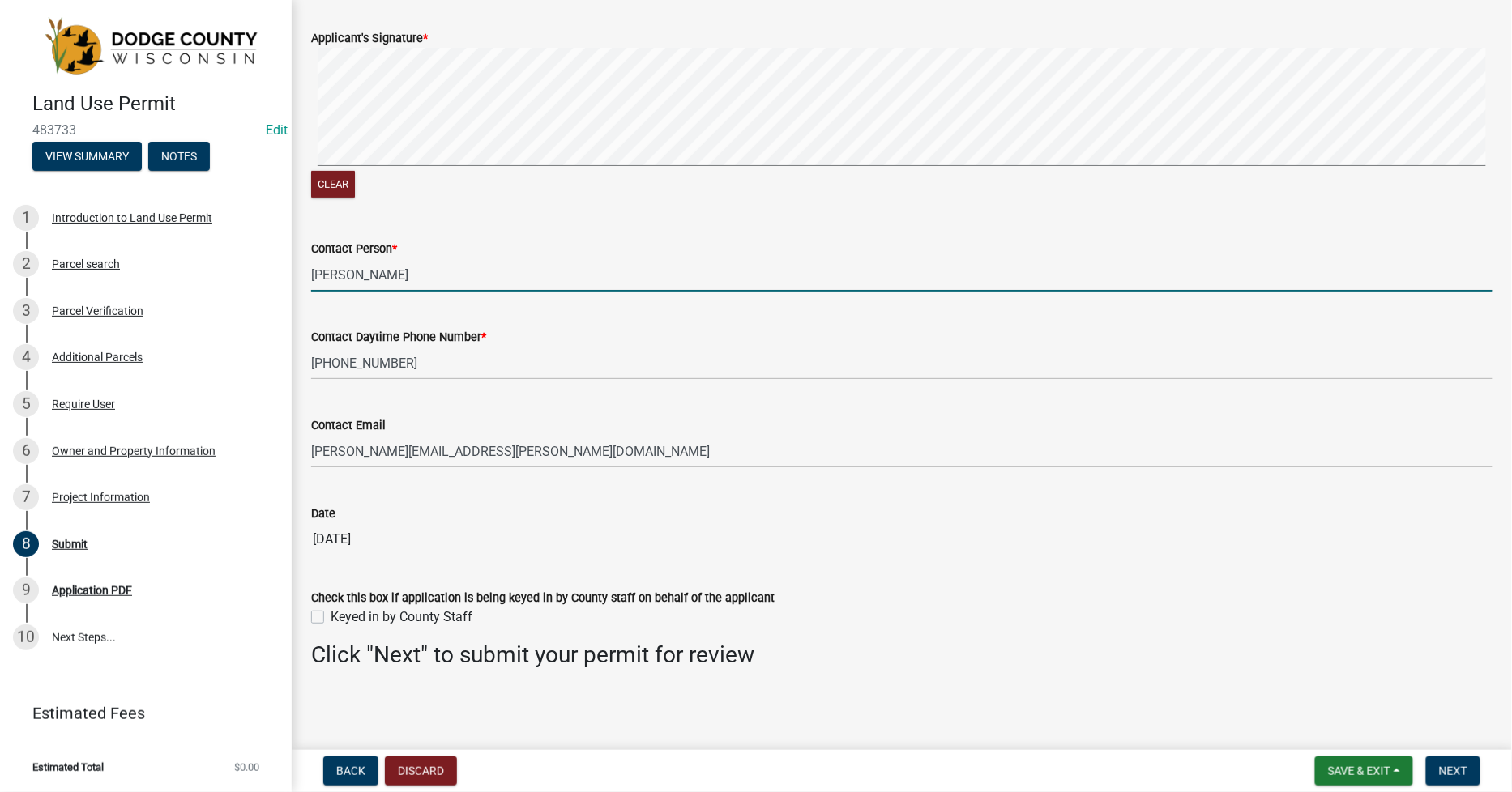
type input "[PERSON_NAME]"
click at [331, 621] on label "Keyed in by County Staff" at bounding box center [402, 617] width 142 height 19
click at [331, 618] on input "Keyed in by County Staff" at bounding box center [336, 613] width 11 height 11
checkbox input "true"
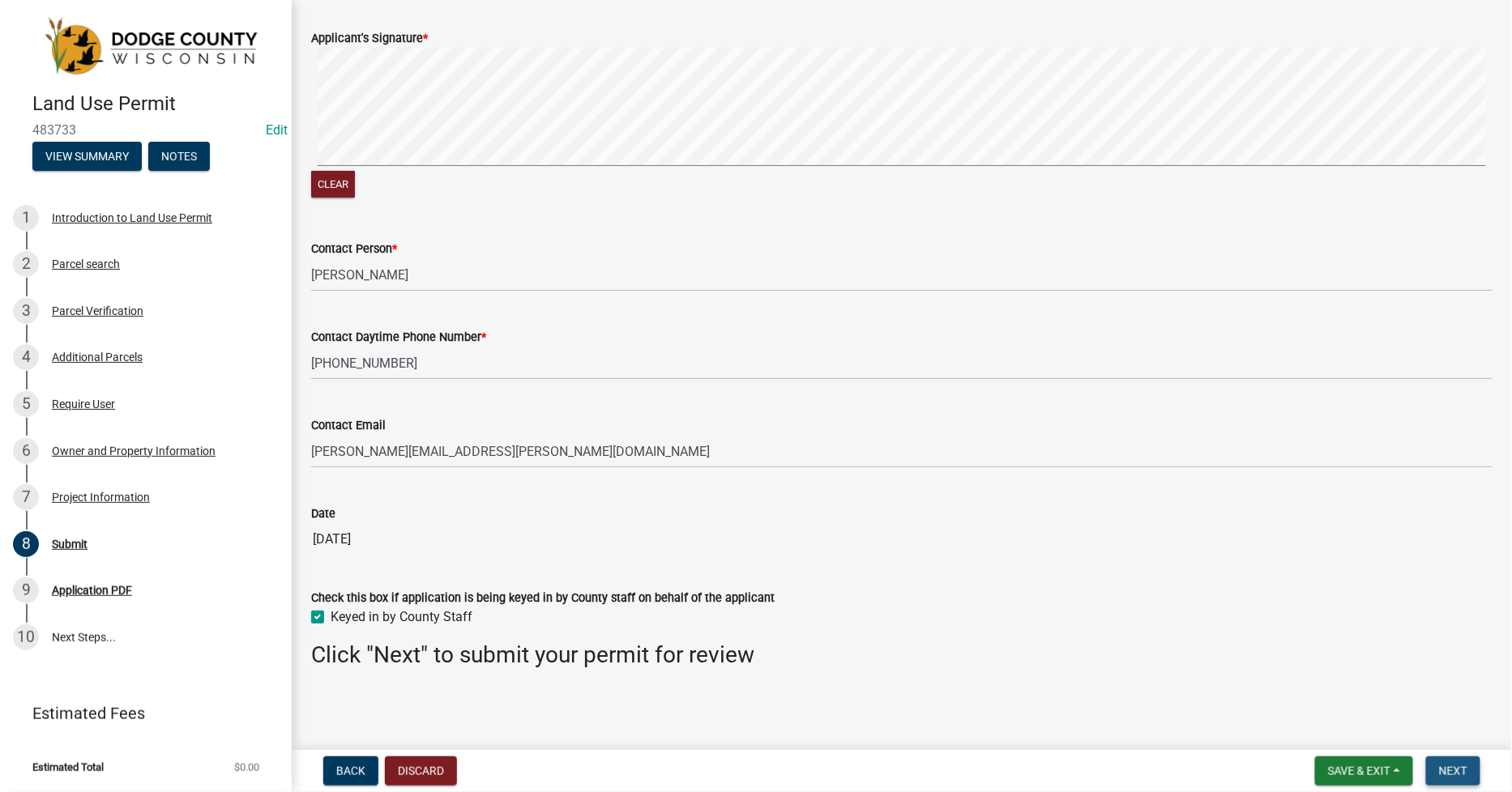
click at [1456, 769] on span "Next" at bounding box center [1453, 771] width 29 height 13
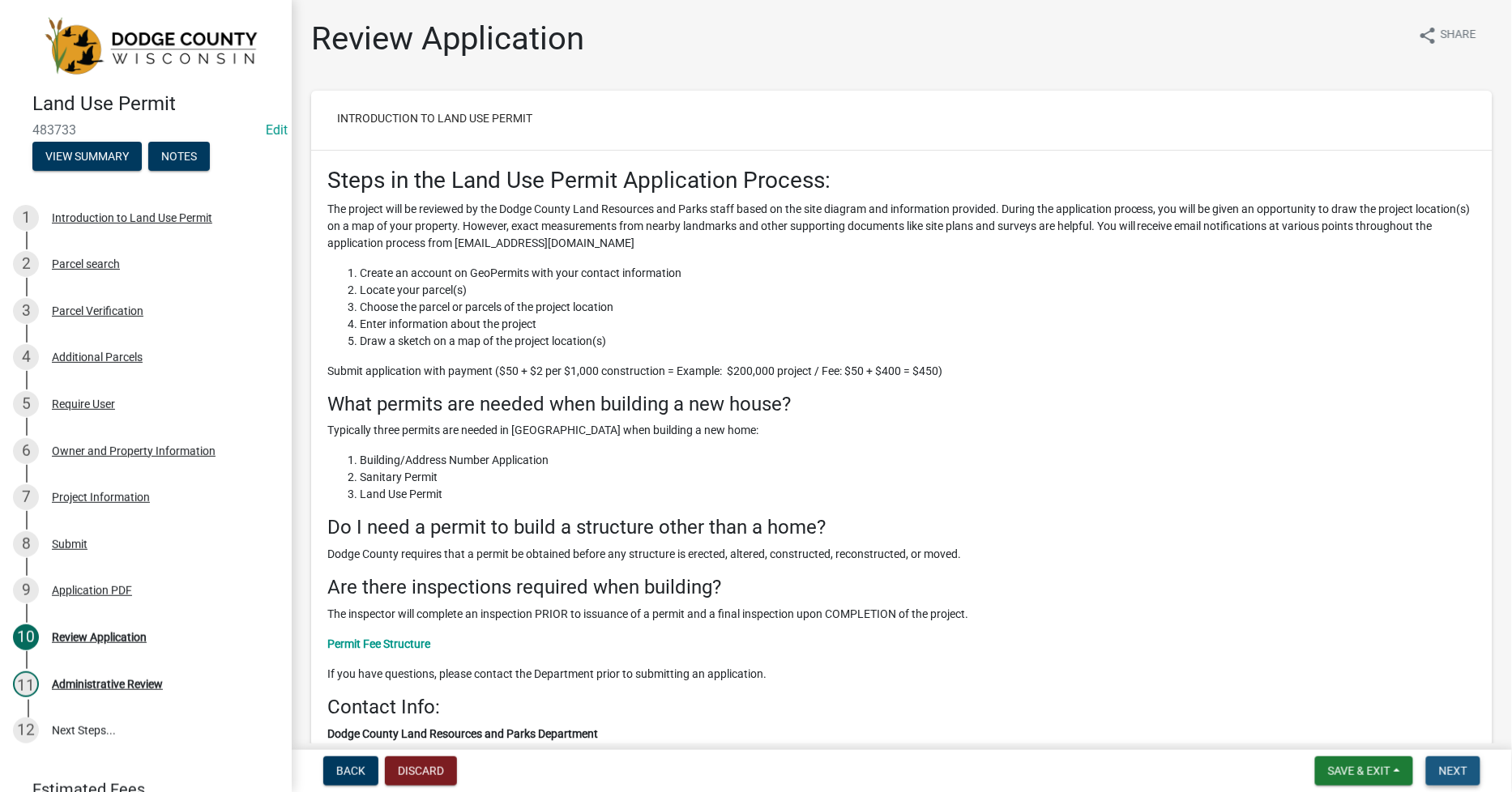
click at [1464, 764] on span "Next" at bounding box center [1453, 771] width 29 height 13
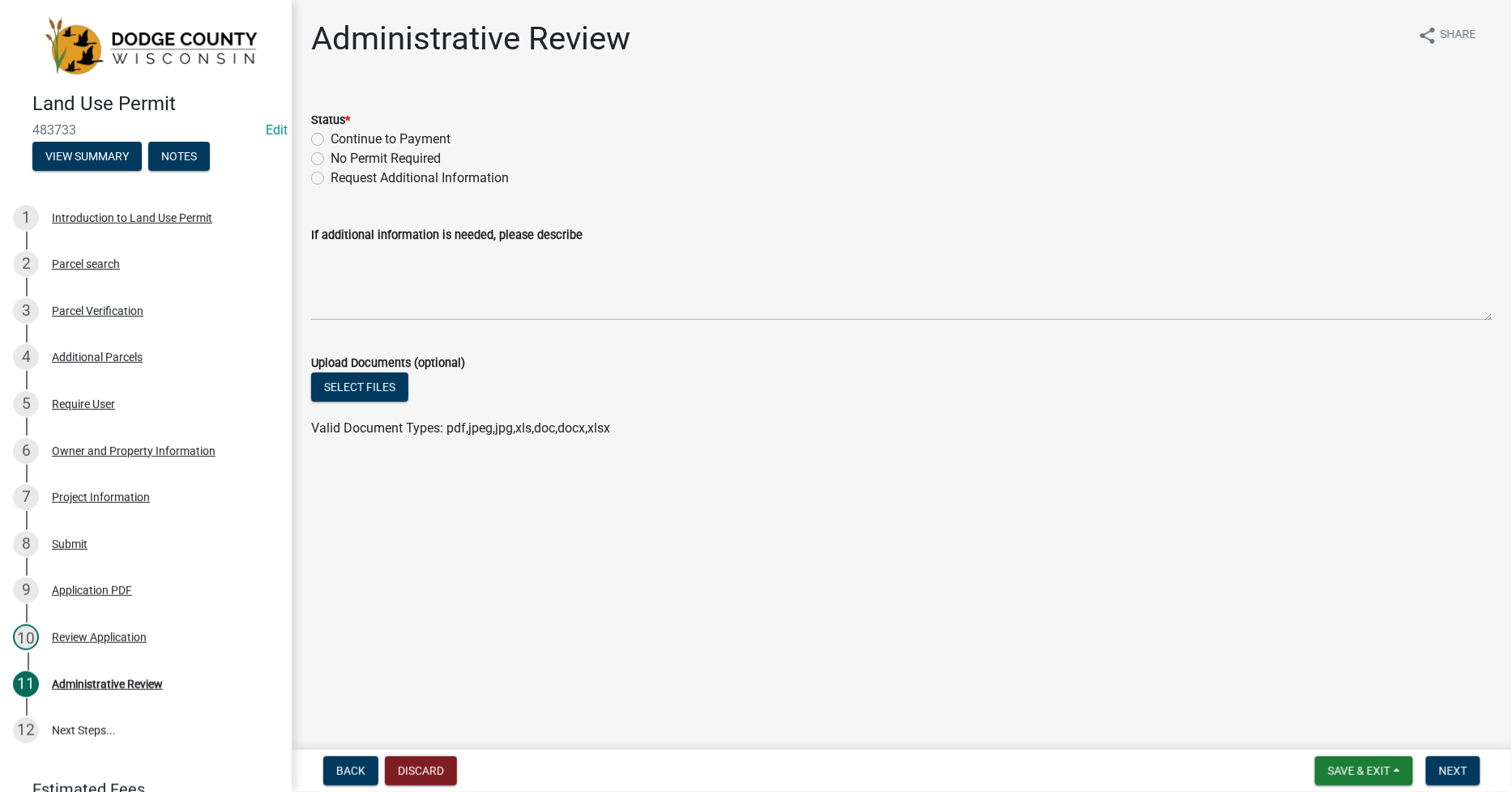
click at [331, 140] on label "Continue to Payment" at bounding box center [390, 139] width 120 height 19
click at [331, 140] on input "Continue to Payment" at bounding box center [336, 134] width 11 height 11
radio input "true"
click at [1453, 772] on span "Next" at bounding box center [1453, 771] width 29 height 13
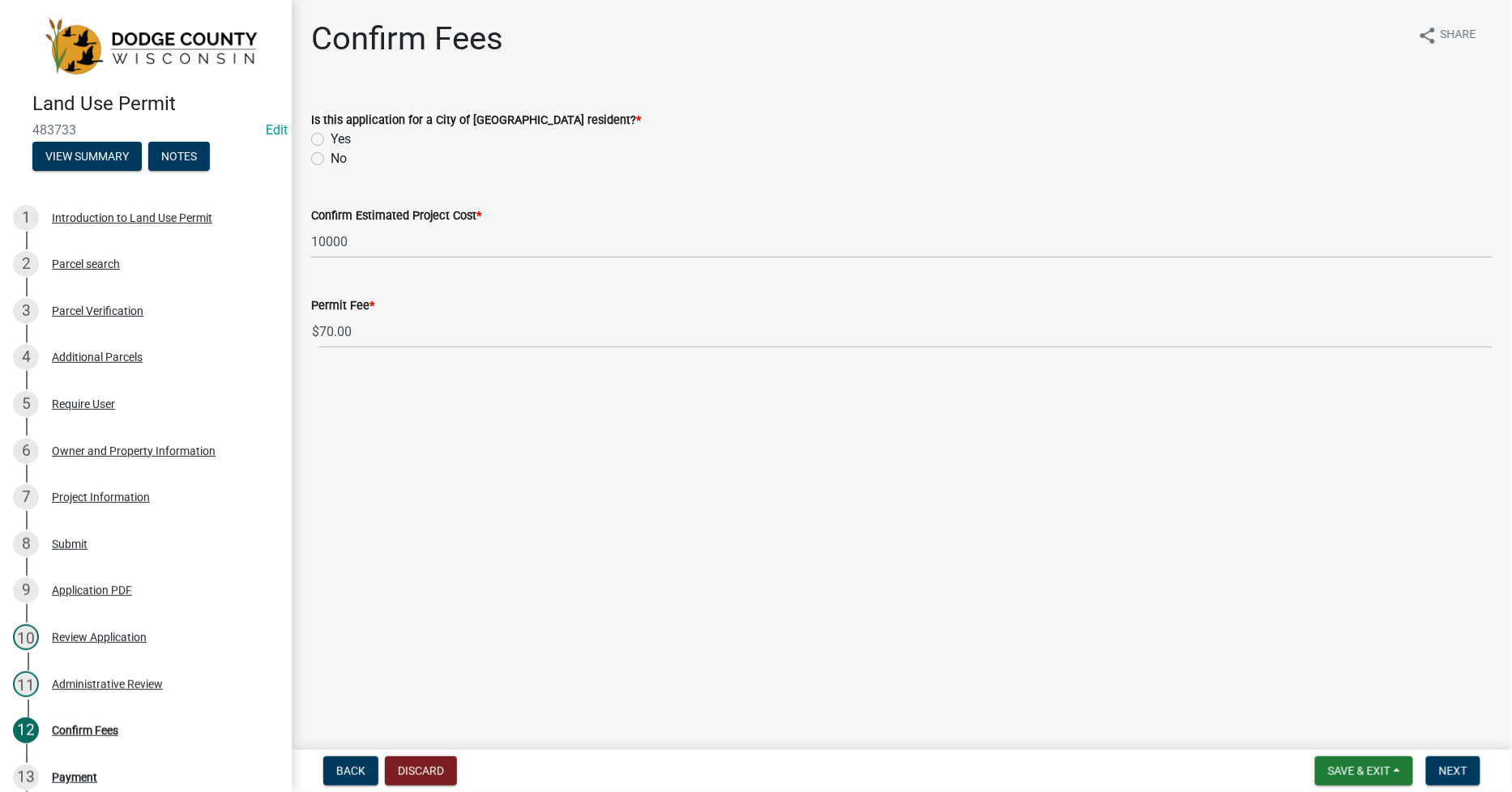
click at [326, 158] on div "No" at bounding box center [902, 158] width 1182 height 19
click at [331, 159] on label "No" at bounding box center [339, 158] width 16 height 19
click at [331, 159] on input "No" at bounding box center [336, 153] width 11 height 11
radio input "true"
click at [1454, 769] on span "Next" at bounding box center [1453, 771] width 29 height 13
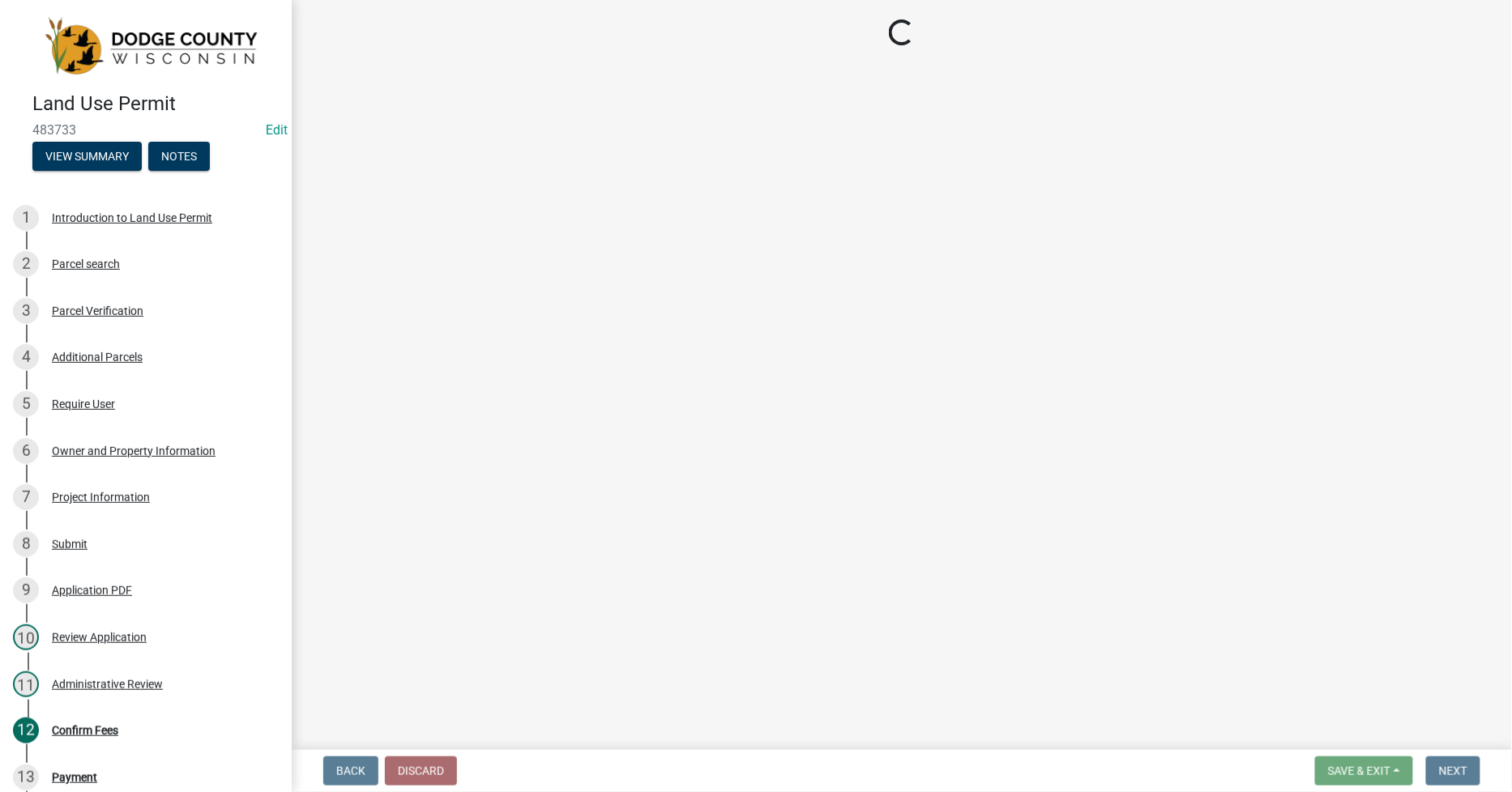
select select "3: 3"
